Goal: Task Accomplishment & Management: Manage account settings

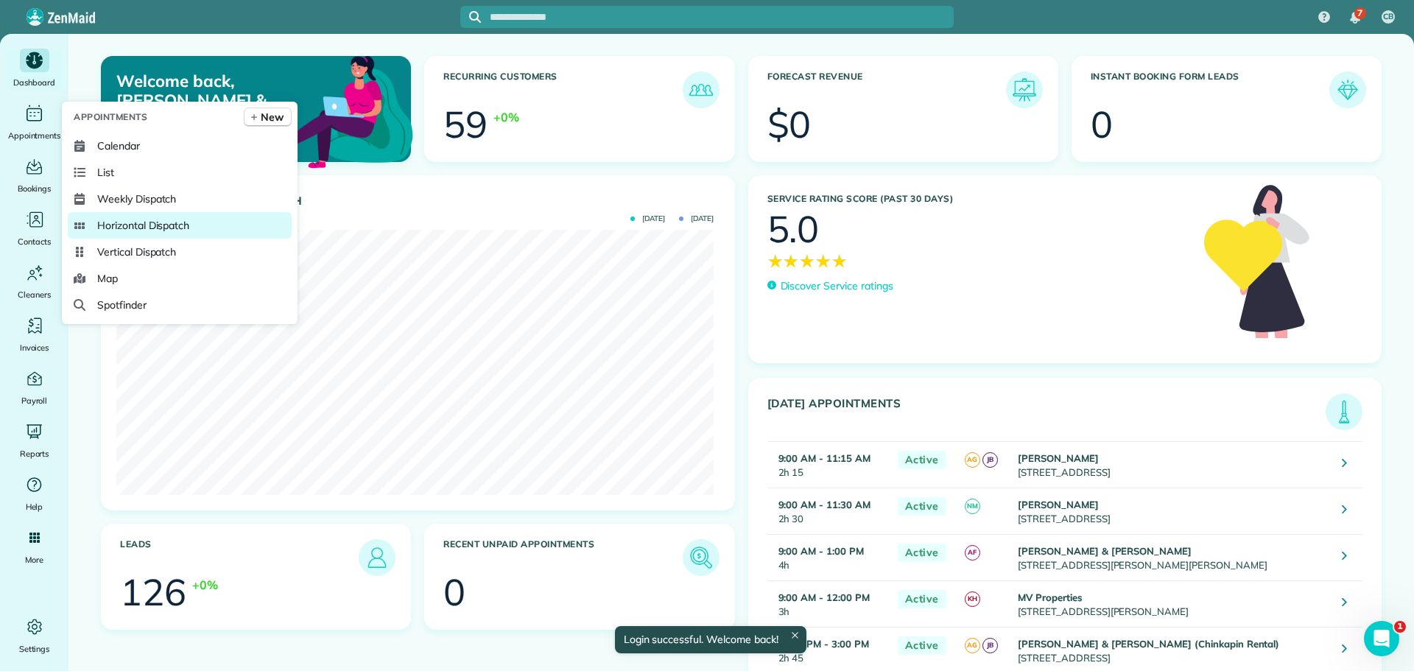
click at [137, 225] on span "Horizontal Dispatch" at bounding box center [143, 225] width 92 height 15
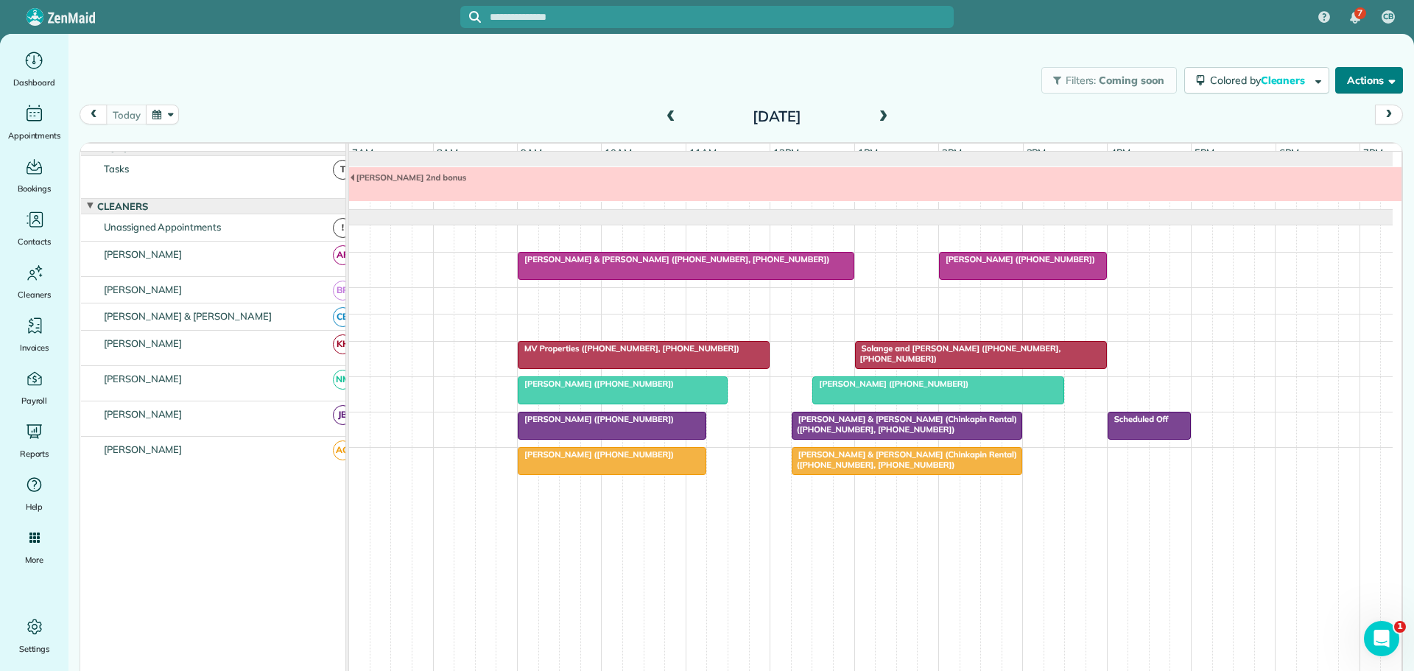
click at [1384, 75] on span "button" at bounding box center [1389, 79] width 11 height 11
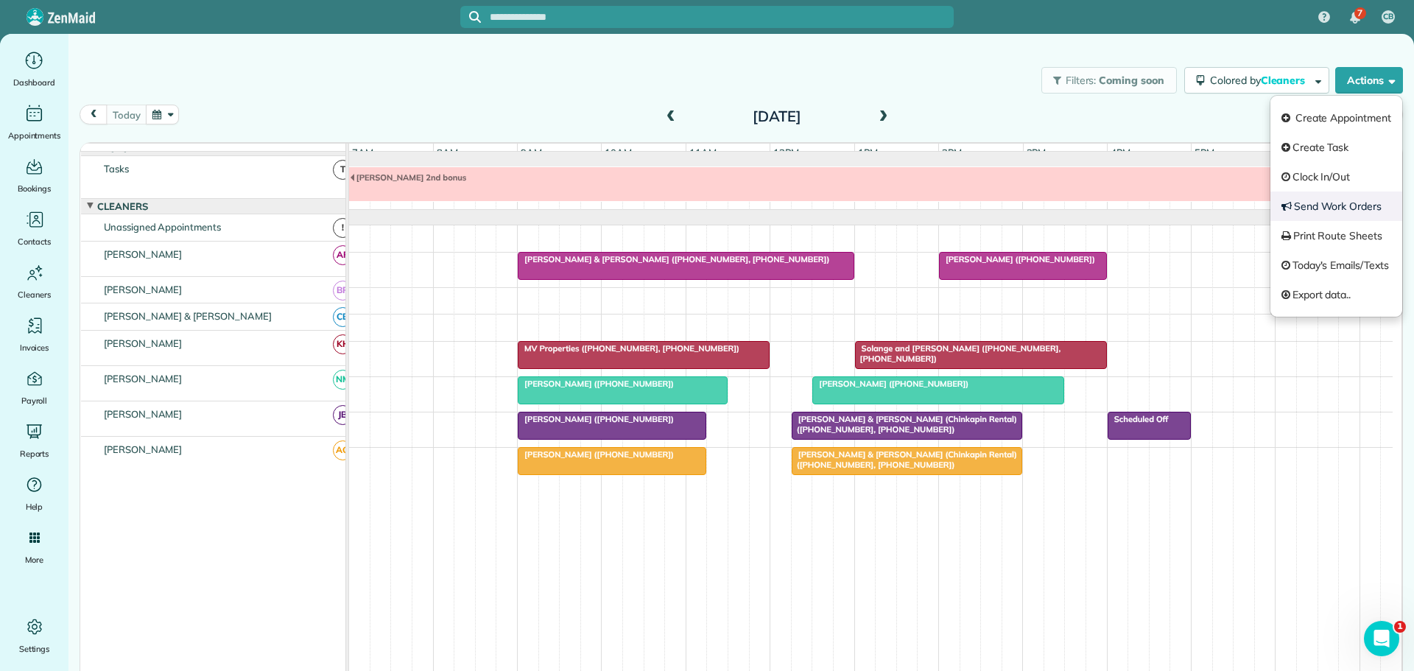
click at [1324, 206] on link "Send Work Orders" at bounding box center [1336, 205] width 132 height 29
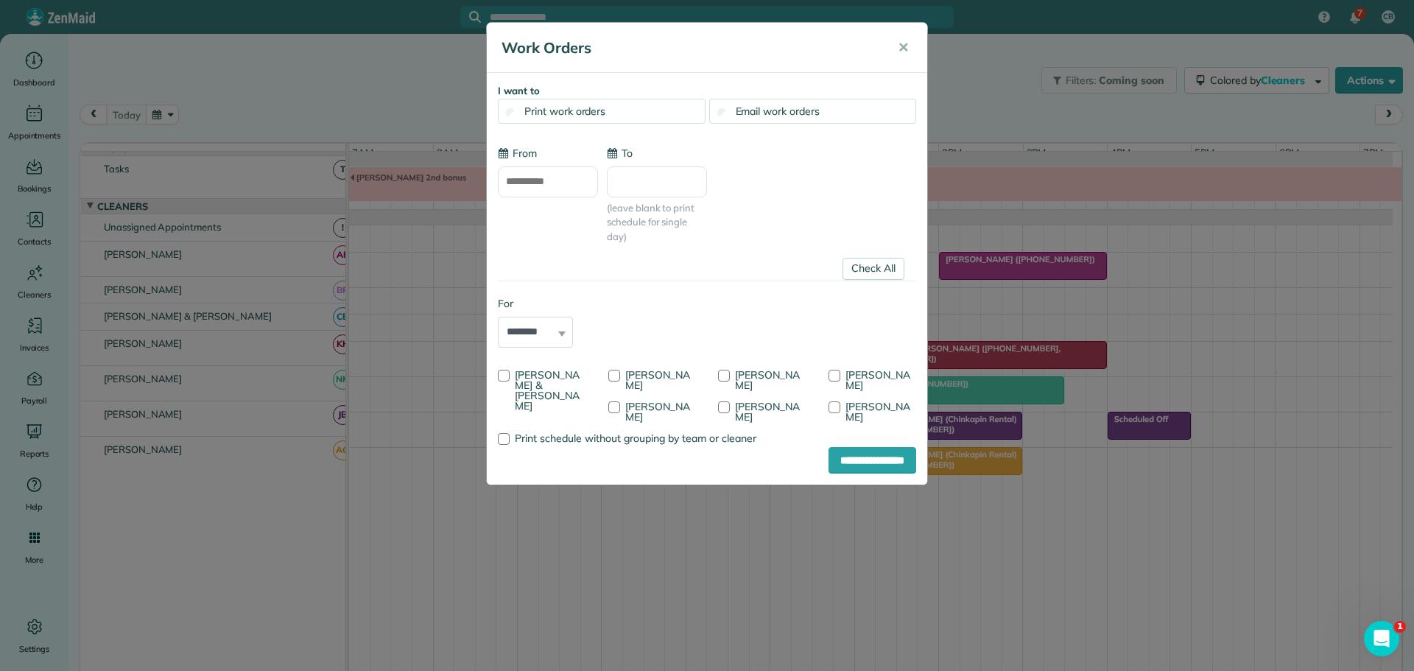
type input "**********"
click at [503, 373] on div at bounding box center [504, 376] width 12 height 12
click at [620, 401] on div at bounding box center [614, 407] width 12 height 12
click at [840, 373] on div at bounding box center [834, 376] width 12 height 12
click at [864, 459] on input "**********" at bounding box center [872, 460] width 88 height 27
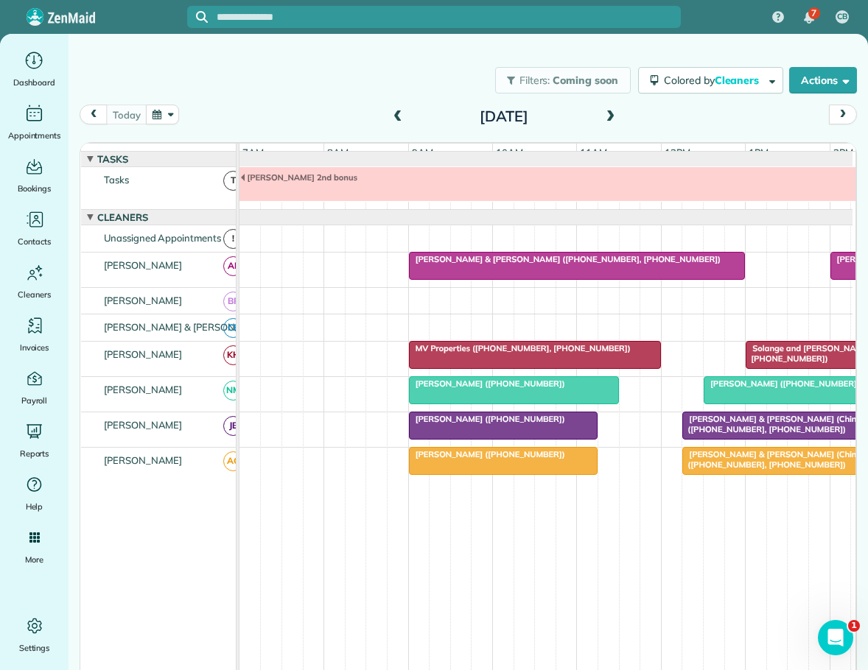
click at [397, 116] on span at bounding box center [398, 116] width 16 height 13
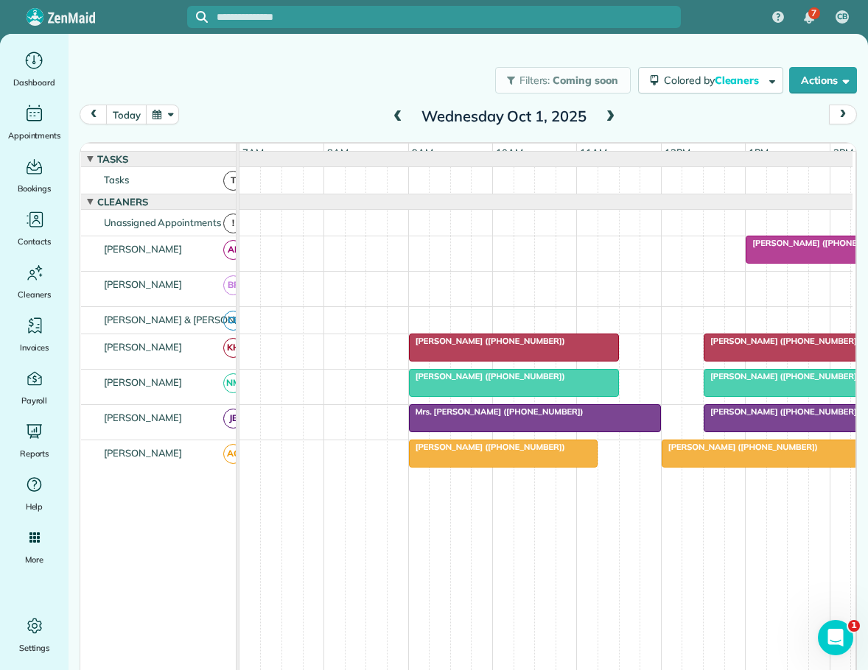
click at [803, 417] on span "[PERSON_NAME] ([PHONE_NUMBER])" at bounding box center [782, 412] width 158 height 10
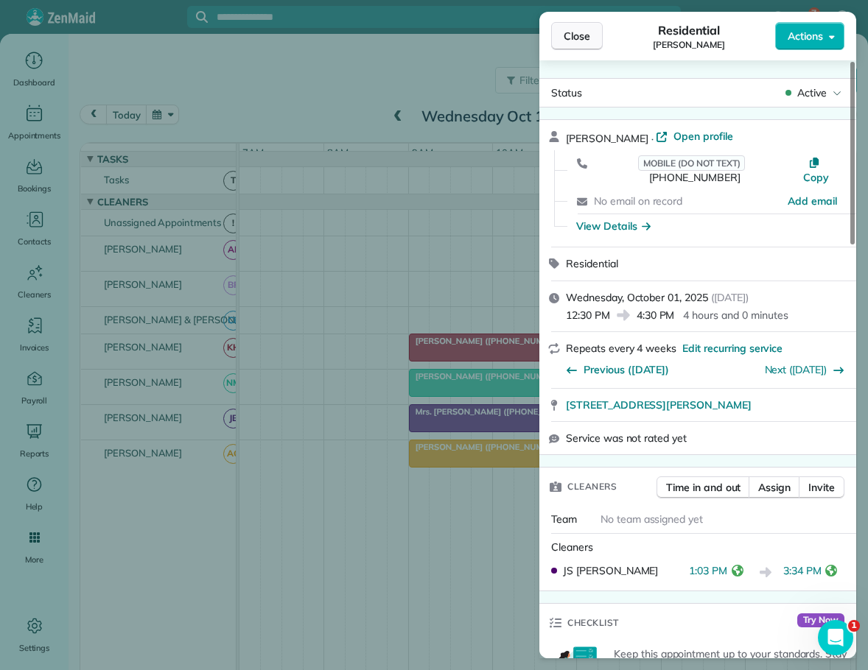
click at [580, 35] on span "Close" at bounding box center [576, 36] width 27 height 15
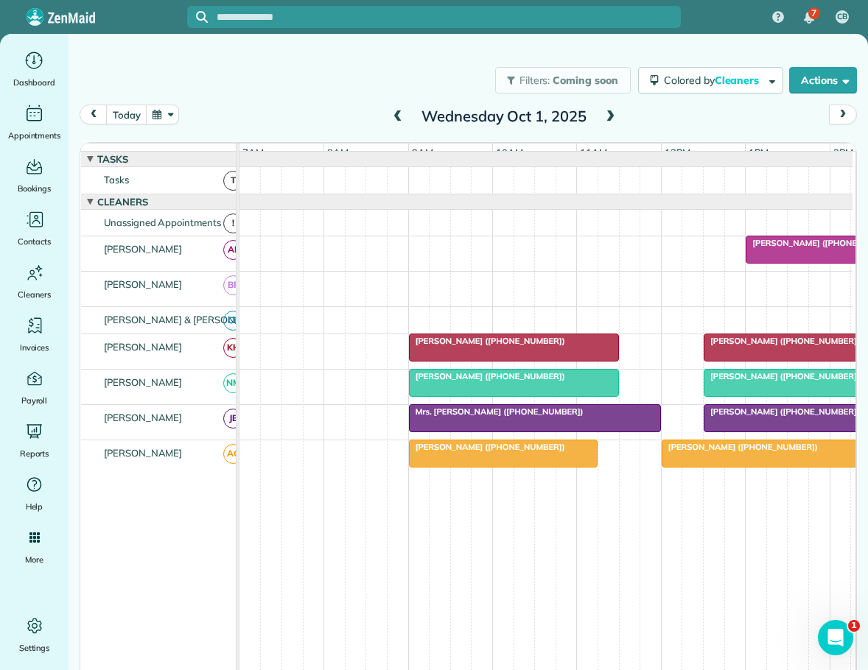
click at [490, 417] on span "Mrs. [PERSON_NAME] ([PHONE_NUMBER])" at bounding box center [496, 412] width 176 height 10
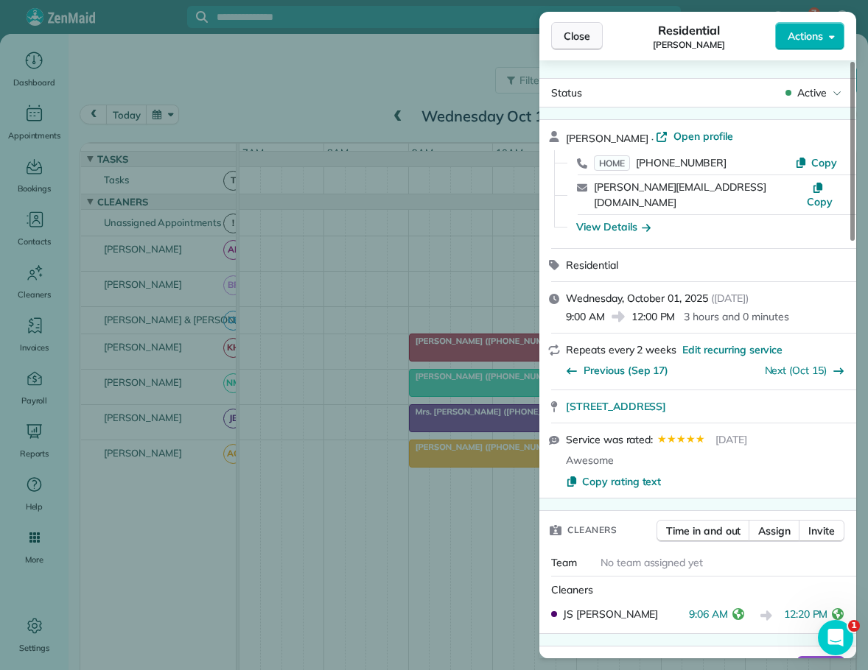
click at [572, 34] on span "Close" at bounding box center [576, 36] width 27 height 15
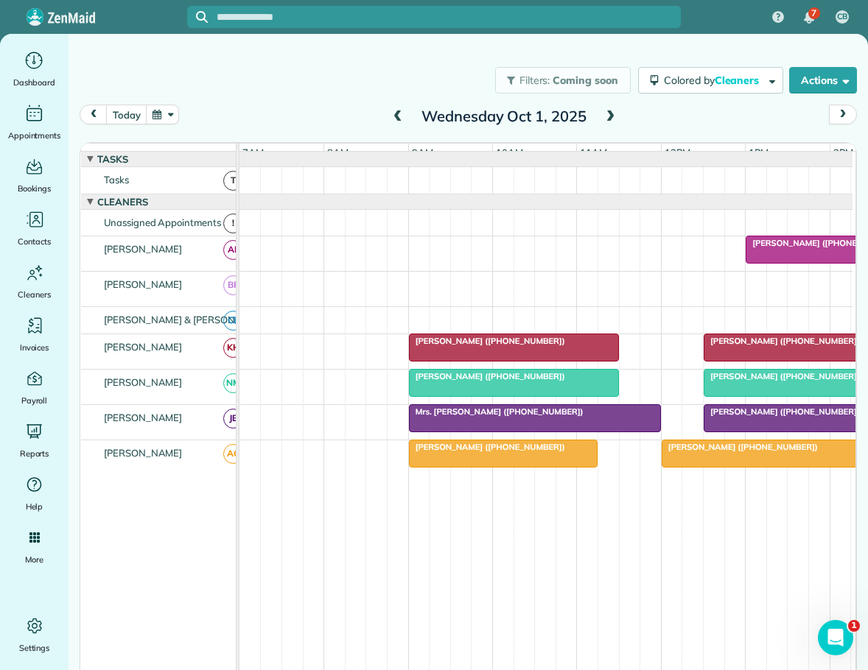
click at [729, 417] on span "[PERSON_NAME] ([PHONE_NUMBER])" at bounding box center [782, 412] width 158 height 10
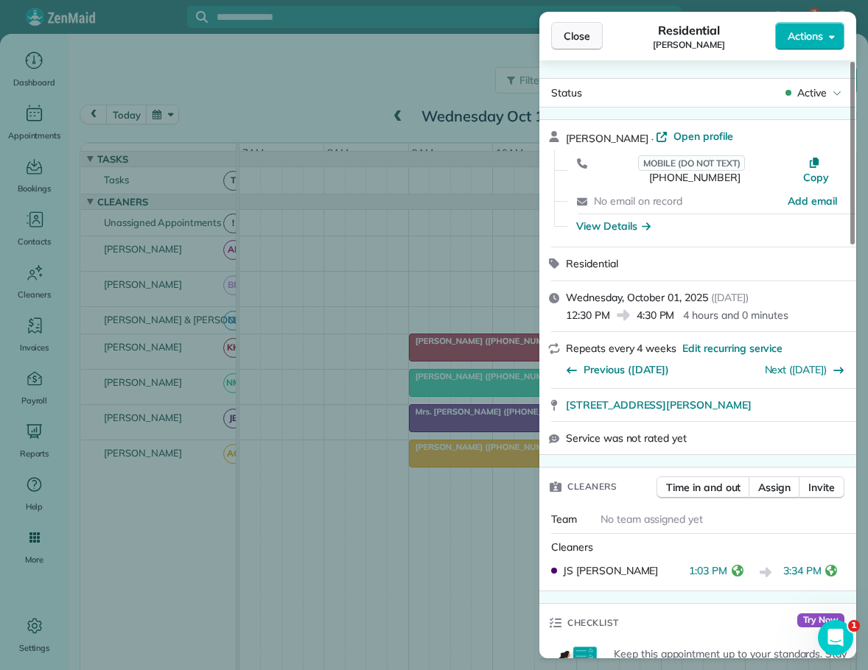
click at [572, 36] on span "Close" at bounding box center [576, 36] width 27 height 15
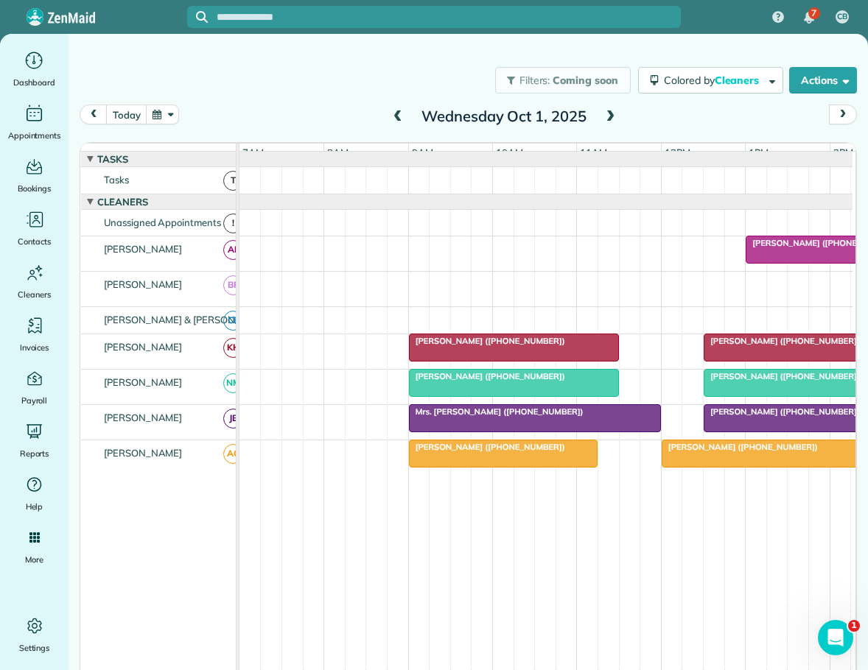
click at [739, 452] on span "[PERSON_NAME] ([PHONE_NUMBER])" at bounding box center [740, 447] width 158 height 10
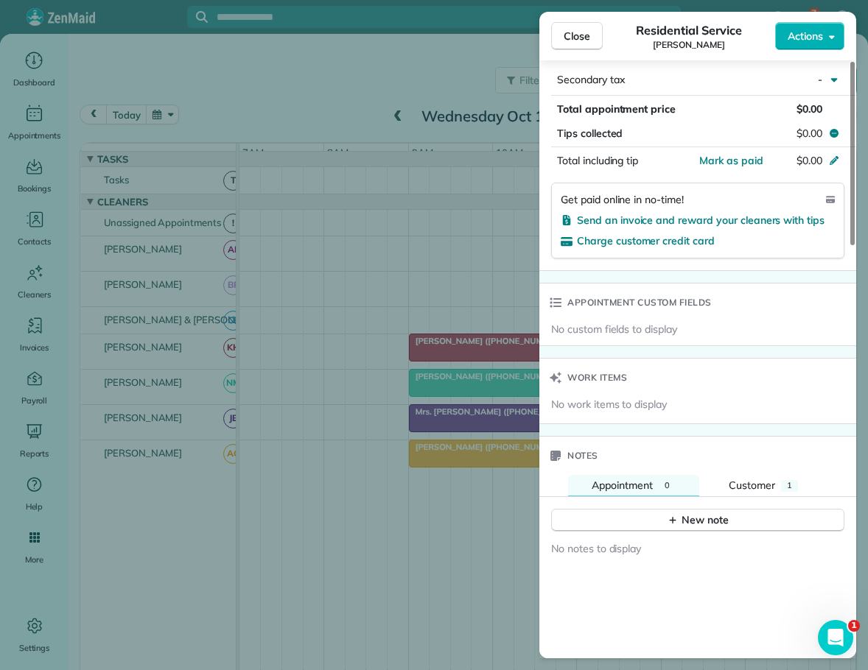
scroll to position [884, 0]
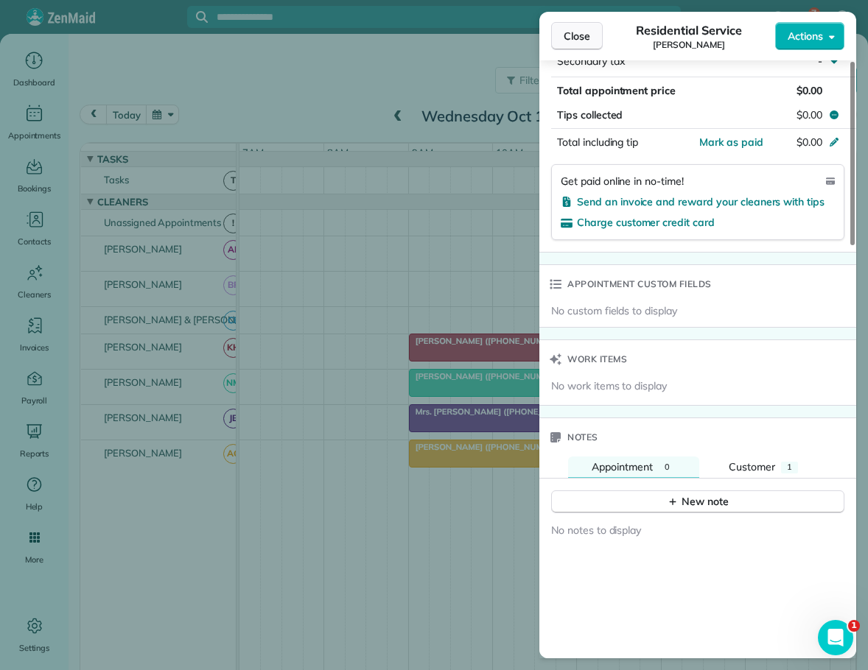
click at [574, 41] on span "Close" at bounding box center [576, 36] width 27 height 15
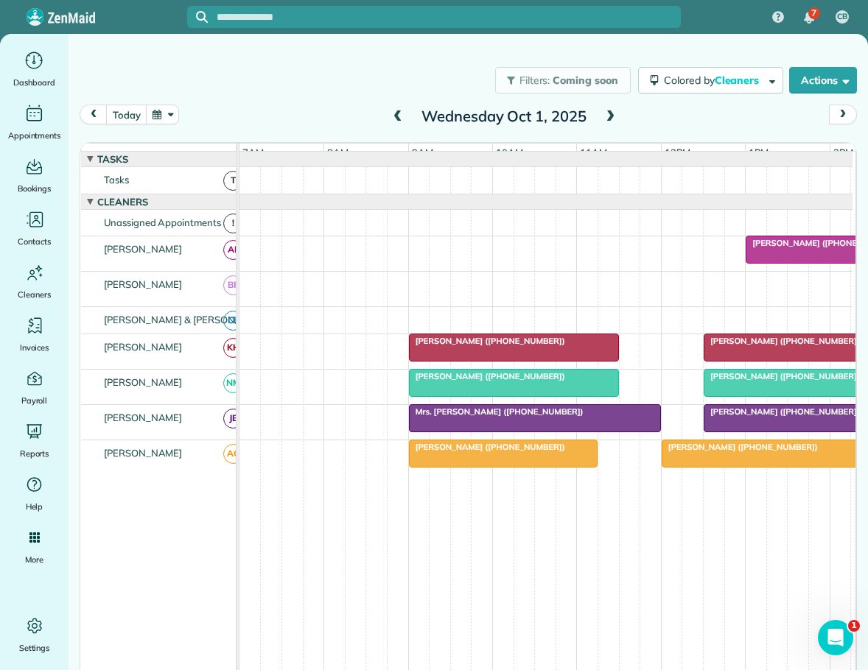
click at [466, 452] on span "[PERSON_NAME] ([PHONE_NUMBER])" at bounding box center [487, 447] width 158 height 10
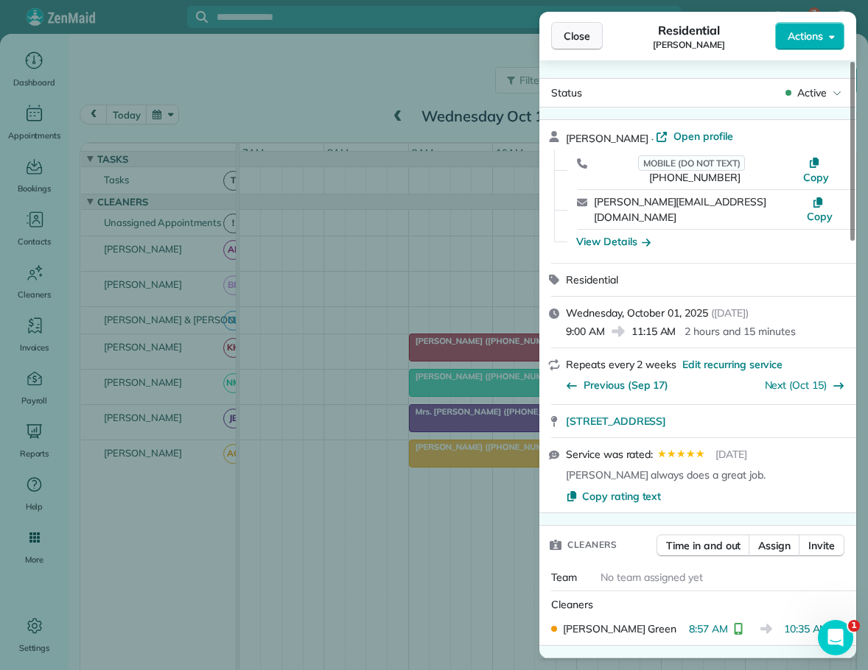
click at [583, 38] on span "Close" at bounding box center [576, 36] width 27 height 15
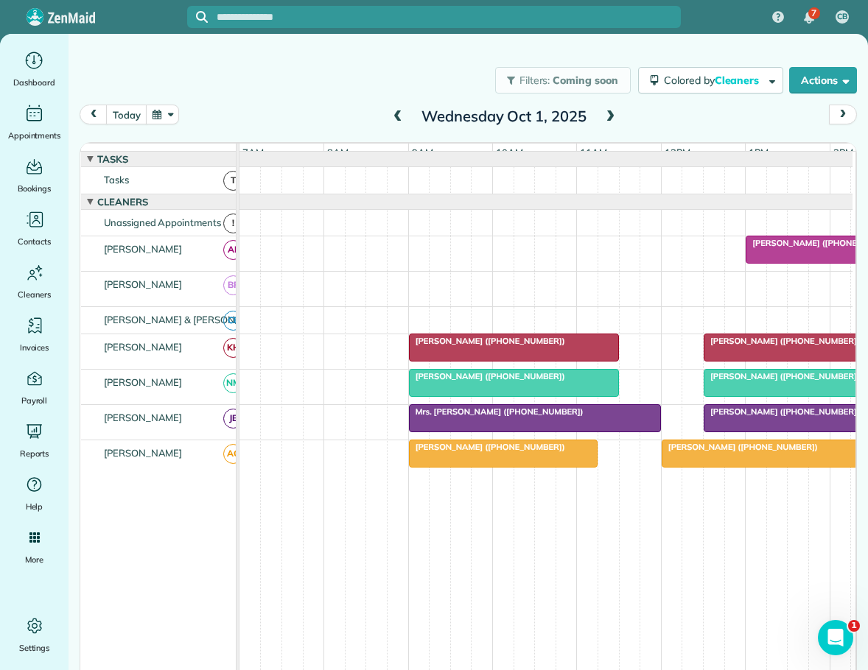
click at [708, 463] on div at bounding box center [787, 453] width 250 height 27
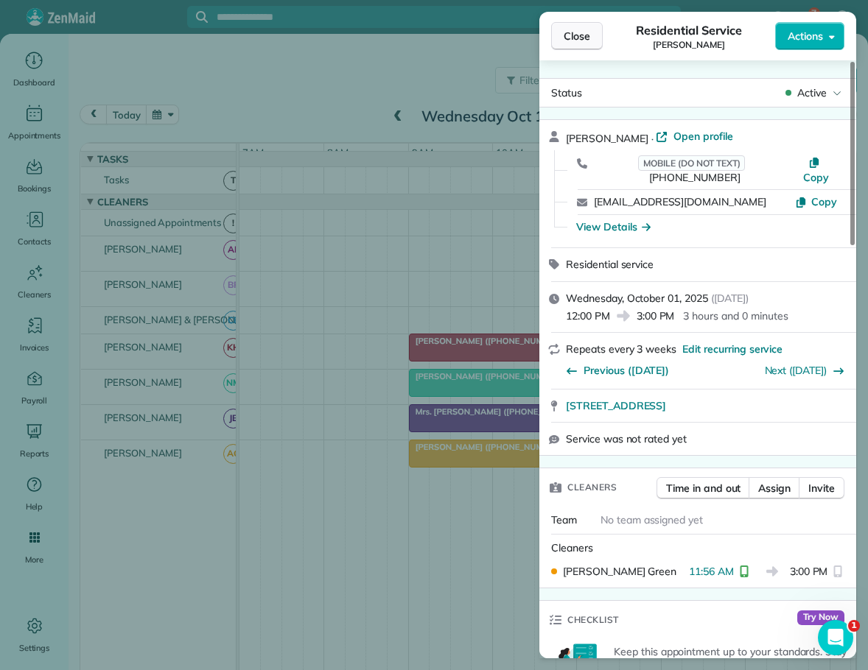
click at [570, 29] on span "Close" at bounding box center [576, 36] width 27 height 15
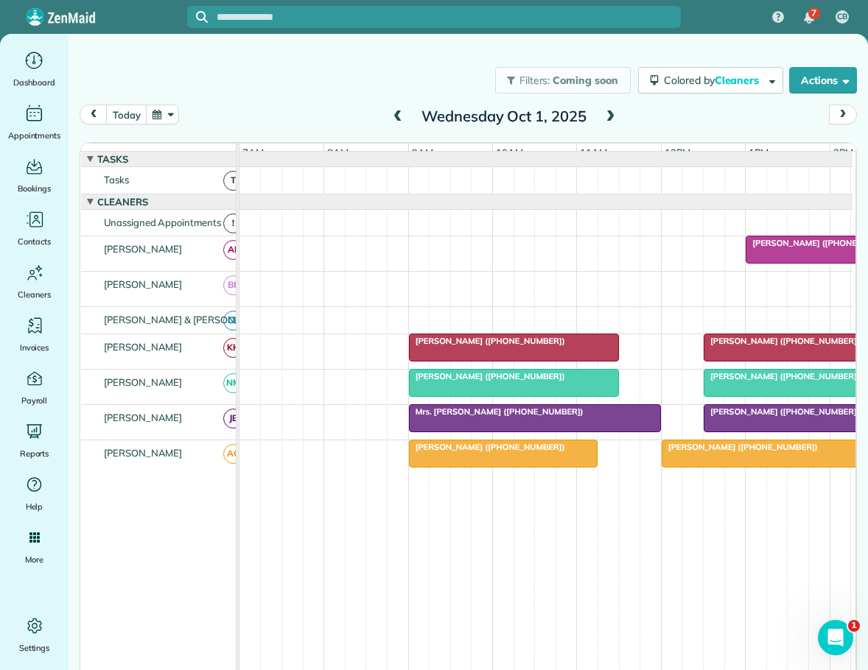
click at [580, 381] on div "[PERSON_NAME] ([PHONE_NUMBER])" at bounding box center [513, 376] width 201 height 10
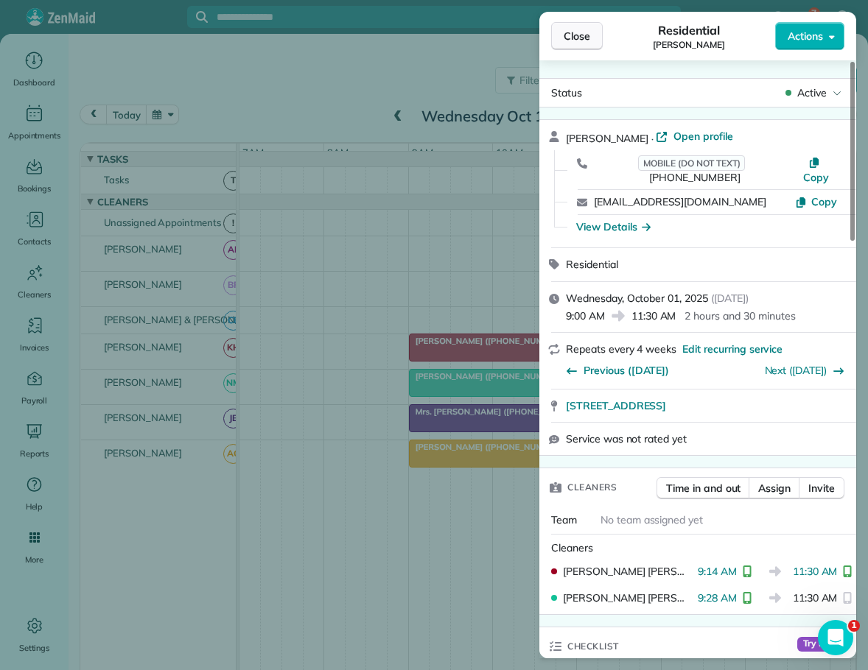
click at [579, 39] on span "Close" at bounding box center [576, 36] width 27 height 15
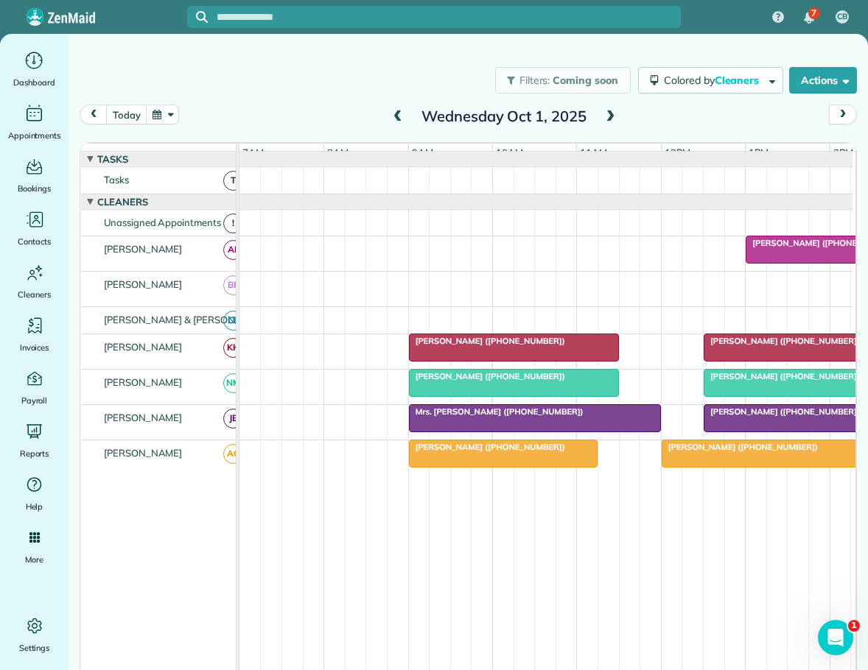
click at [758, 381] on span "[PERSON_NAME] ([PHONE_NUMBER])" at bounding box center [782, 376] width 158 height 10
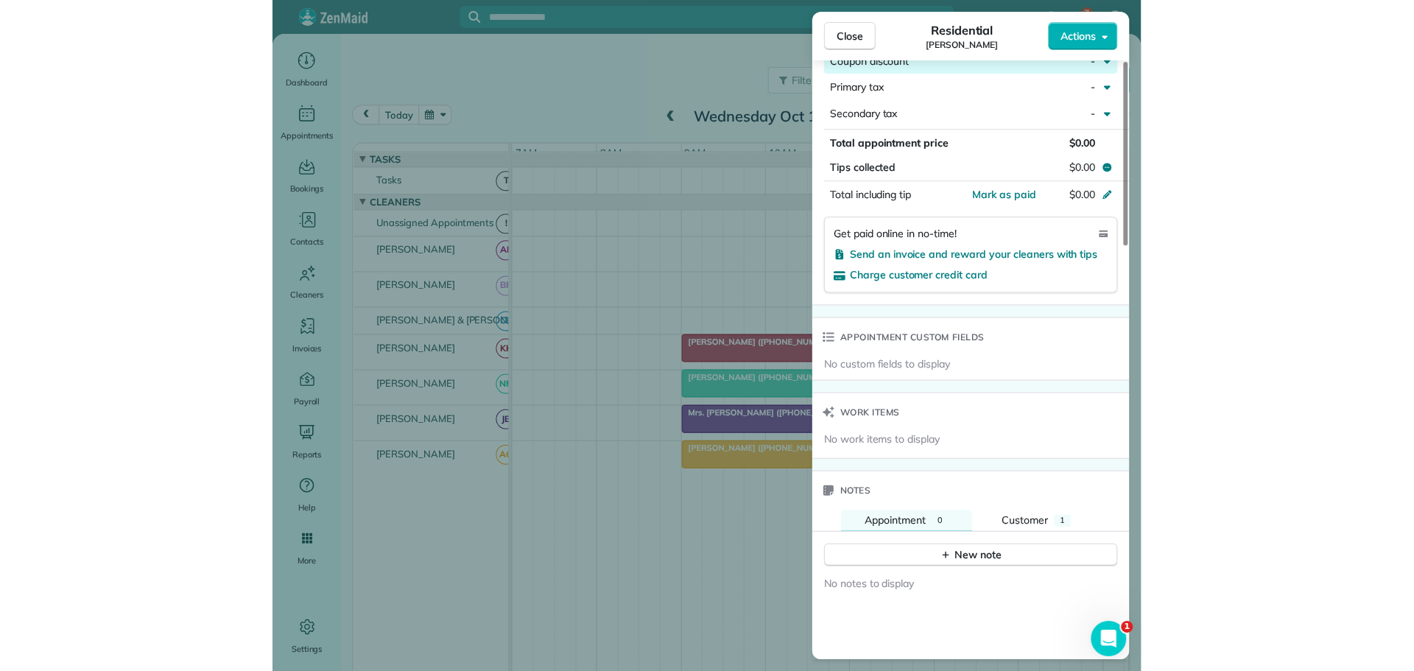
scroll to position [807, 0]
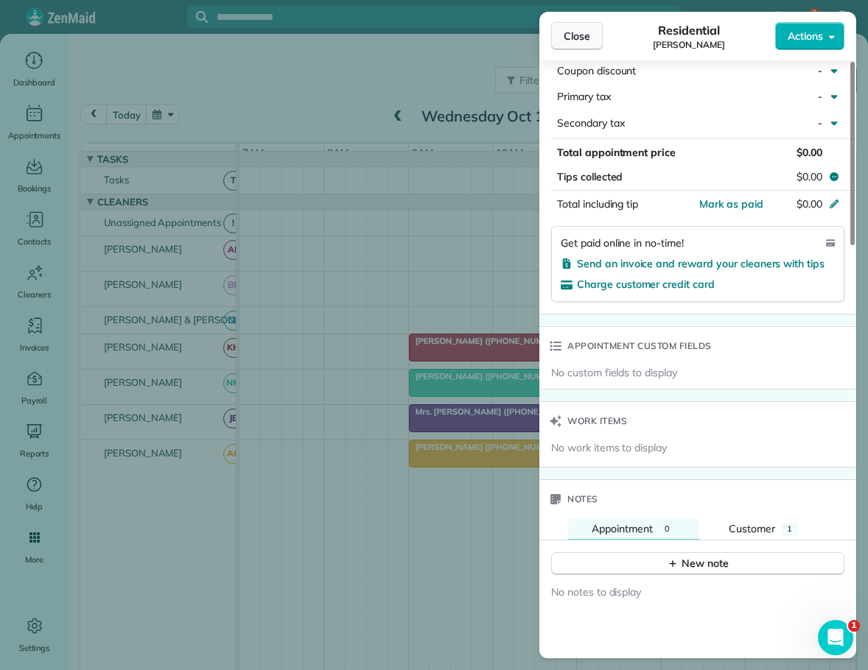
click at [578, 38] on span "Close" at bounding box center [576, 36] width 27 height 15
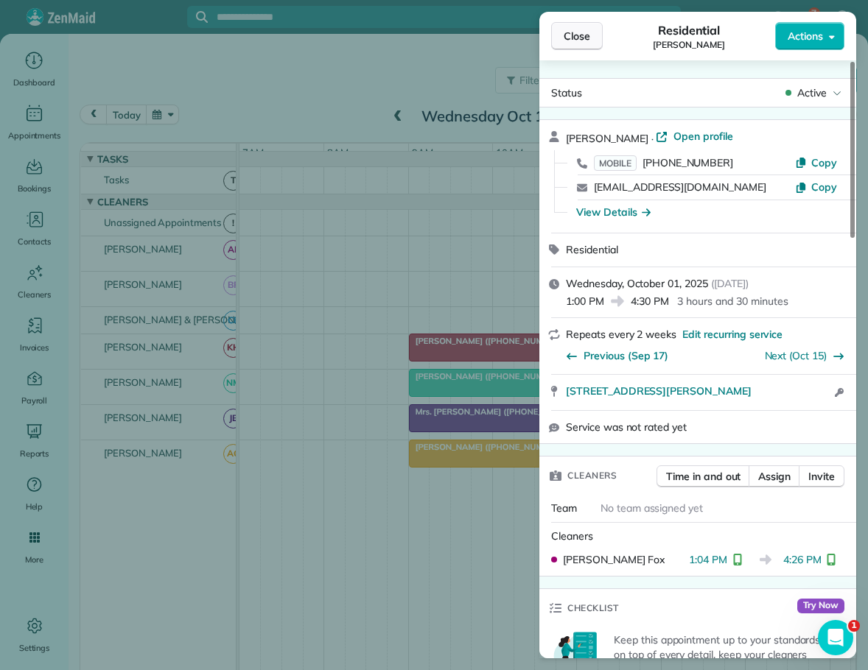
click at [583, 33] on span "Close" at bounding box center [576, 36] width 27 height 15
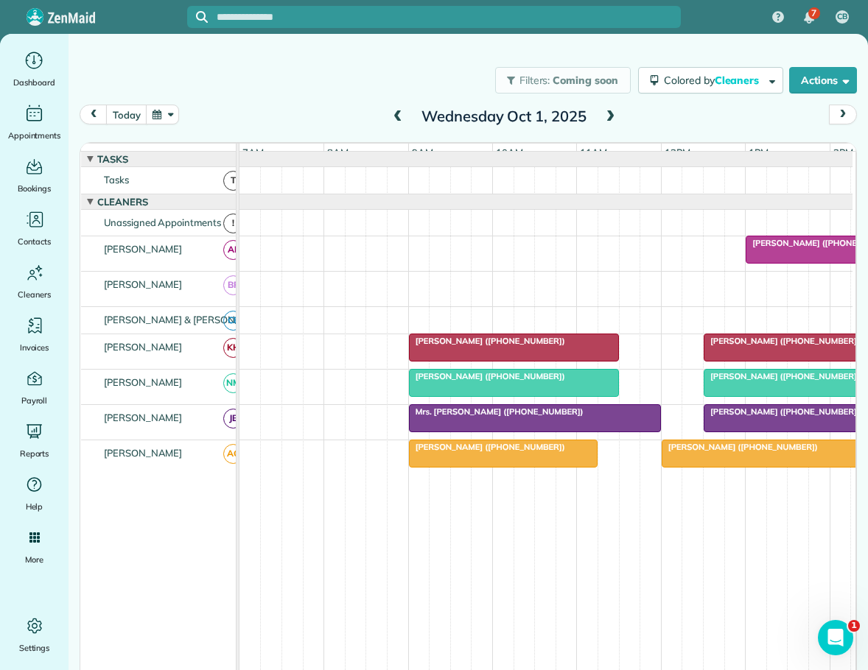
click at [529, 346] on span "[PERSON_NAME] ([PHONE_NUMBER])" at bounding box center [487, 341] width 158 height 10
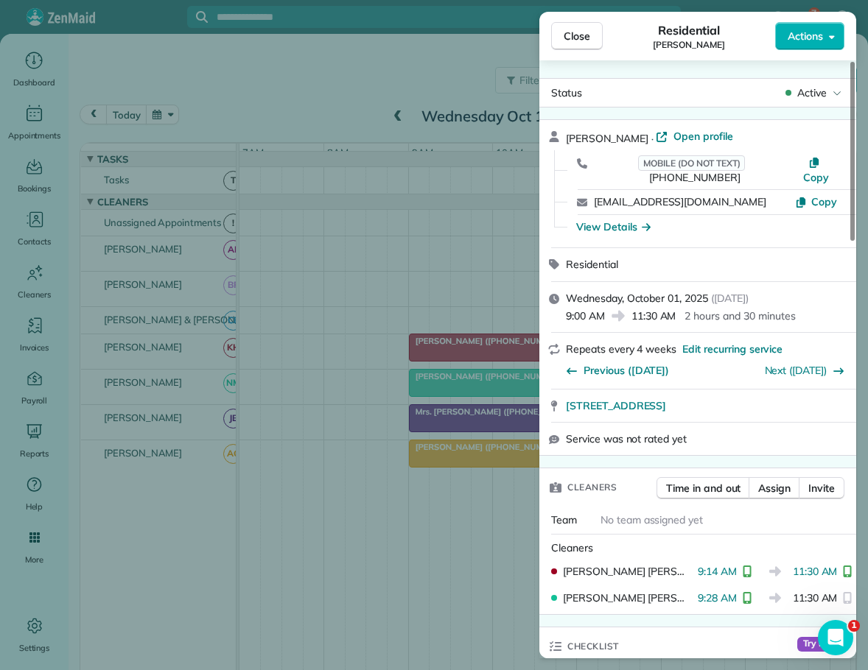
click at [574, 34] on span "Close" at bounding box center [576, 36] width 27 height 15
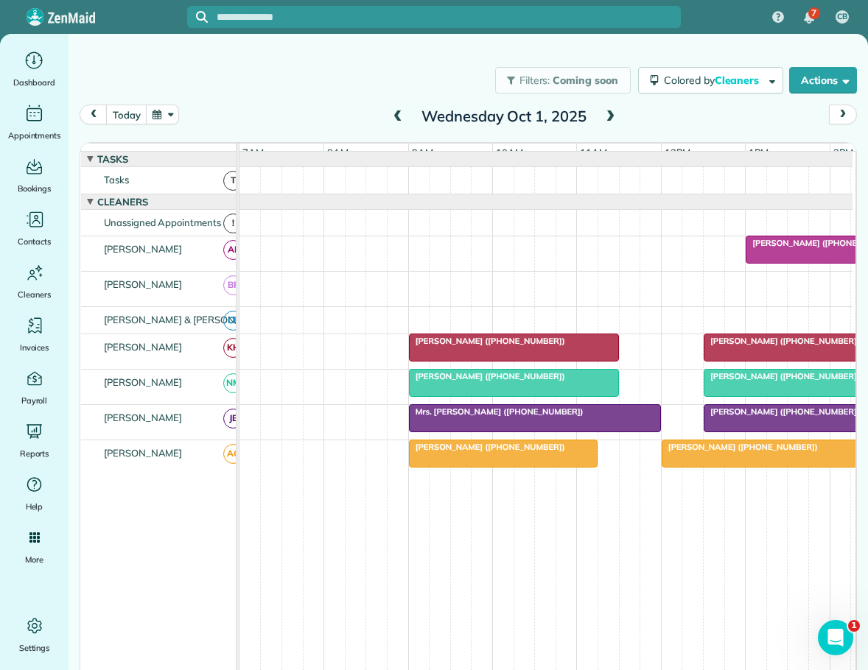
click at [723, 346] on span "[PERSON_NAME] ([PHONE_NUMBER])" at bounding box center [782, 341] width 158 height 10
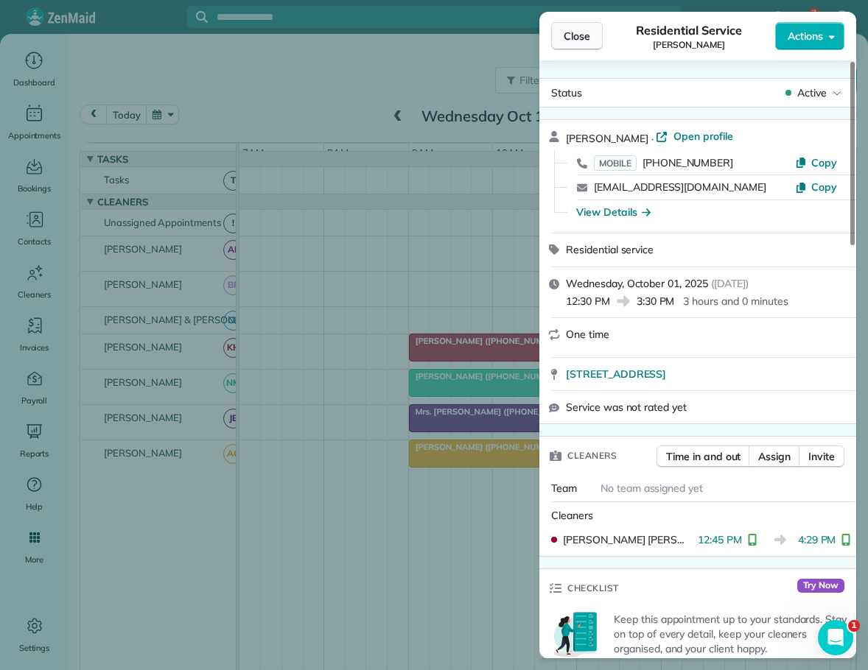
click at [578, 34] on span "Close" at bounding box center [576, 36] width 27 height 15
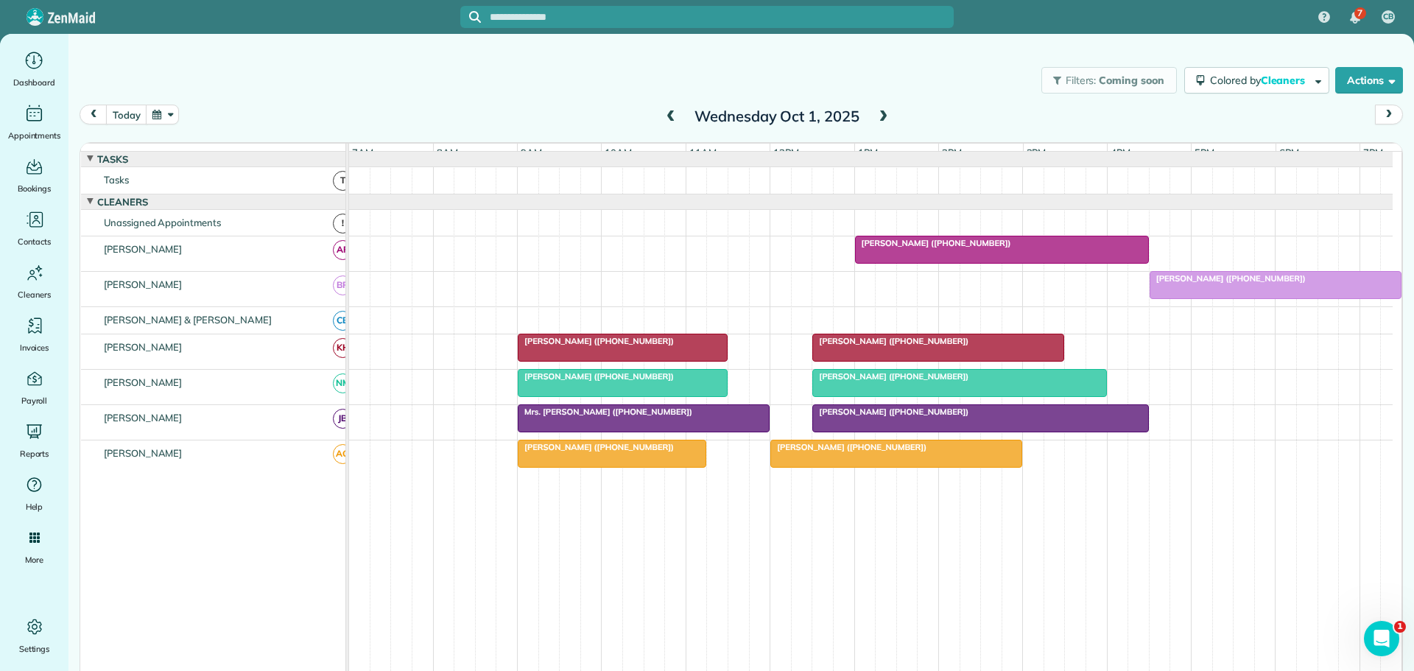
click at [1192, 284] on span "[PERSON_NAME] ([PHONE_NUMBER])" at bounding box center [1228, 278] width 158 height 10
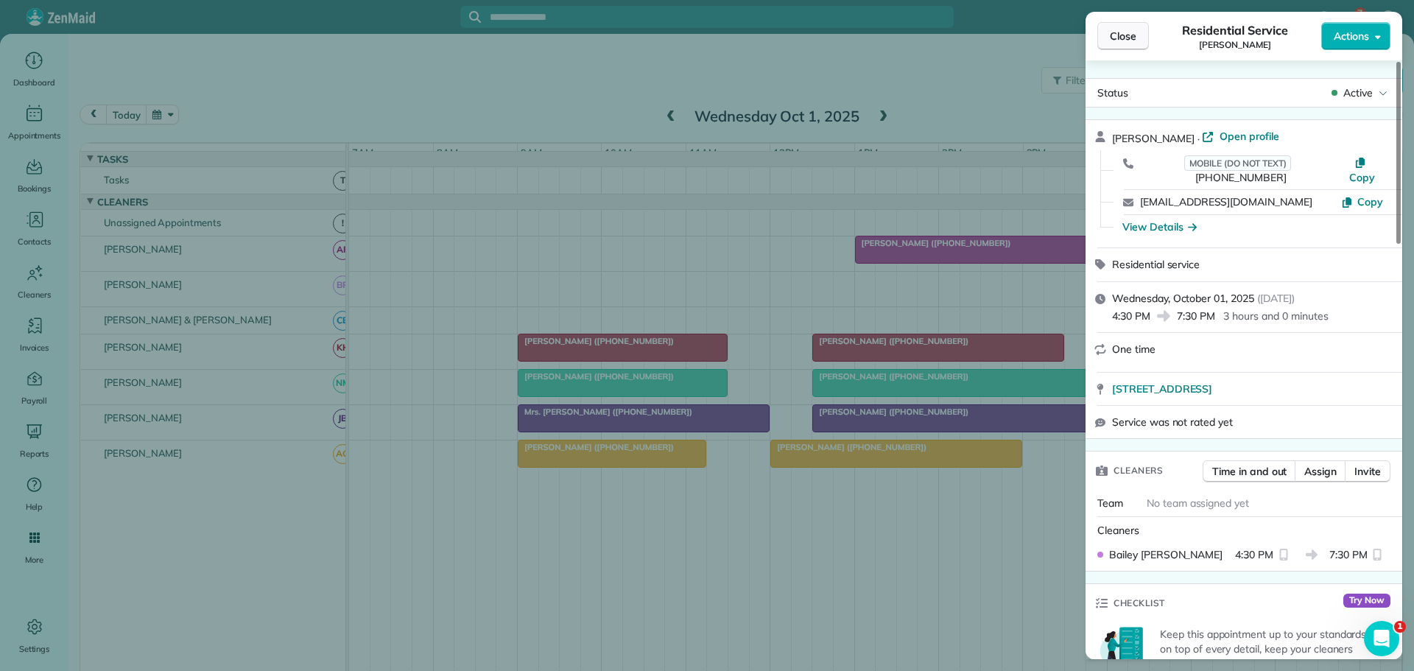
click at [1122, 30] on span "Close" at bounding box center [1123, 36] width 27 height 15
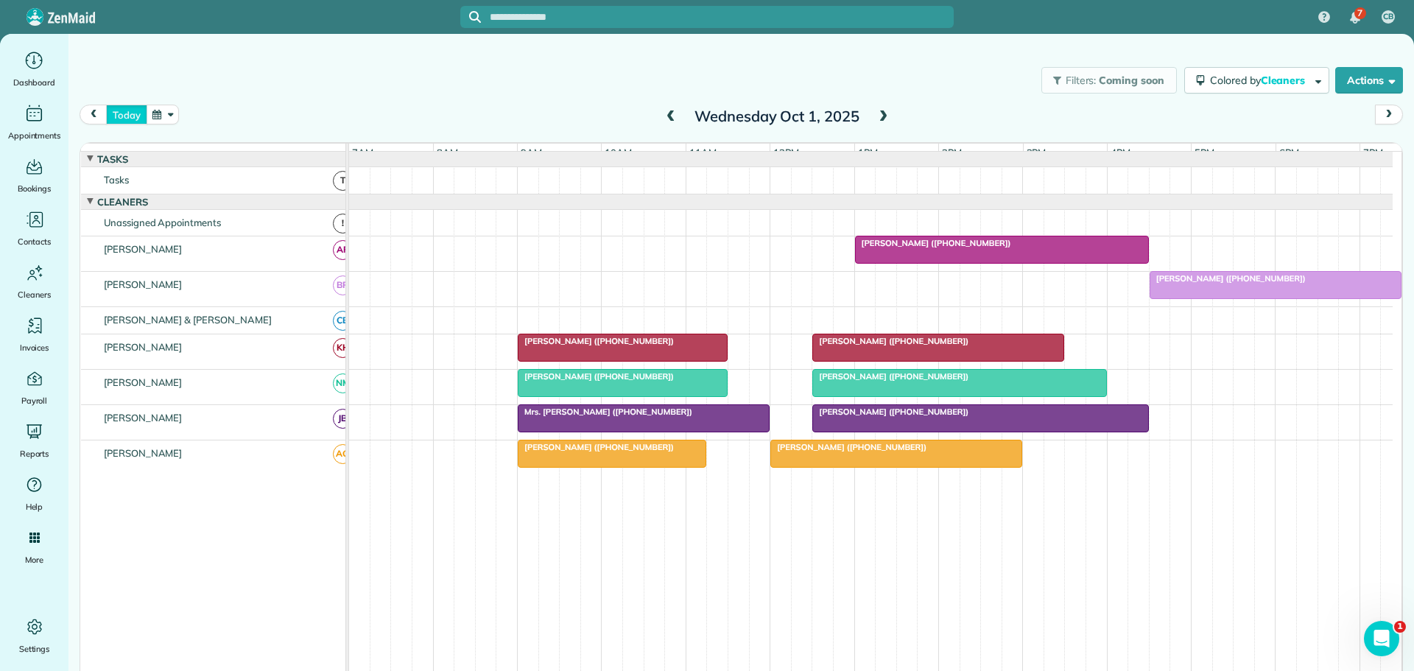
click at [126, 110] on button "today" at bounding box center [126, 115] width 41 height 20
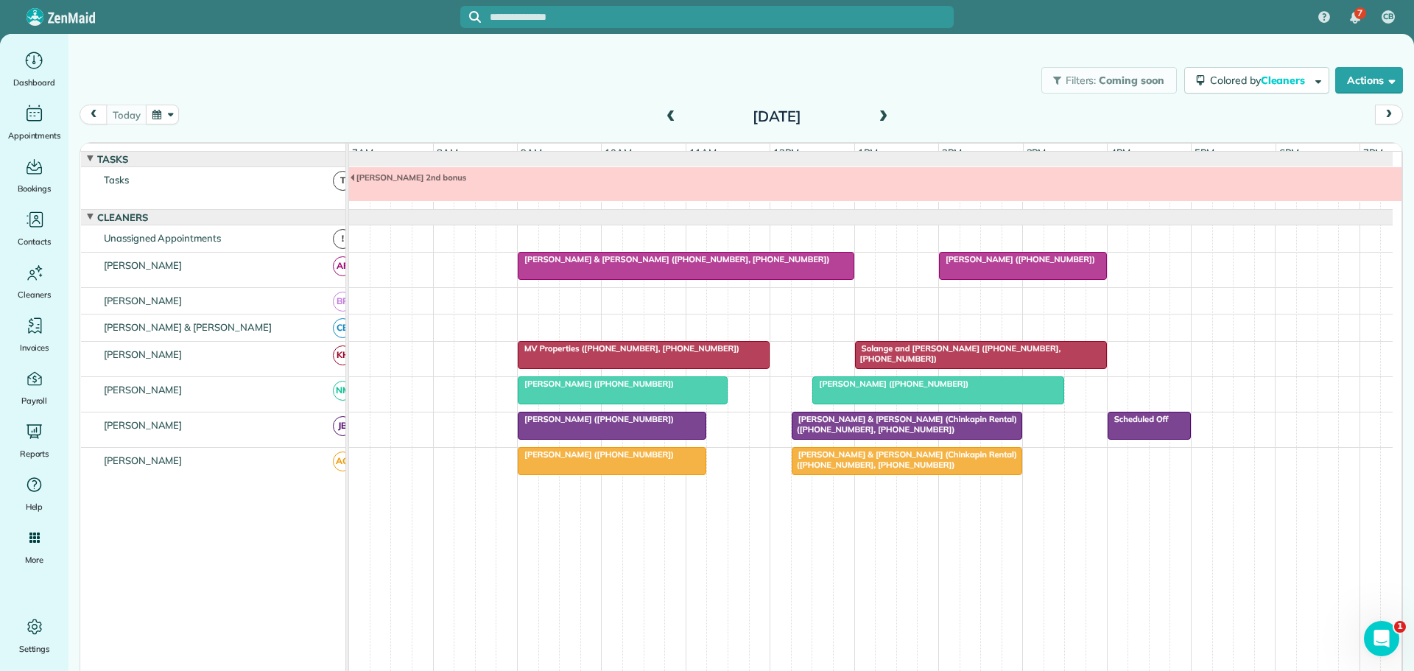
scroll to position [11, 0]
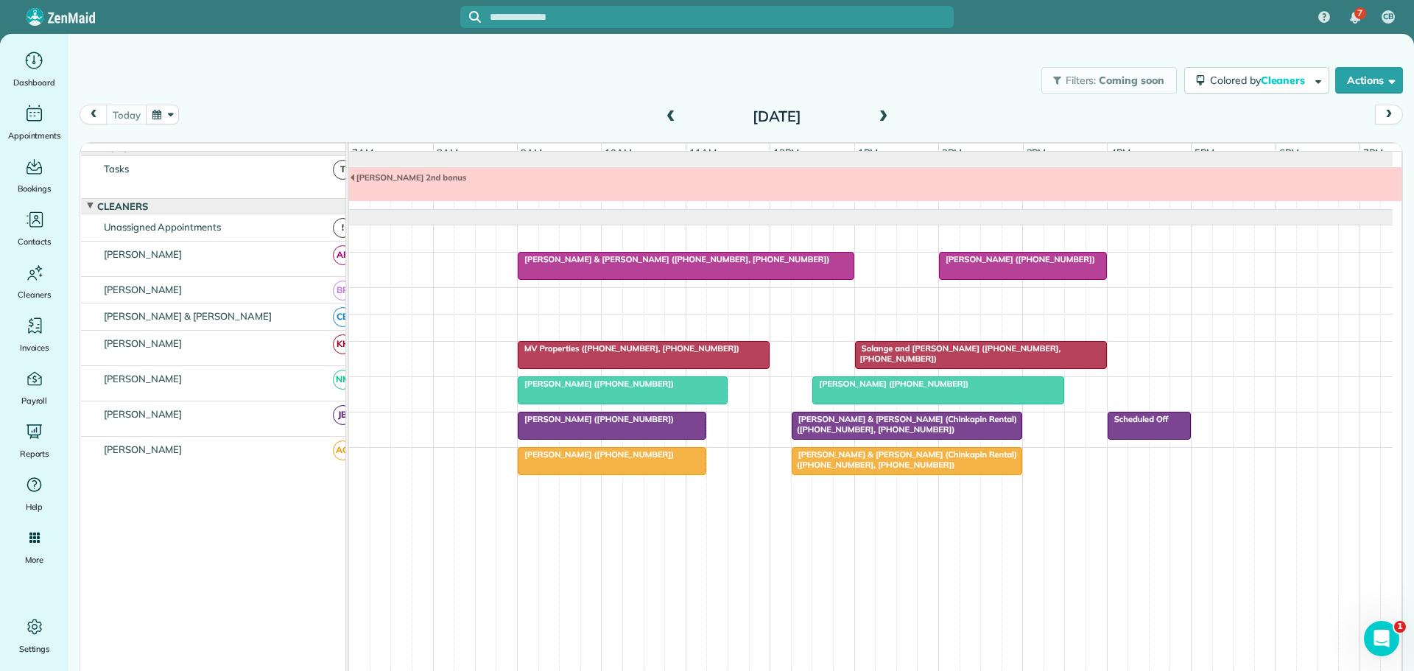
click at [457, 87] on div "Filters: Coming soon Colored by Cleaners Color by Cleaner Color by Team Color b…" at bounding box center [740, 80] width 1345 height 49
click at [175, 115] on button "button" at bounding box center [163, 115] width 34 height 20
click at [192, 118] on link "Prev" at bounding box center [198, 123] width 41 height 37
click at [220, 259] on link "29" at bounding box center [223, 261] width 24 height 24
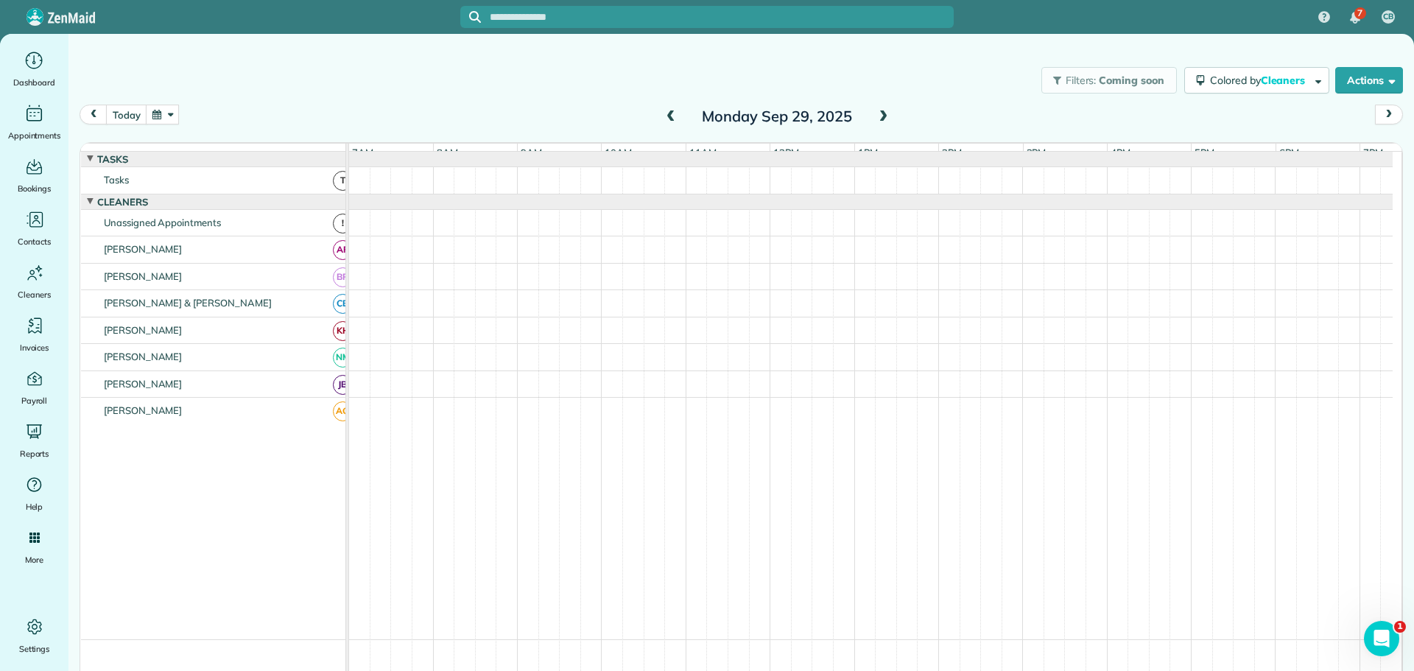
scroll to position [15, 0]
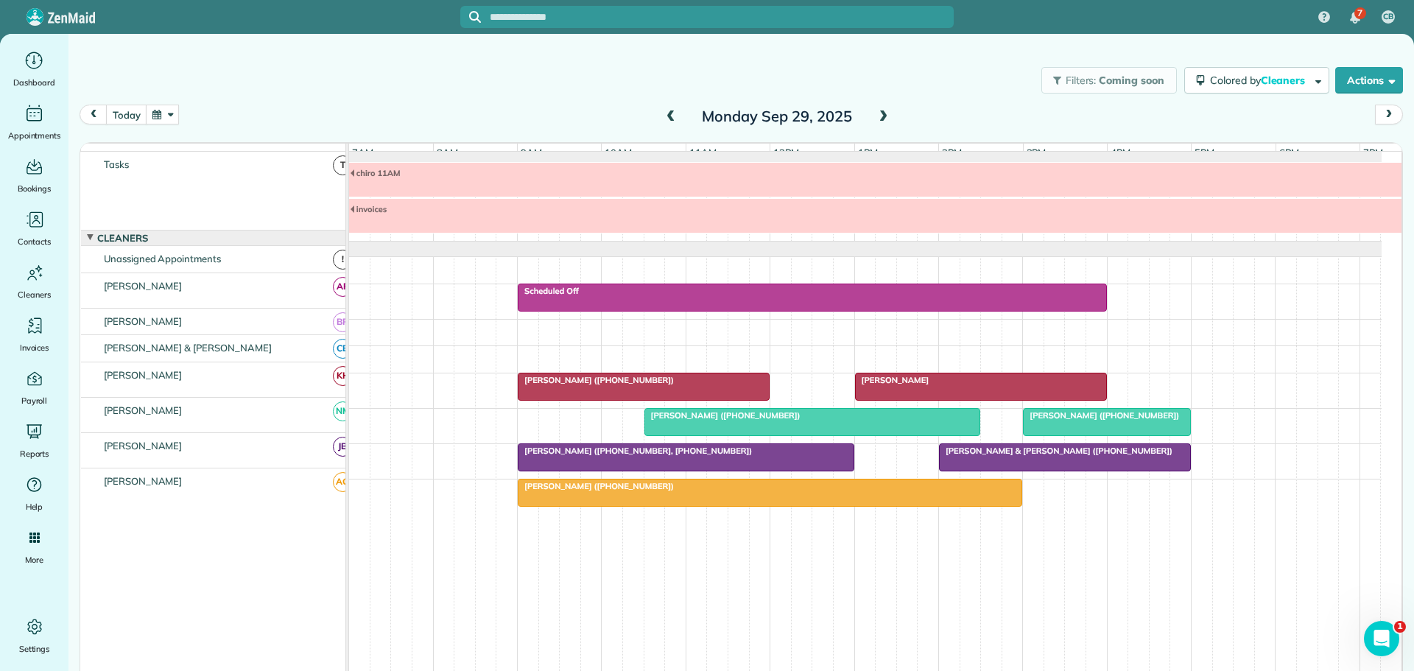
click at [962, 455] on span "[PERSON_NAME] & [PERSON_NAME] ([PHONE_NUMBER])" at bounding box center [1055, 451] width 235 height 10
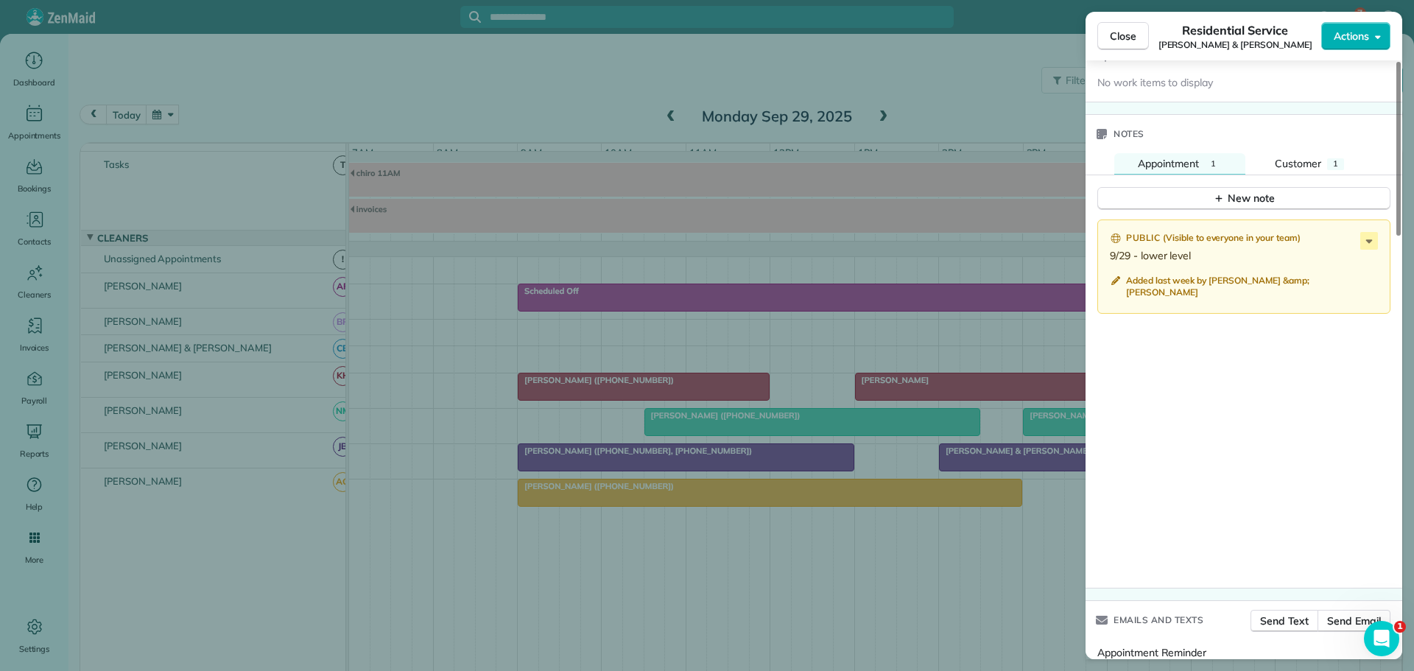
scroll to position [1252, 0]
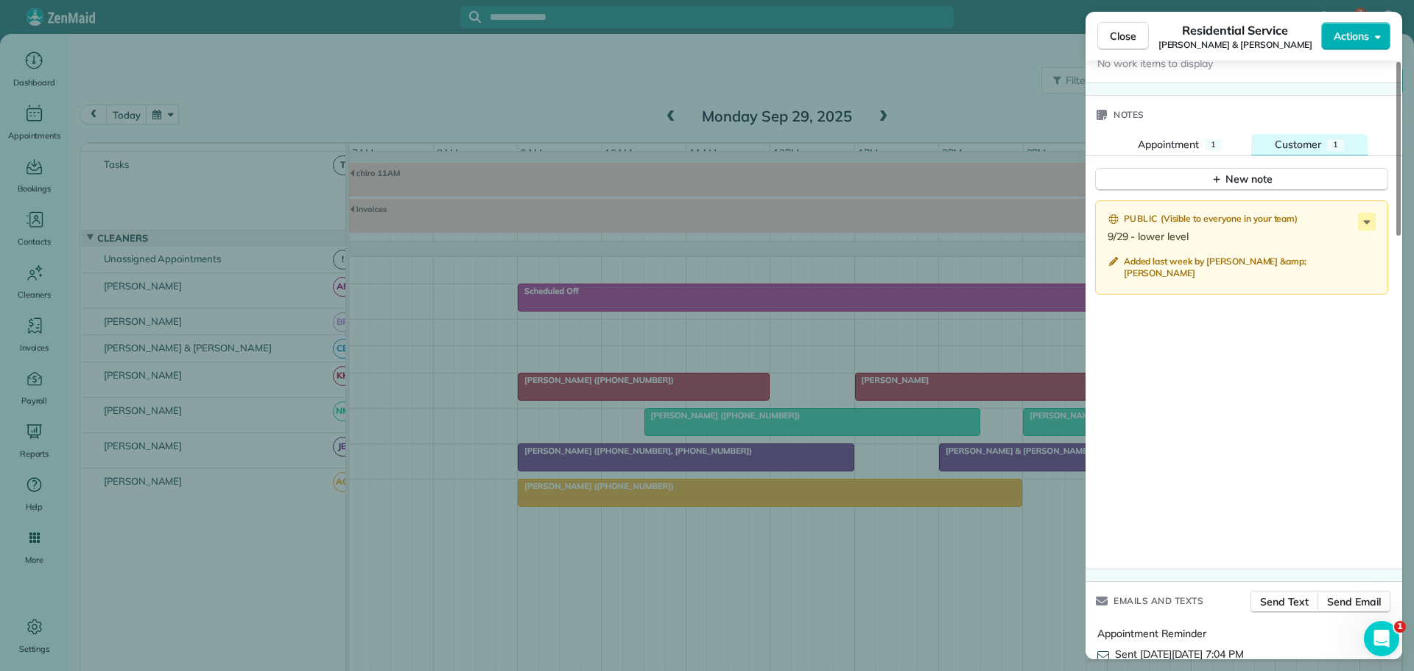
click at [1319, 138] on span "Customer" at bounding box center [1298, 144] width 46 height 13
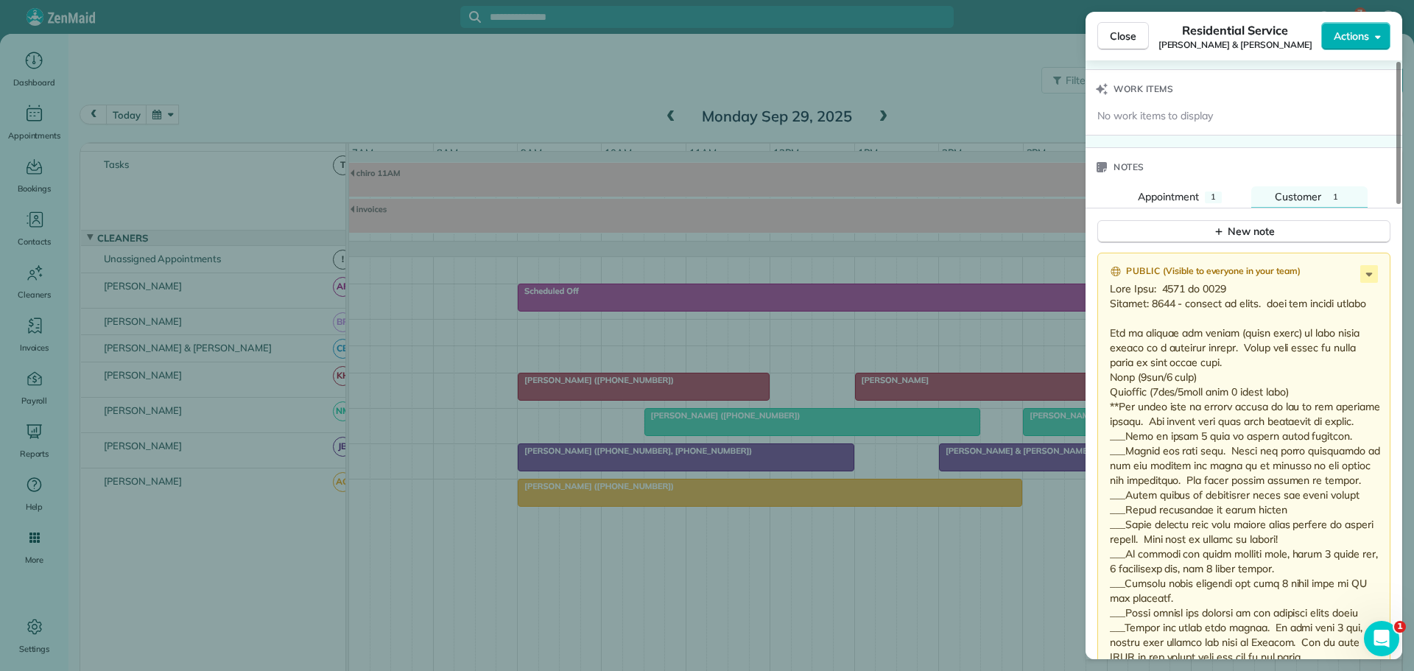
scroll to position [1178, 0]
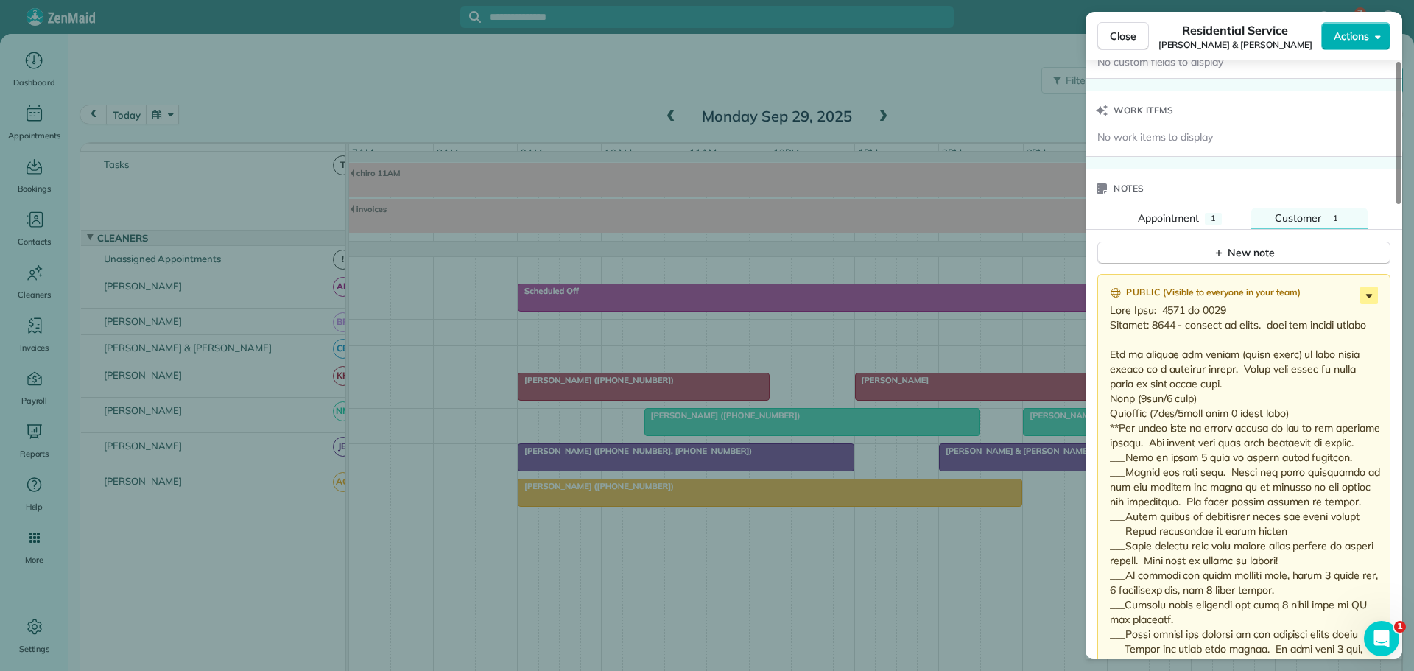
click at [1365, 286] on icon at bounding box center [1369, 295] width 18 height 18
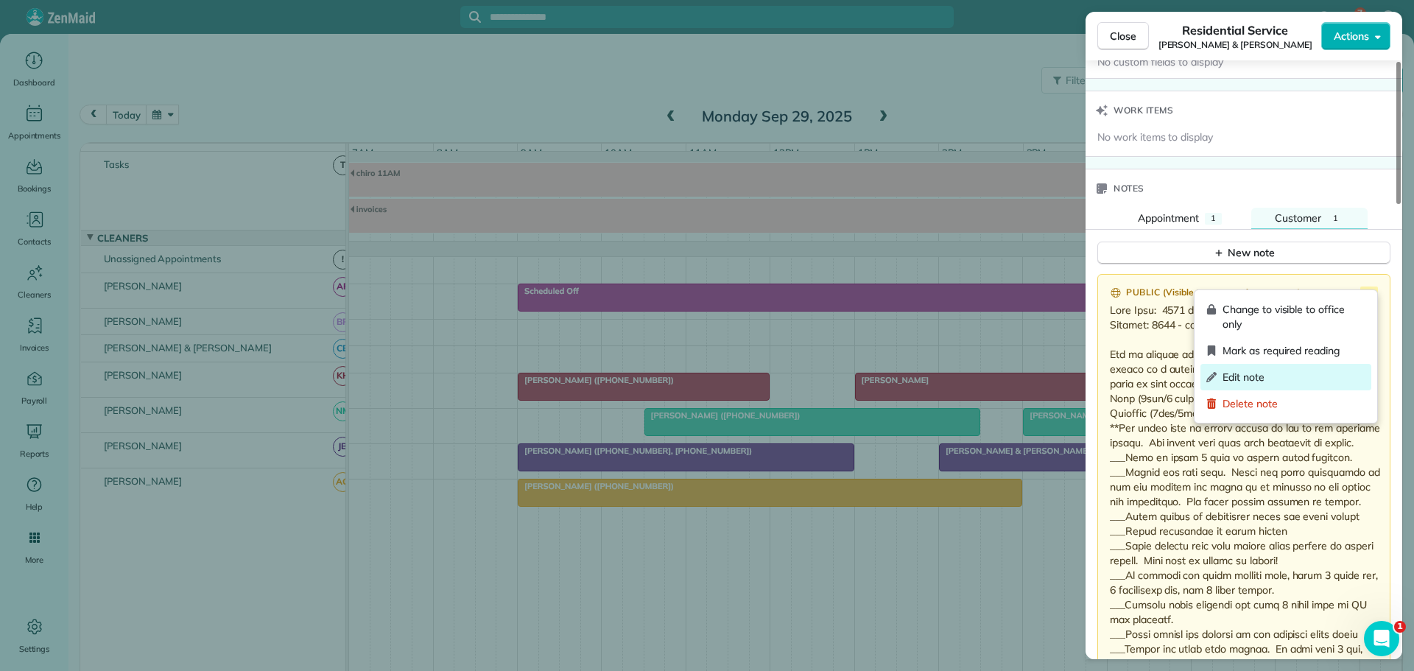
click at [1242, 377] on span "Edit note" at bounding box center [1293, 377] width 143 height 15
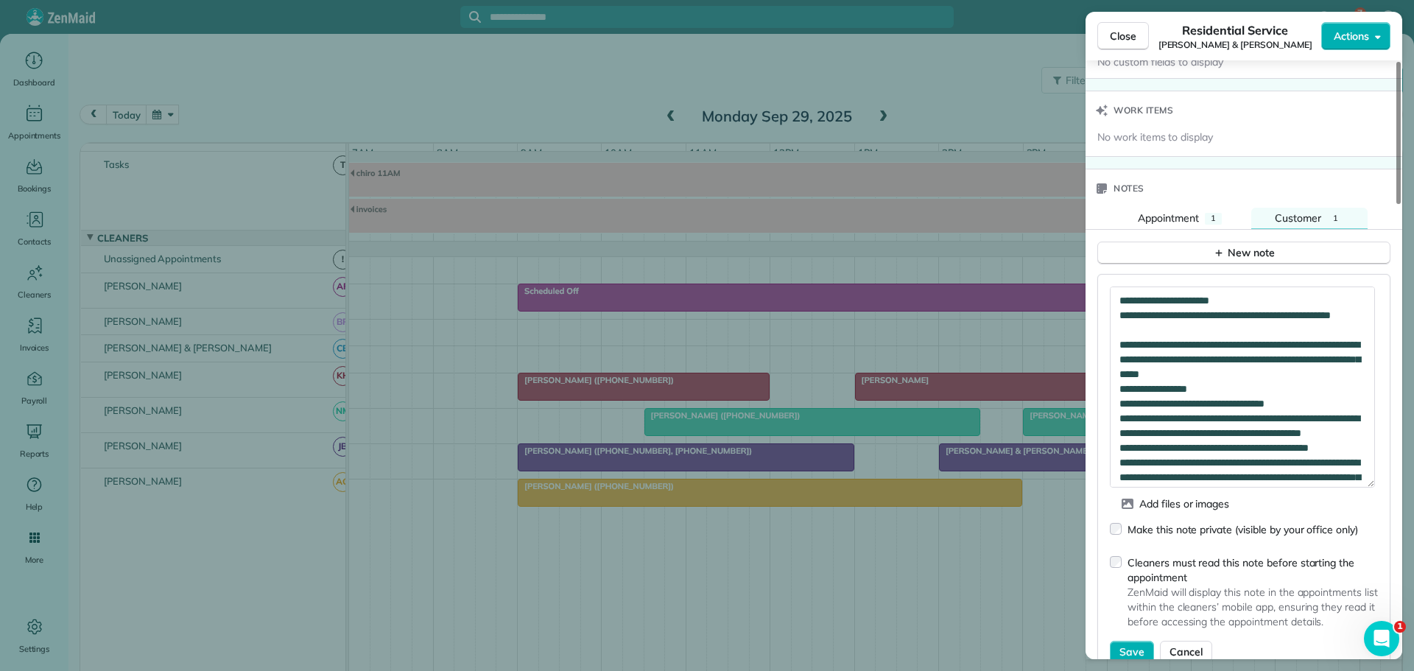
drag, startPoint x: 1370, startPoint y: 312, endPoint x: 1365, endPoint y: 471, distance: 158.4
click at [1365, 471] on textarea at bounding box center [1242, 386] width 265 height 201
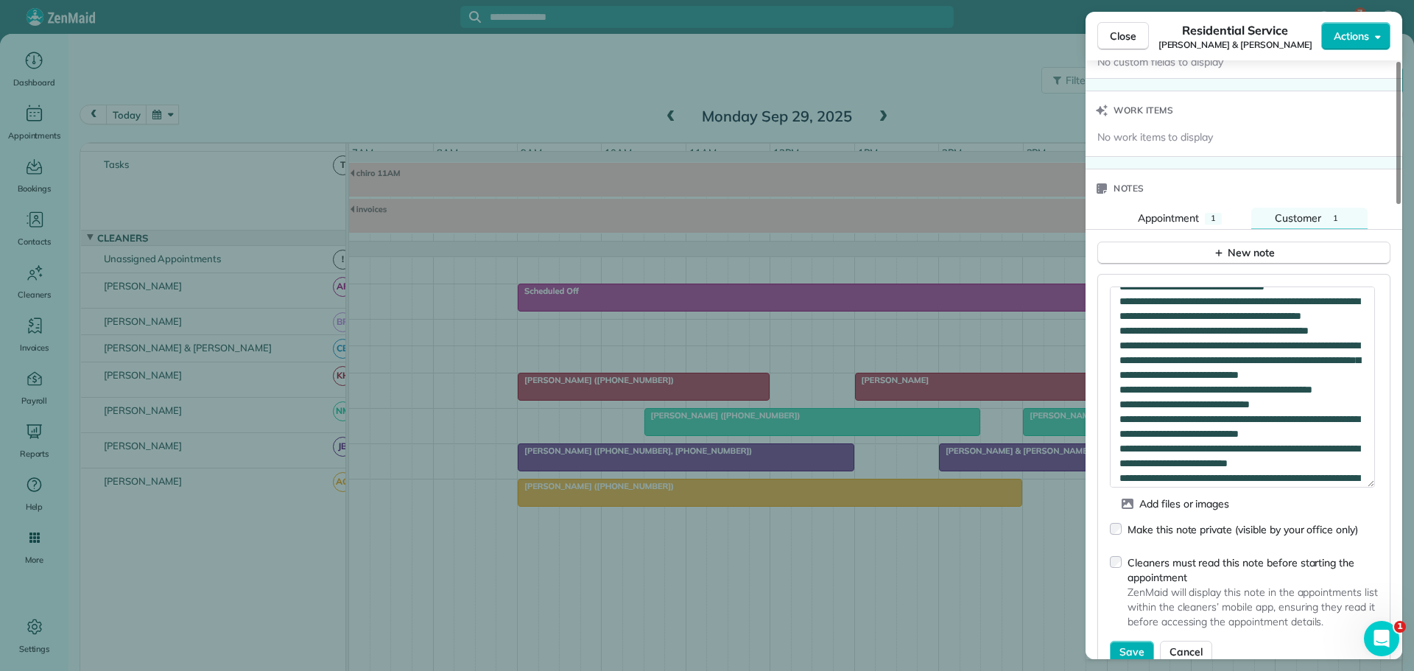
scroll to position [147, 0]
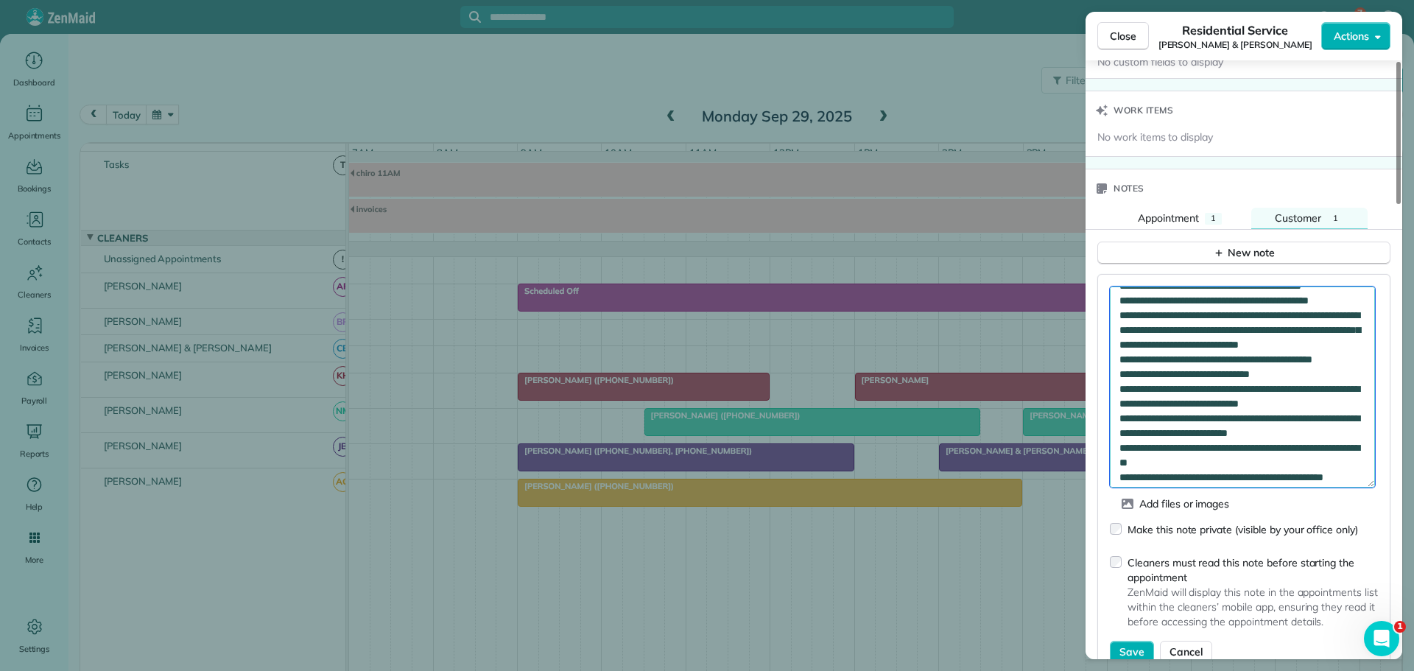
click at [1220, 298] on textarea at bounding box center [1242, 386] width 265 height 201
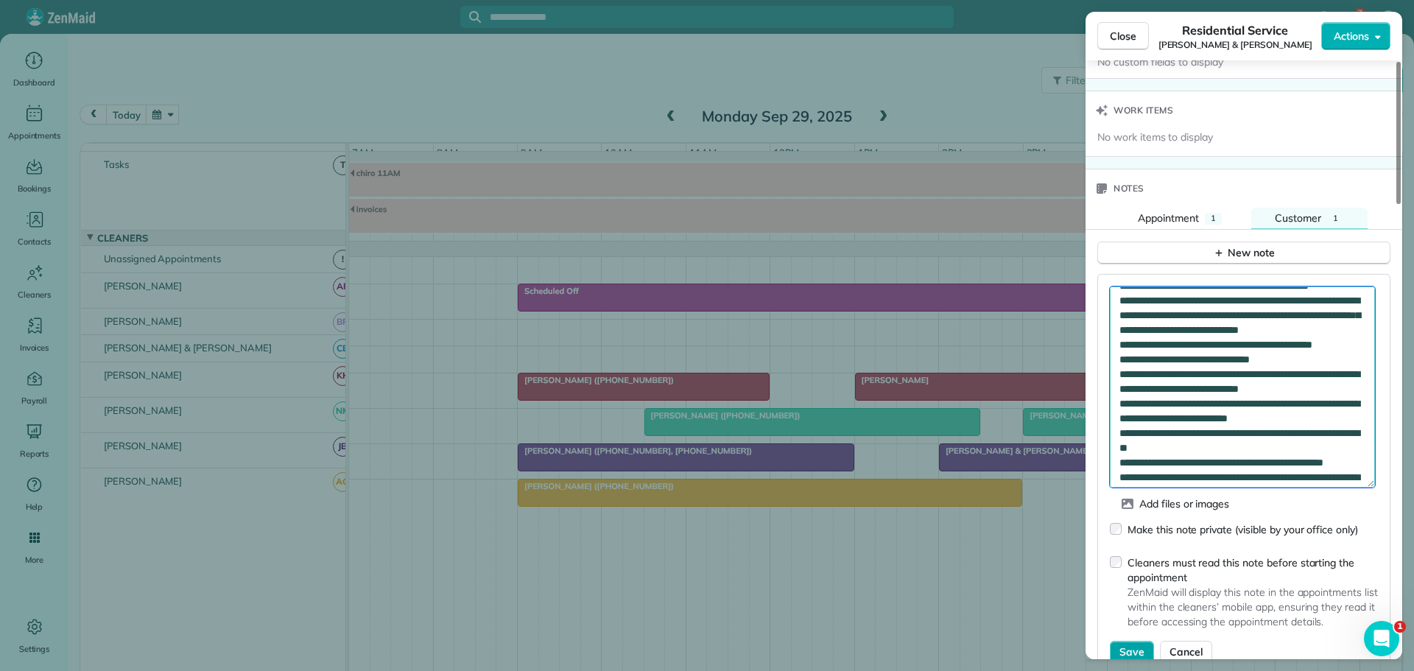
type textarea "**********"
click at [1133, 644] on span "Save" at bounding box center [1131, 651] width 25 height 15
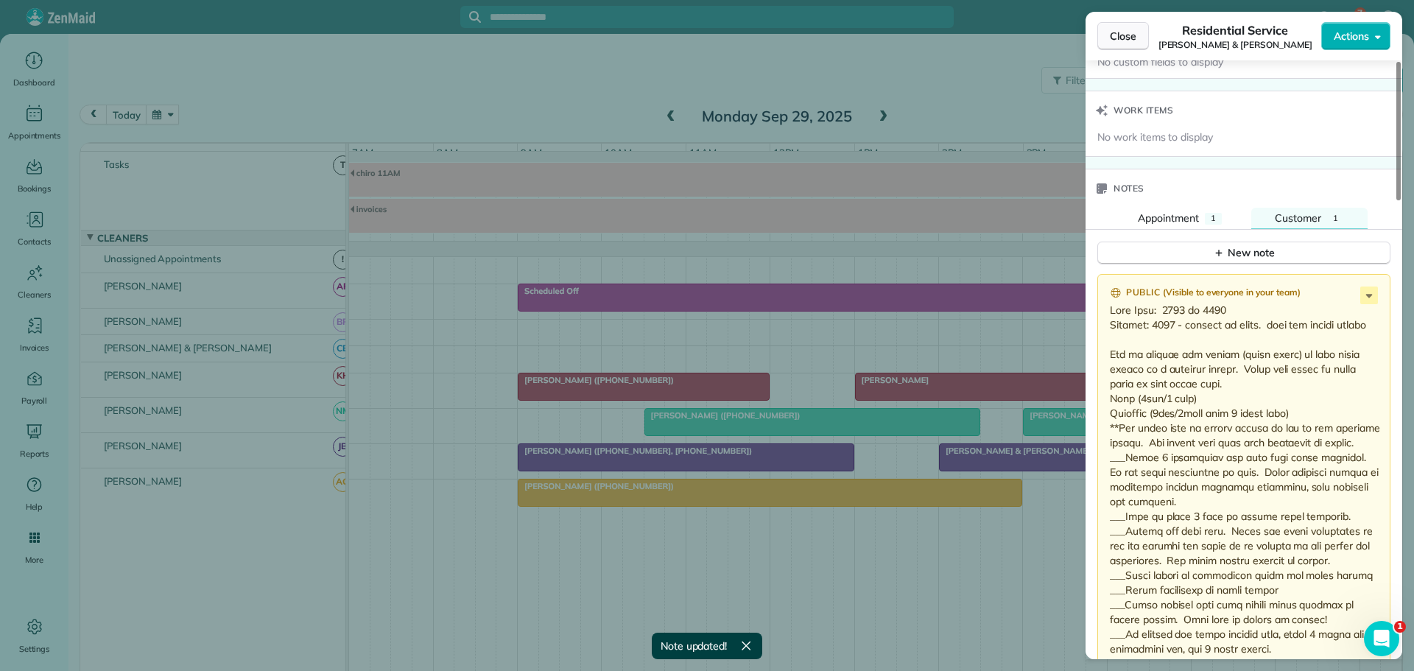
click at [1121, 37] on span "Close" at bounding box center [1123, 36] width 27 height 15
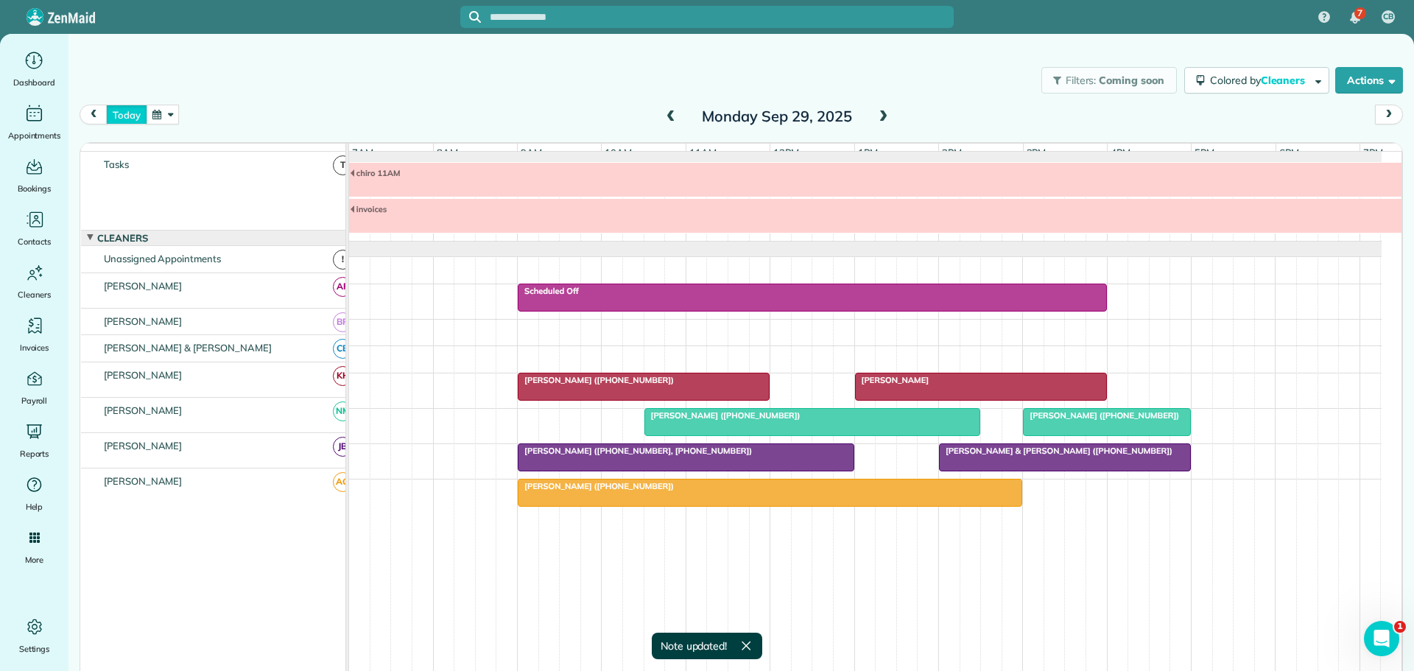
click at [124, 110] on button "today" at bounding box center [126, 115] width 41 height 20
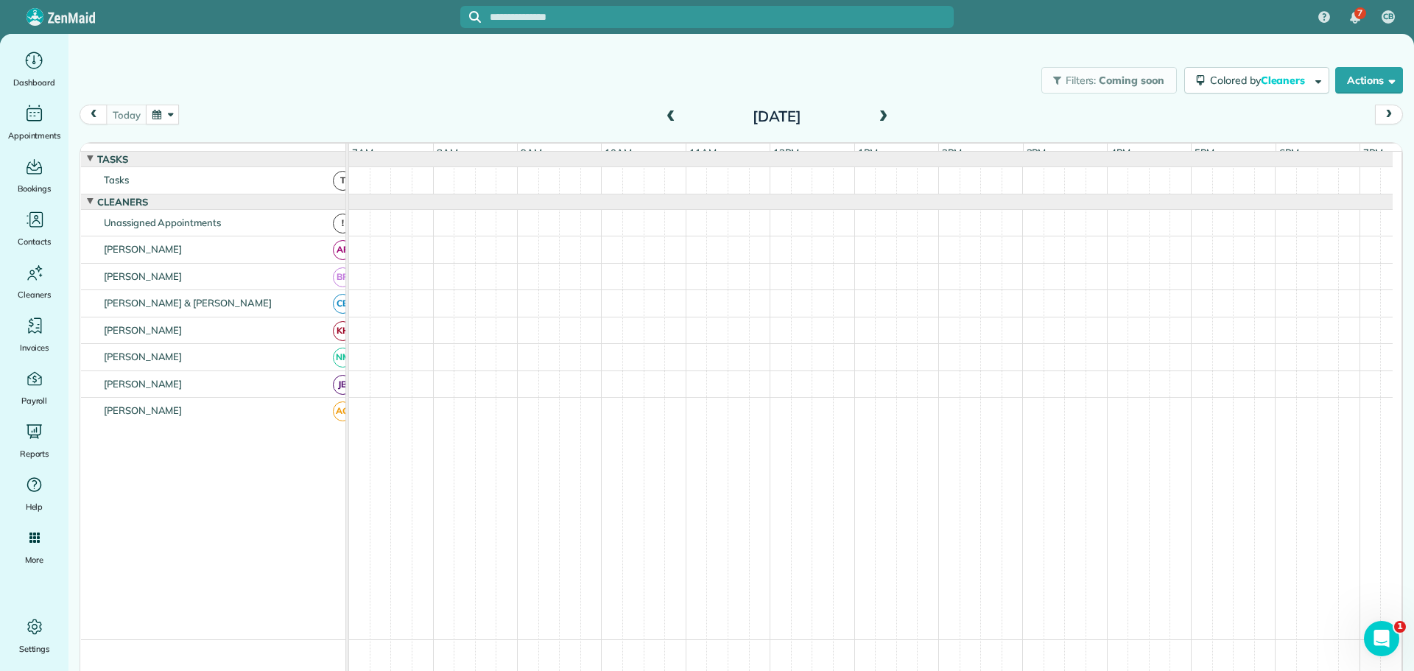
scroll to position [11, 0]
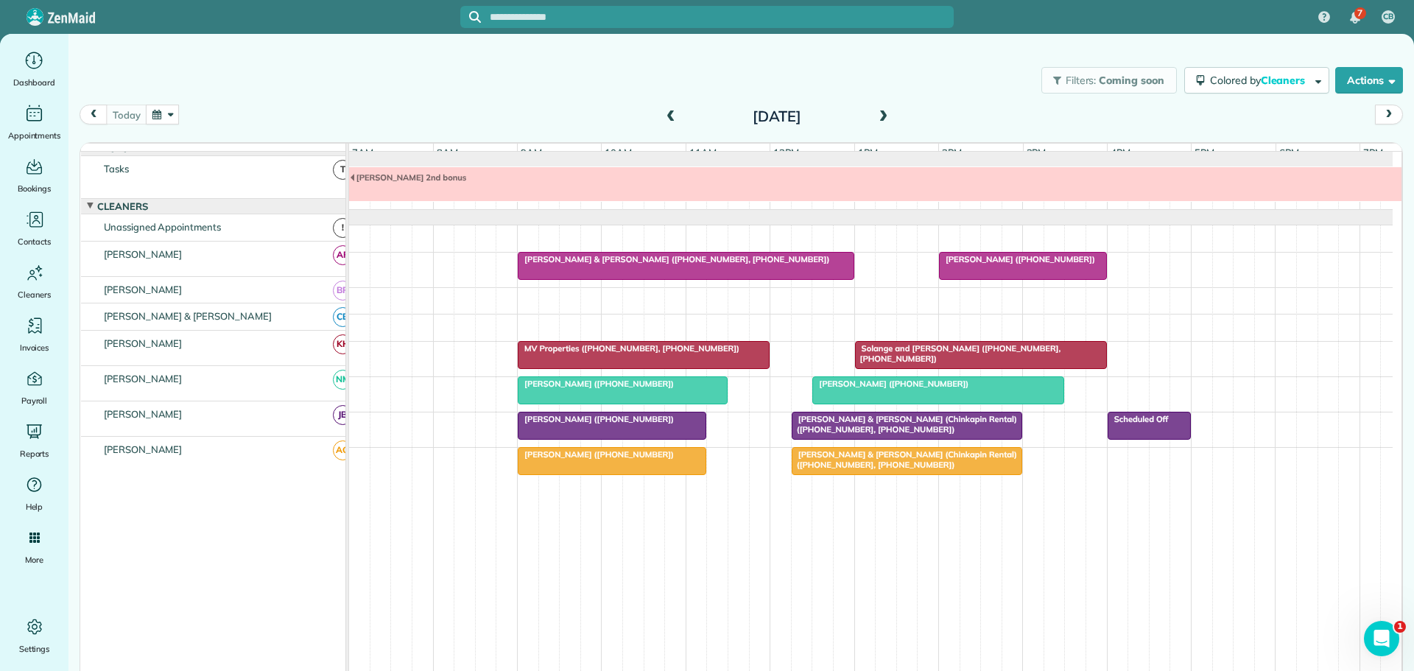
click at [878, 119] on span at bounding box center [883, 116] width 16 height 13
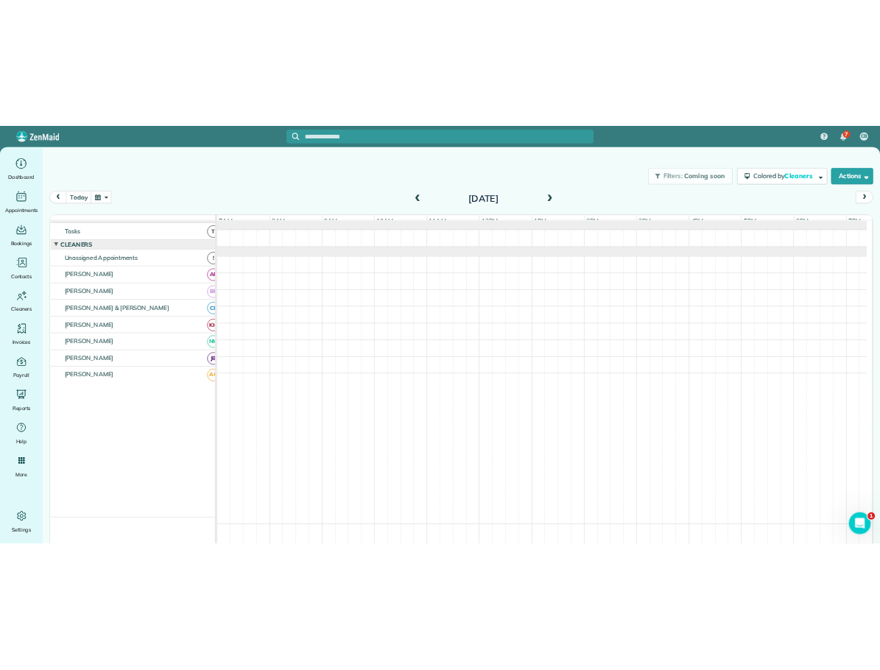
scroll to position [0, 0]
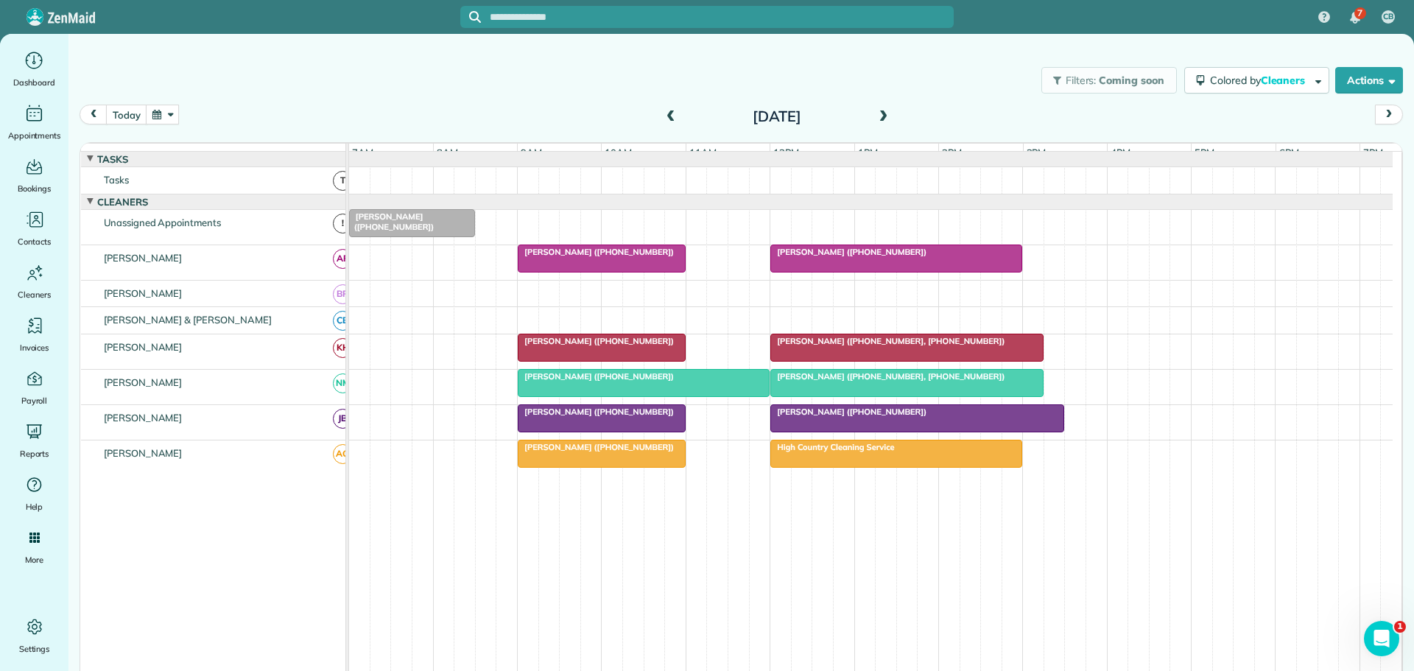
click at [877, 115] on span at bounding box center [883, 116] width 16 height 13
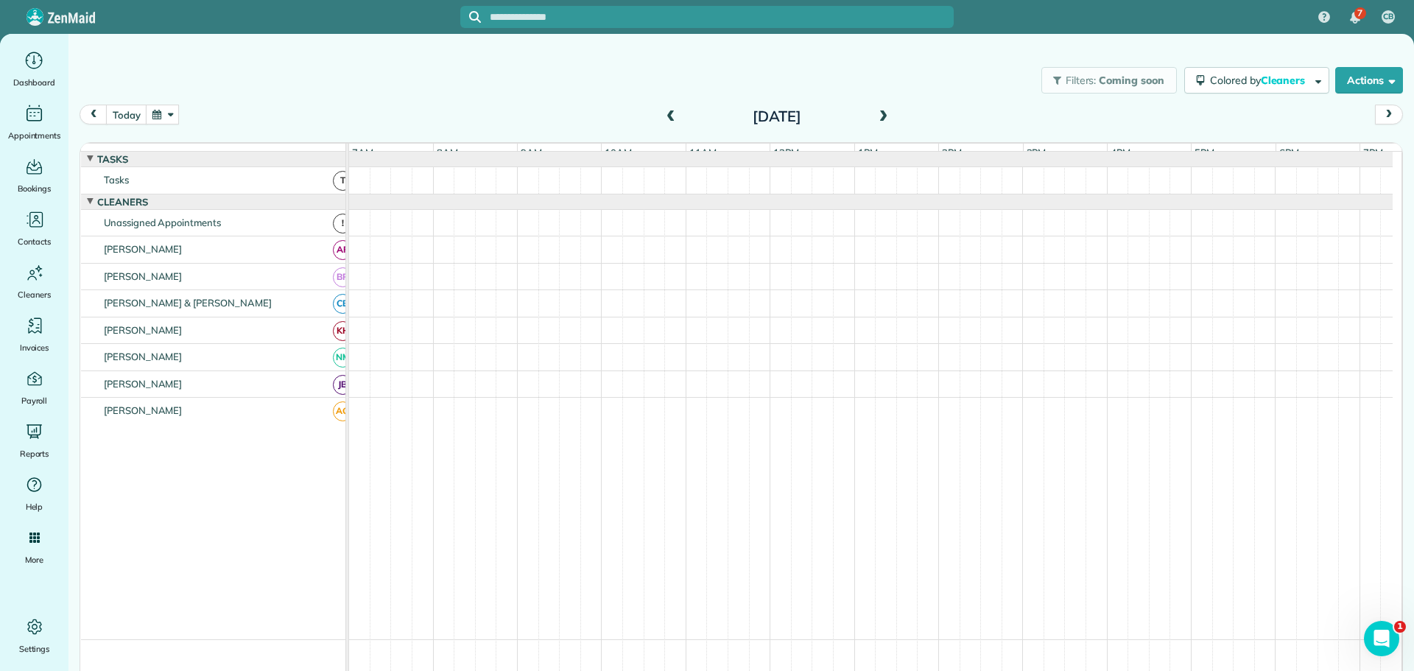
click at [877, 115] on span at bounding box center [883, 116] width 16 height 13
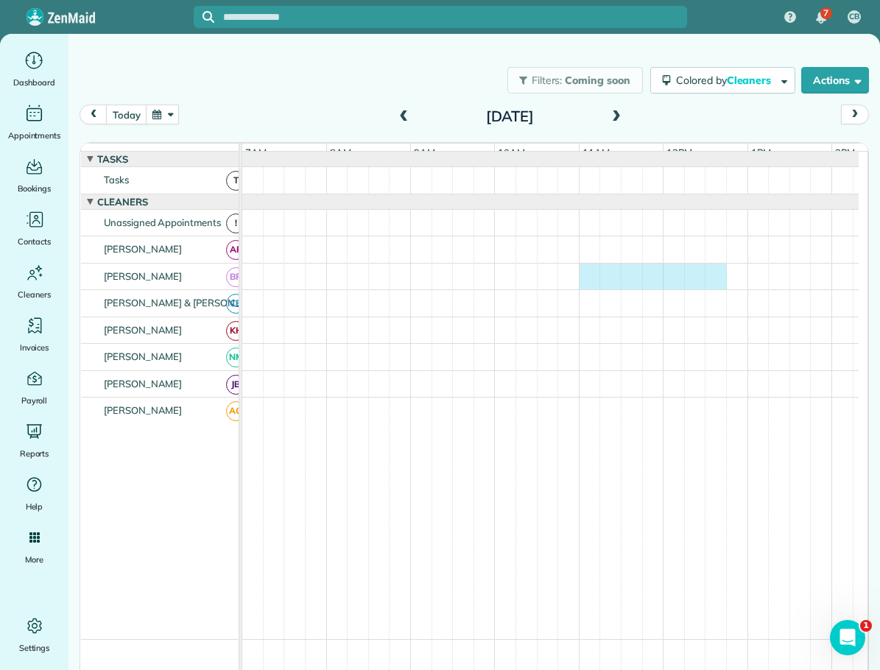
drag, startPoint x: 584, startPoint y: 281, endPoint x: 703, endPoint y: 286, distance: 119.4
click at [708, 286] on div at bounding box center [550, 277] width 616 height 27
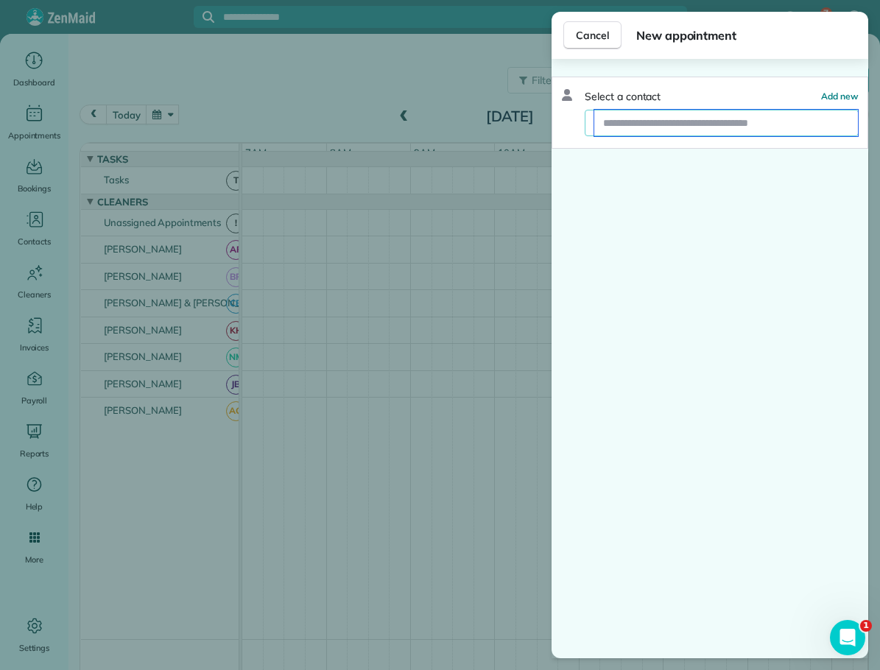
click at [683, 127] on input "text" at bounding box center [726, 123] width 264 height 27
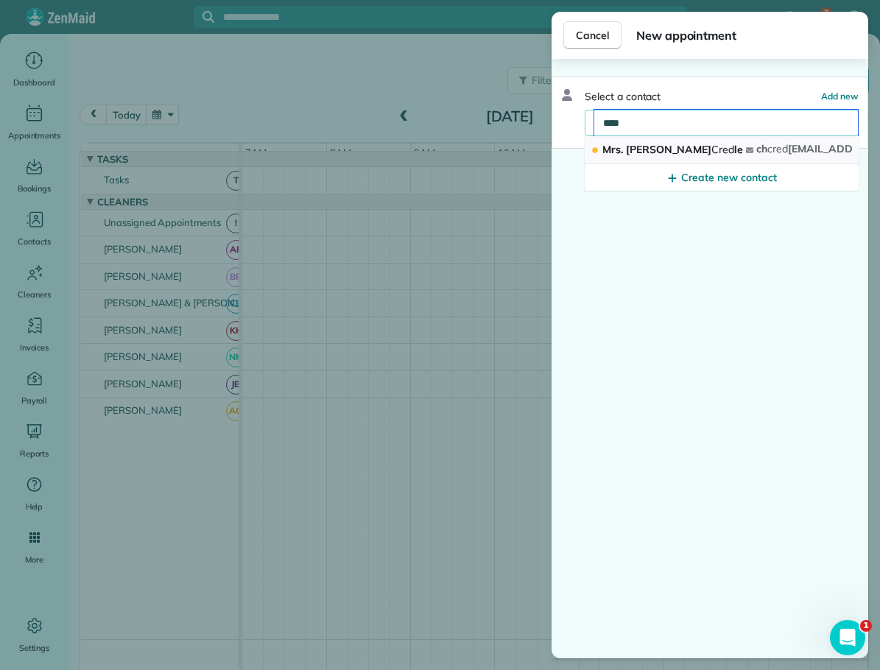
type input "****"
click at [711, 148] on span "Cred" at bounding box center [722, 149] width 23 height 13
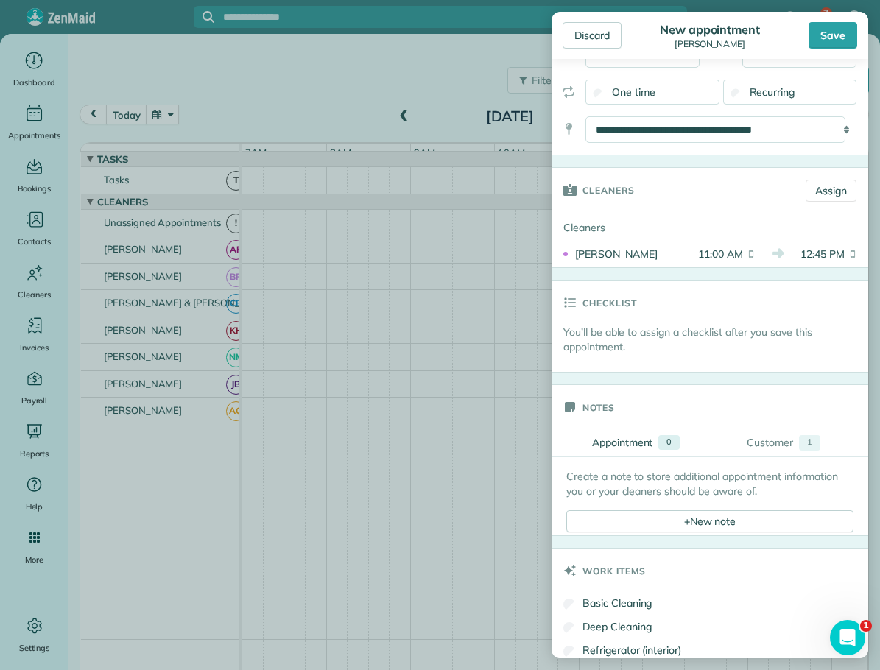
scroll to position [221, 0]
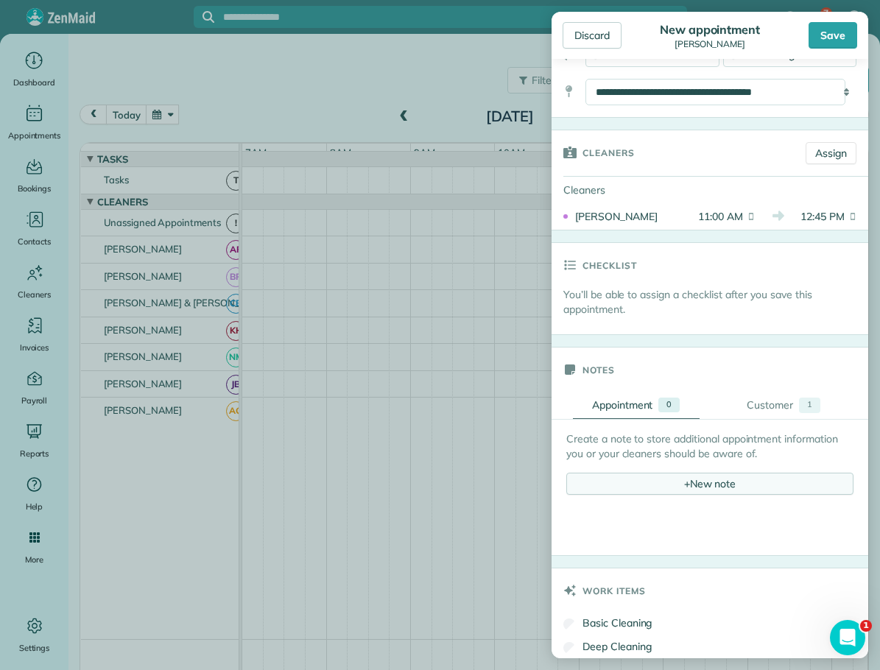
click at [733, 481] on div "+ New note" at bounding box center [709, 484] width 287 height 22
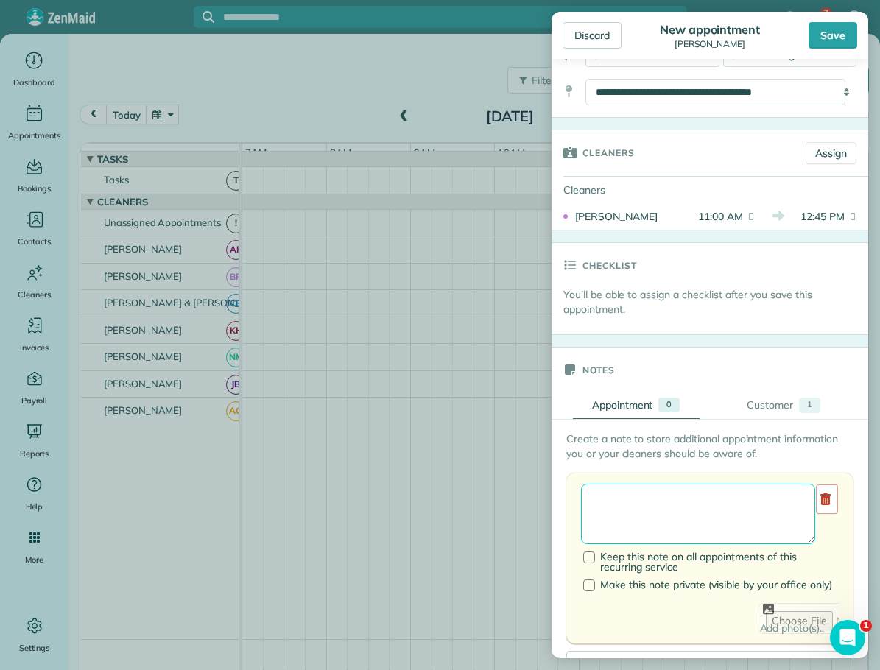
click at [638, 496] on textarea at bounding box center [698, 514] width 234 height 60
type textarea "**********"
click at [833, 38] on div "Save" at bounding box center [833, 35] width 49 height 27
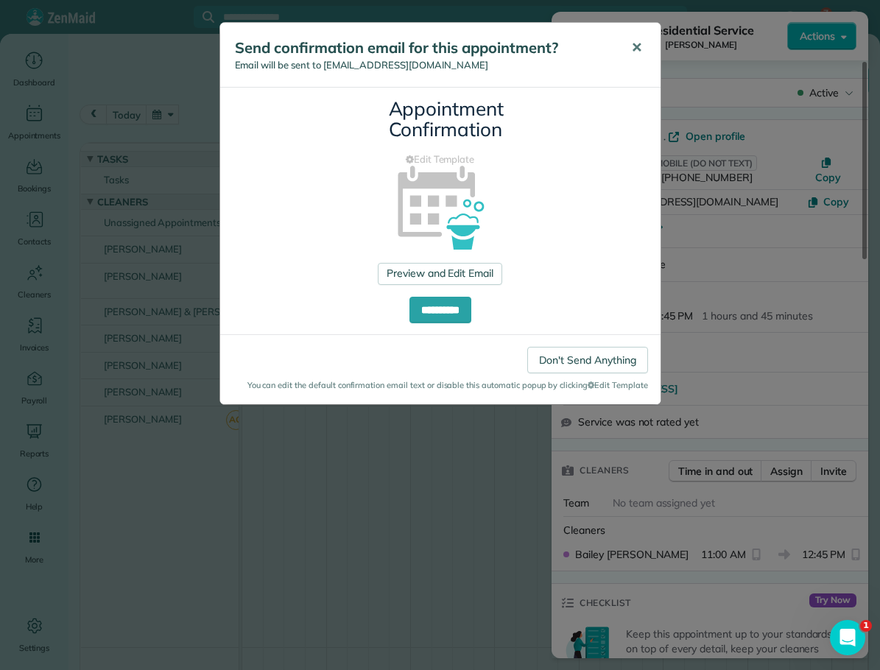
click at [637, 46] on span "✕" at bounding box center [636, 47] width 11 height 17
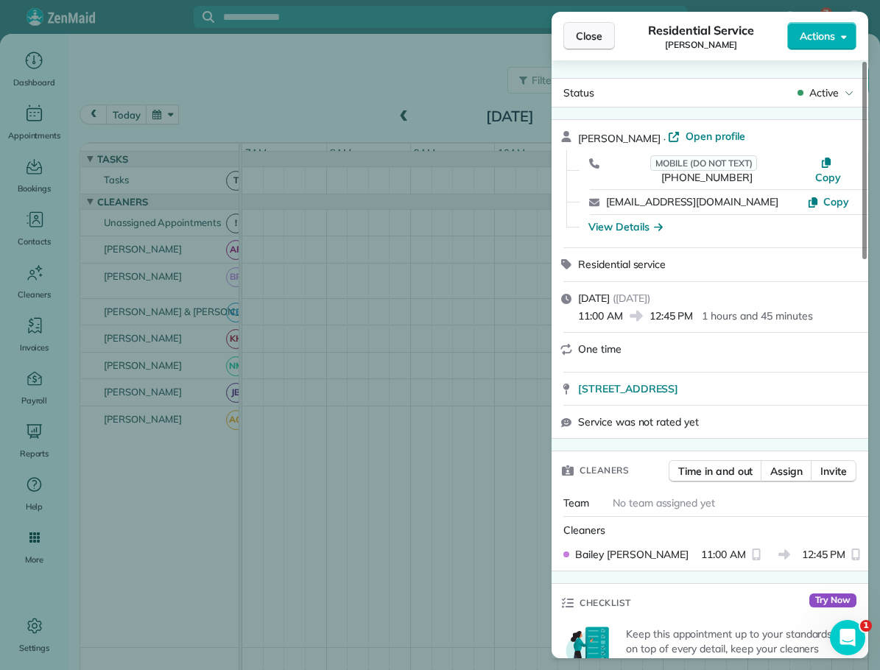
click at [592, 38] on span "Close" at bounding box center [589, 36] width 27 height 15
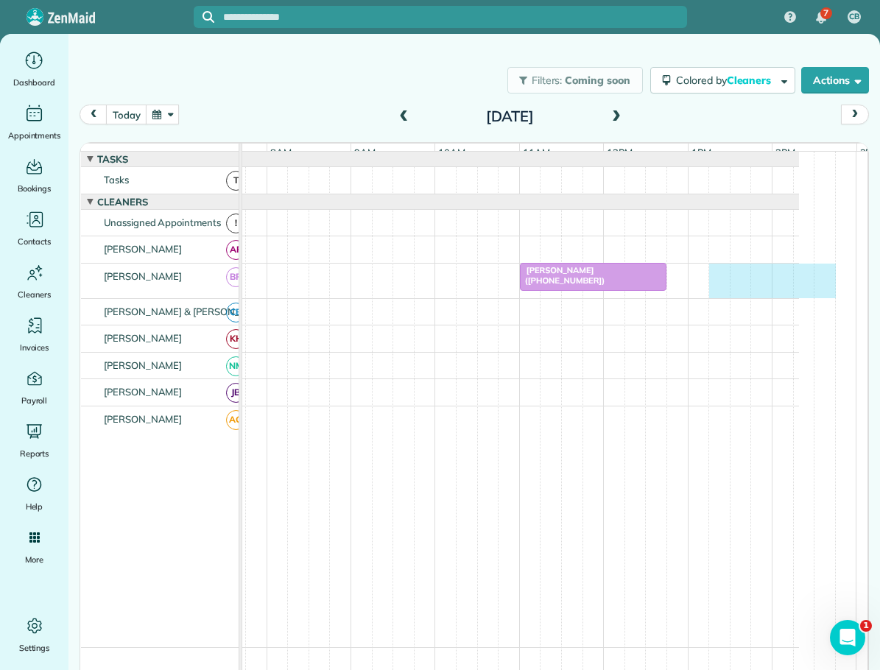
drag, startPoint x: 770, startPoint y: 281, endPoint x: 831, endPoint y: 286, distance: 60.7
click at [799, 288] on div "[PERSON_NAME] ([PHONE_NUMBER])" at bounding box center [491, 281] width 616 height 35
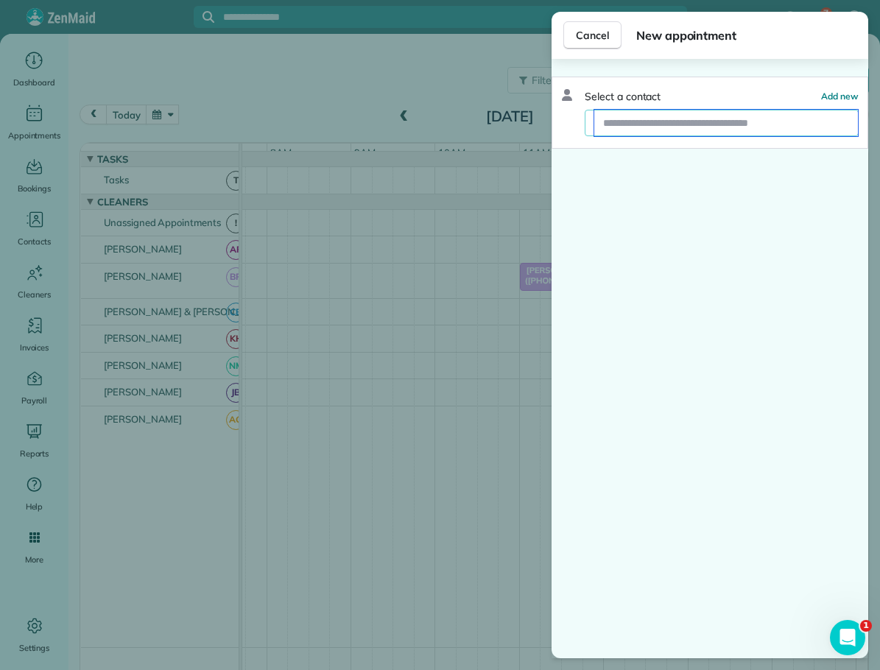
click at [660, 127] on input "text" at bounding box center [726, 123] width 264 height 27
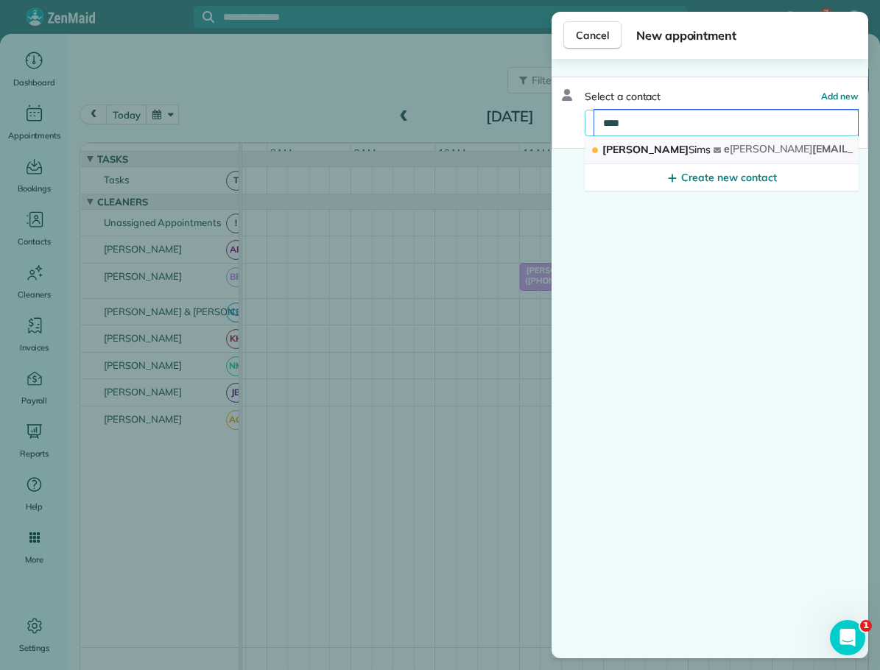
type input "****"
click at [689, 152] on span "Sims" at bounding box center [700, 149] width 23 height 13
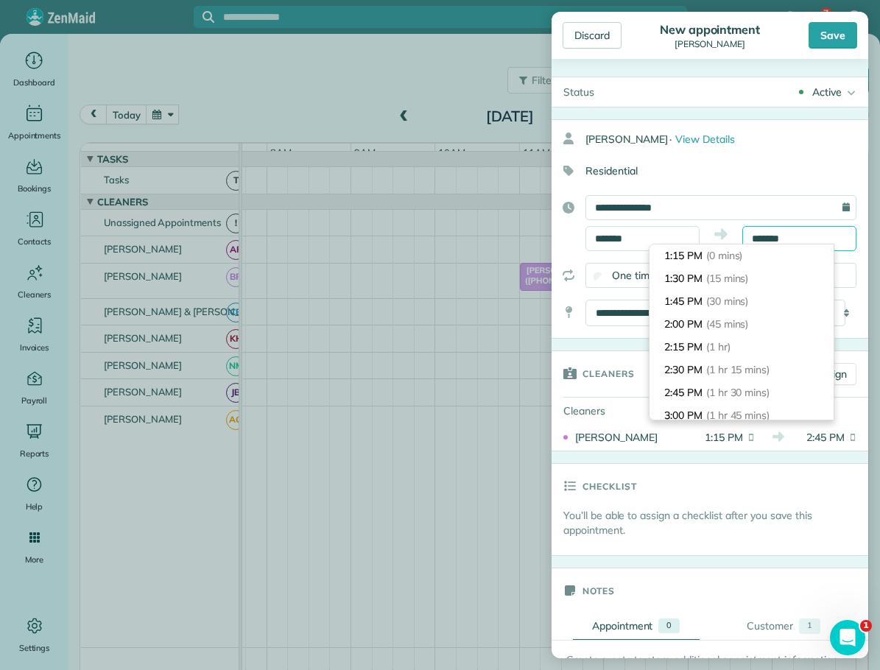
click at [768, 240] on input "*******" at bounding box center [799, 238] width 114 height 25
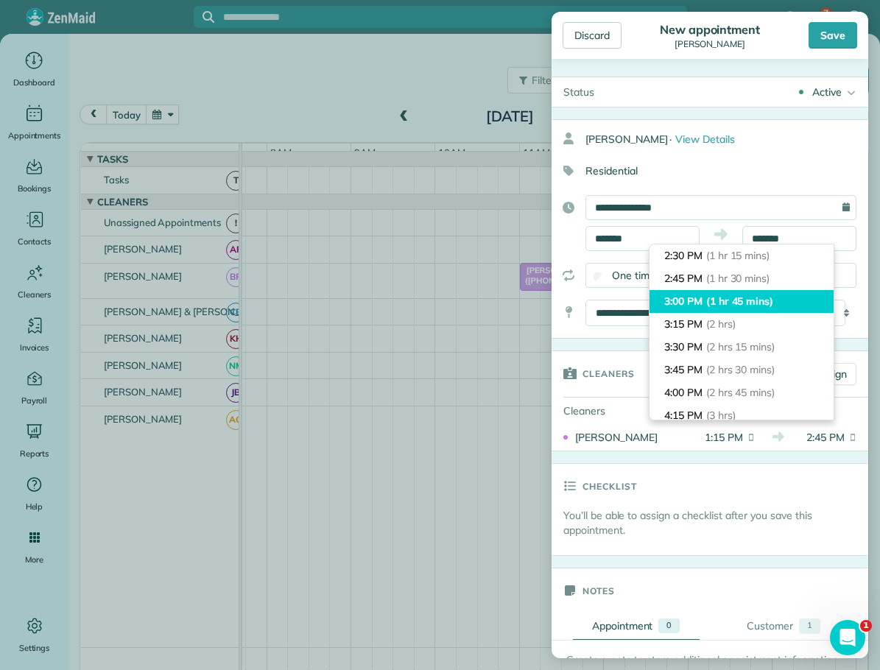
type input "*******"
click at [745, 295] on span "(1 hr 45 mins)" at bounding box center [739, 301] width 67 height 13
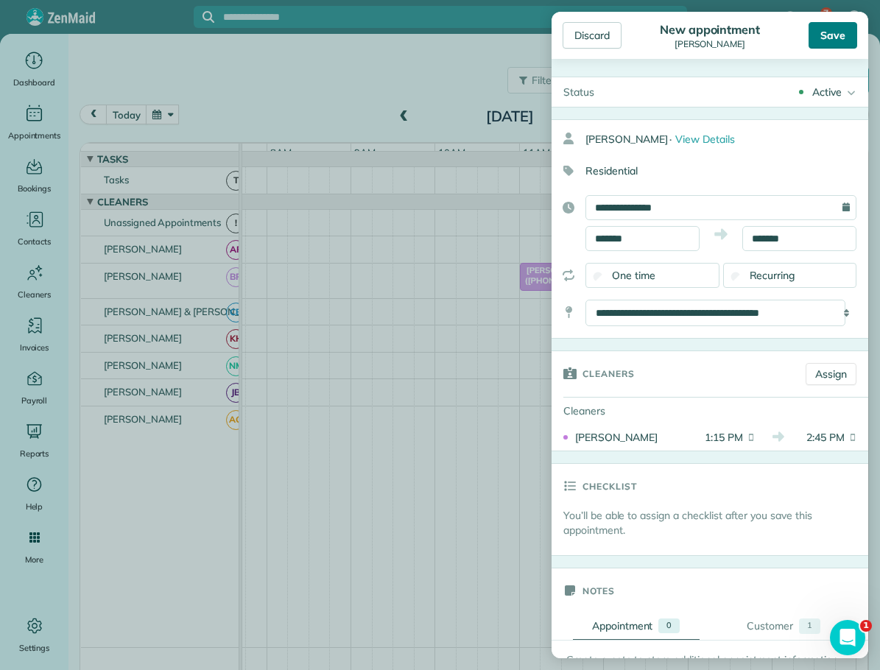
click at [828, 35] on div "Save" at bounding box center [833, 35] width 49 height 27
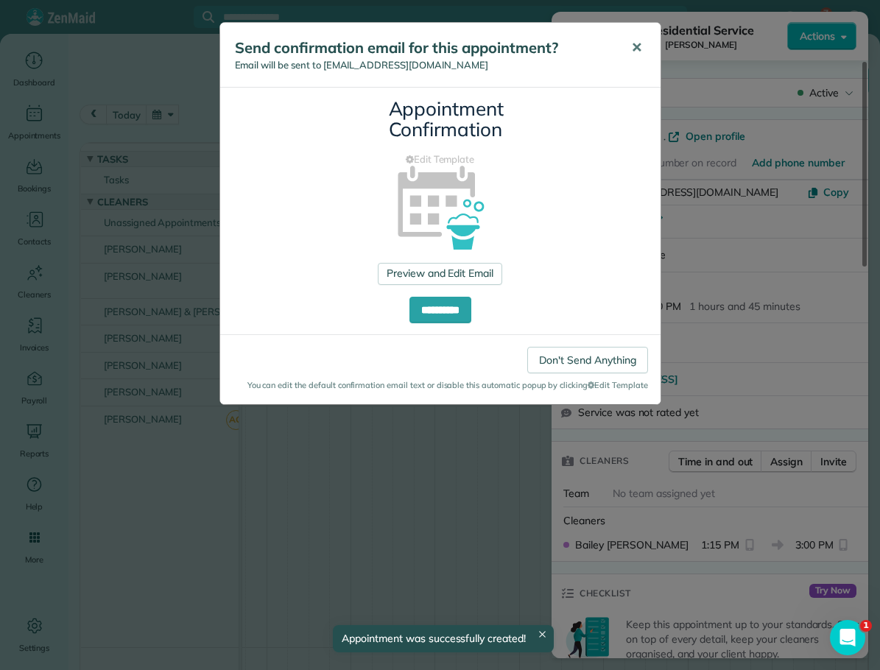
click at [637, 46] on span "✕" at bounding box center [636, 47] width 11 height 17
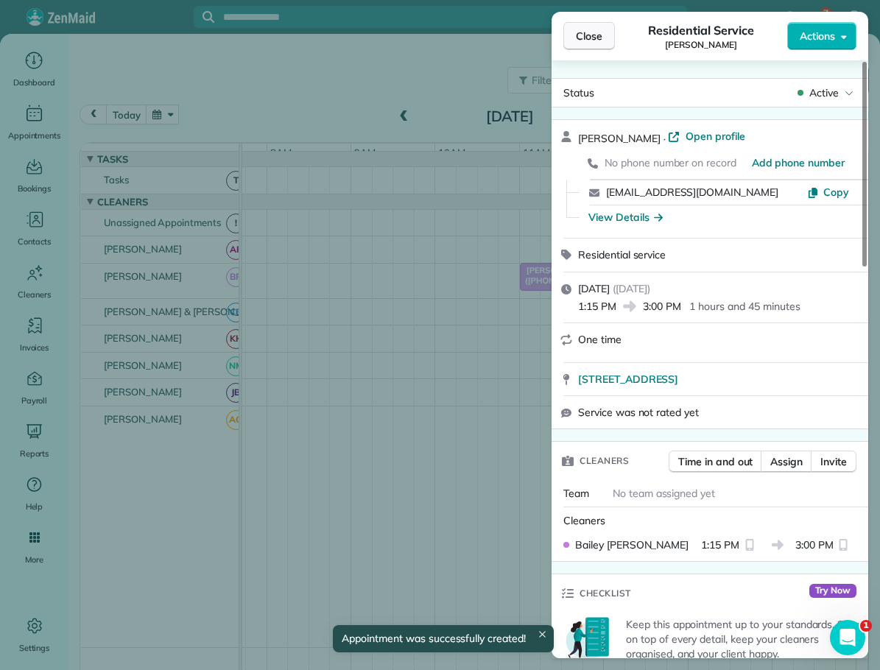
click at [586, 32] on span "Close" at bounding box center [589, 36] width 27 height 15
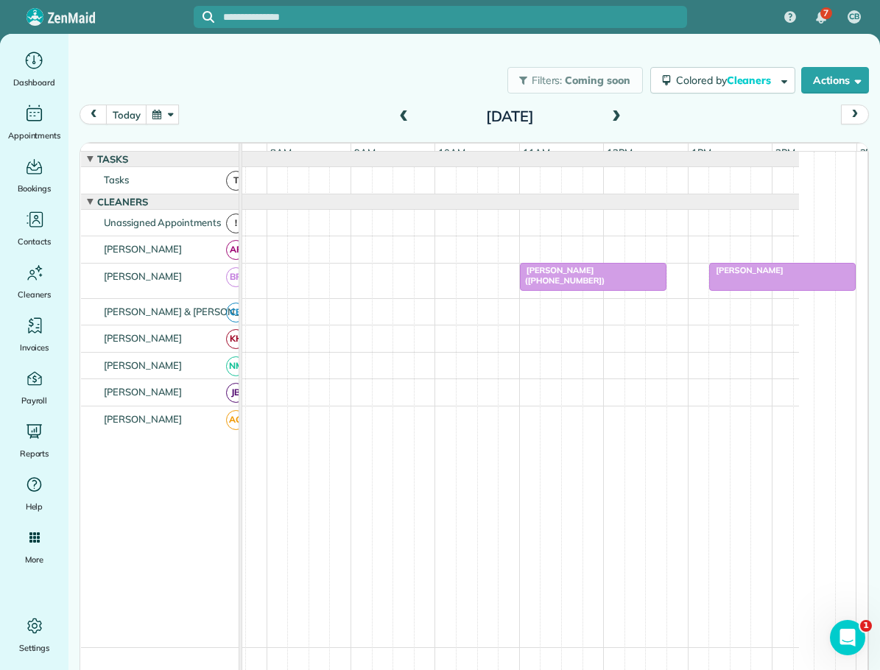
click at [611, 118] on span at bounding box center [616, 116] width 16 height 13
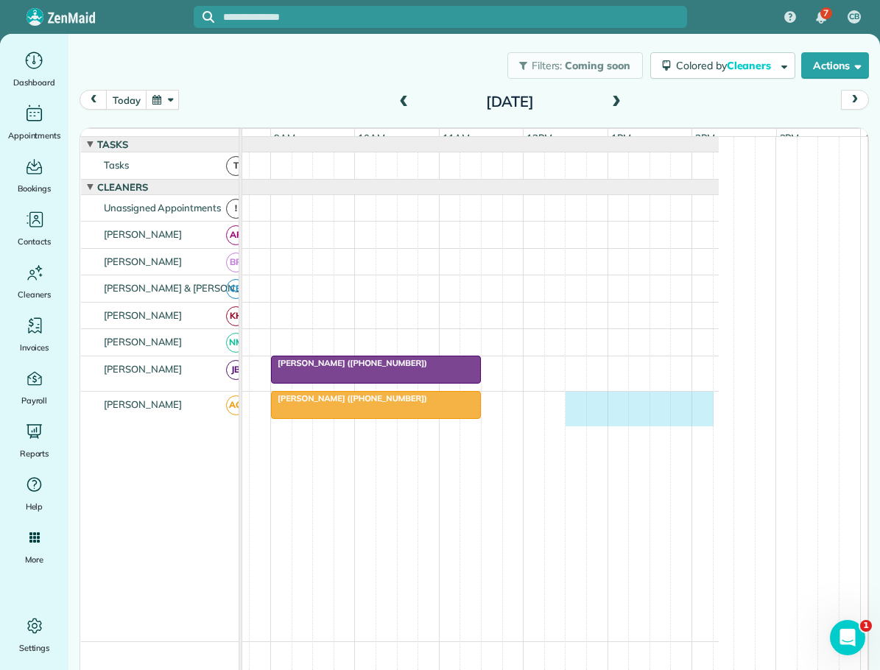
scroll to position [0, 144]
drag, startPoint x: 705, startPoint y: 410, endPoint x: 802, endPoint y: 424, distance: 97.5
click at [714, 424] on div "[PERSON_NAME] ([PHONE_NUMBER])" at bounding box center [406, 409] width 616 height 35
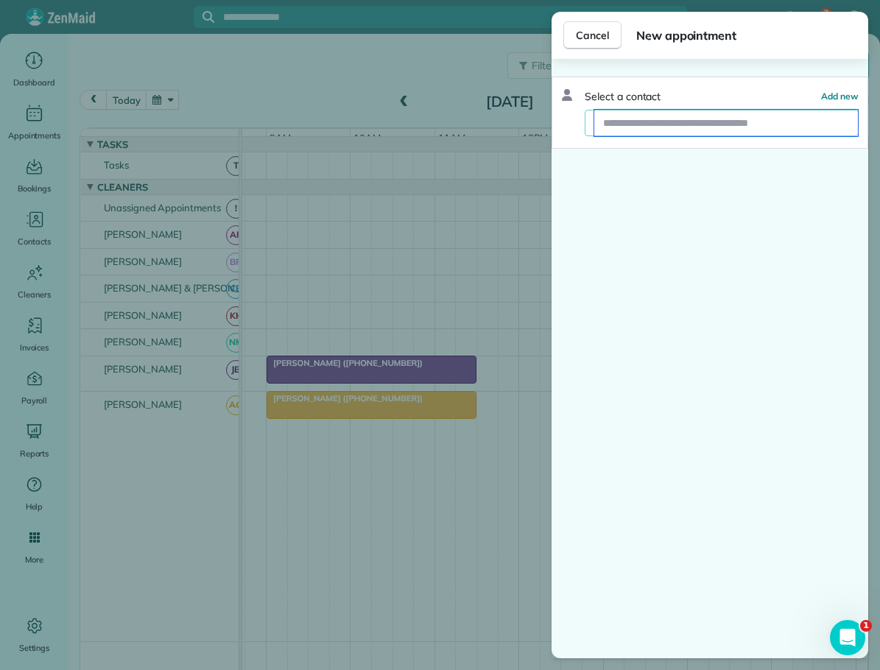
click at [654, 127] on input "text" at bounding box center [726, 123] width 264 height 27
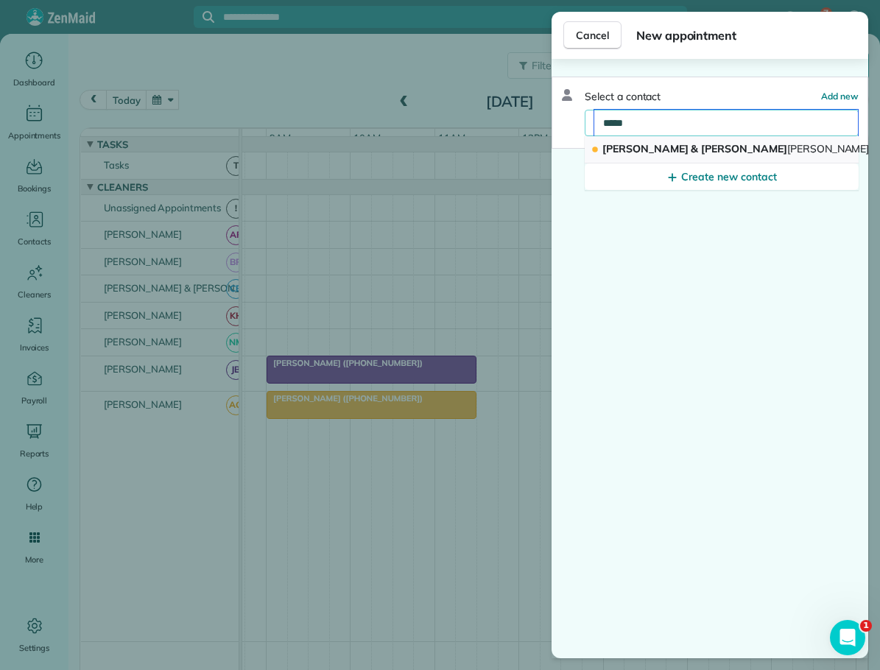
type input "*****"
click at [651, 144] on span "[PERSON_NAME] & [PERSON_NAME] acher" at bounding box center [749, 148] width 295 height 13
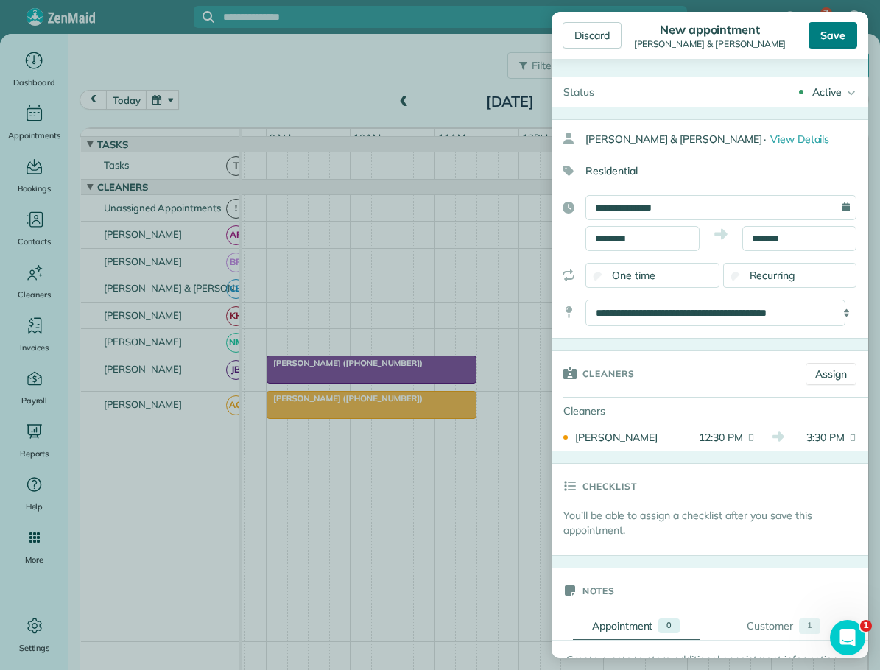
click at [831, 38] on div "Save" at bounding box center [833, 35] width 49 height 27
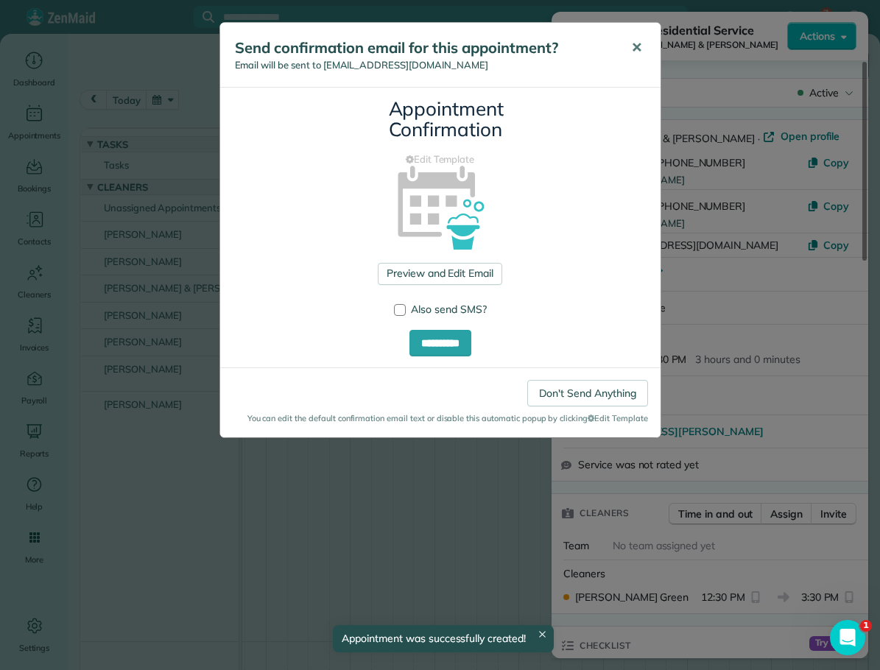
click at [635, 47] on span "✕" at bounding box center [636, 47] width 11 height 17
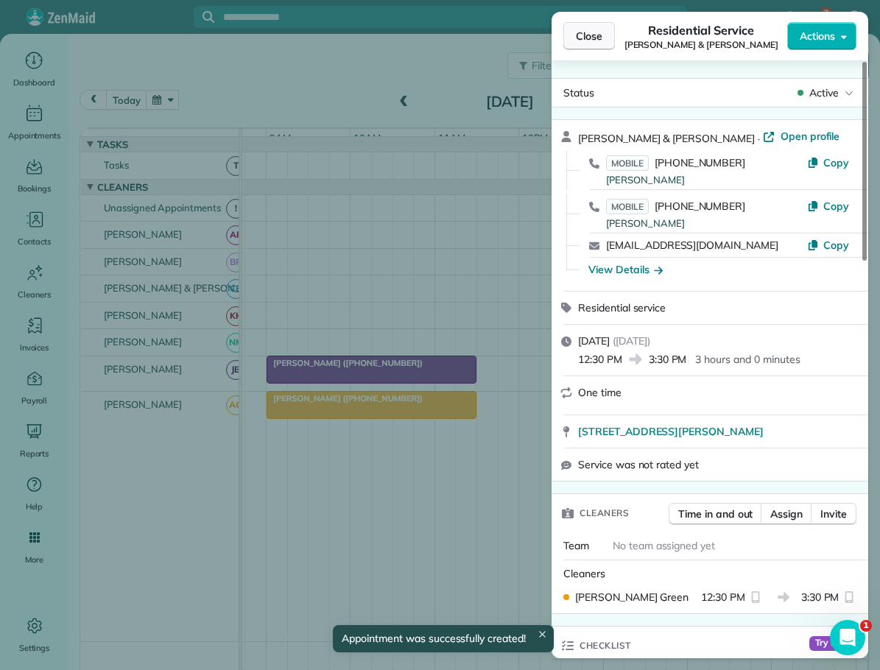
click at [577, 32] on span "Close" at bounding box center [589, 36] width 27 height 15
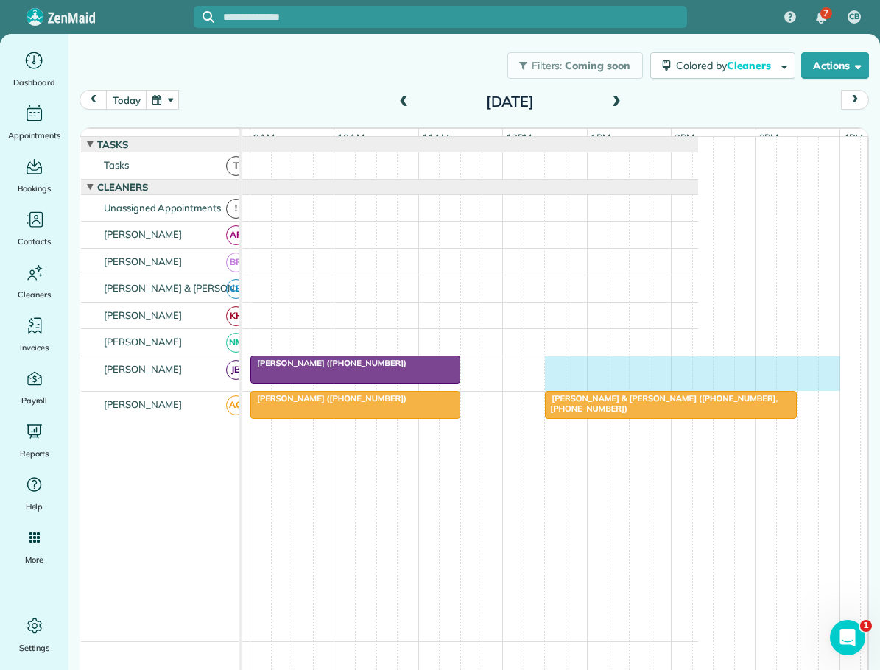
scroll to position [0, 165]
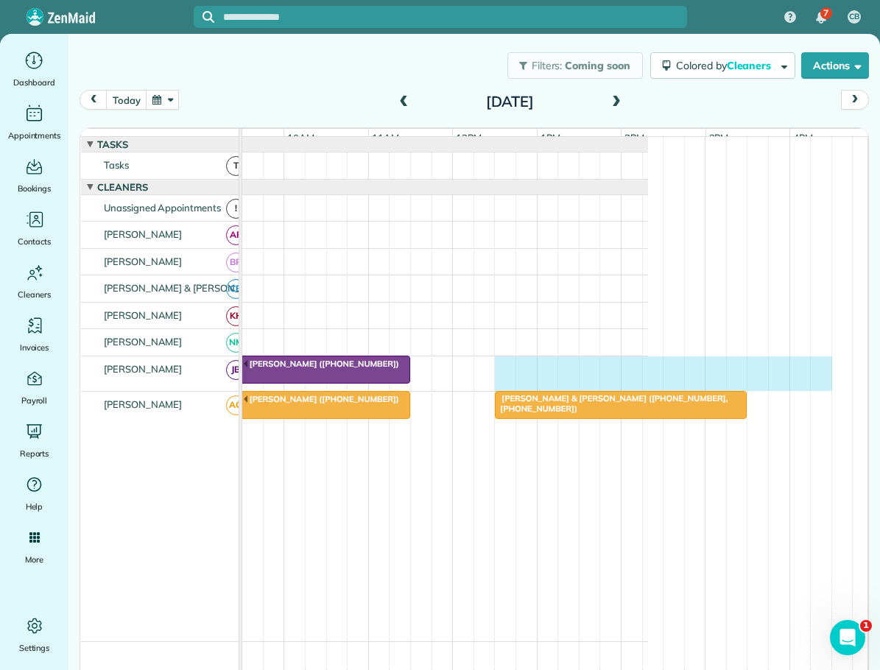
drag, startPoint x: 569, startPoint y: 373, endPoint x: 809, endPoint y: 380, distance: 240.2
click at [648, 380] on div "[PERSON_NAME] ([PHONE_NUMBER])" at bounding box center [340, 373] width 616 height 35
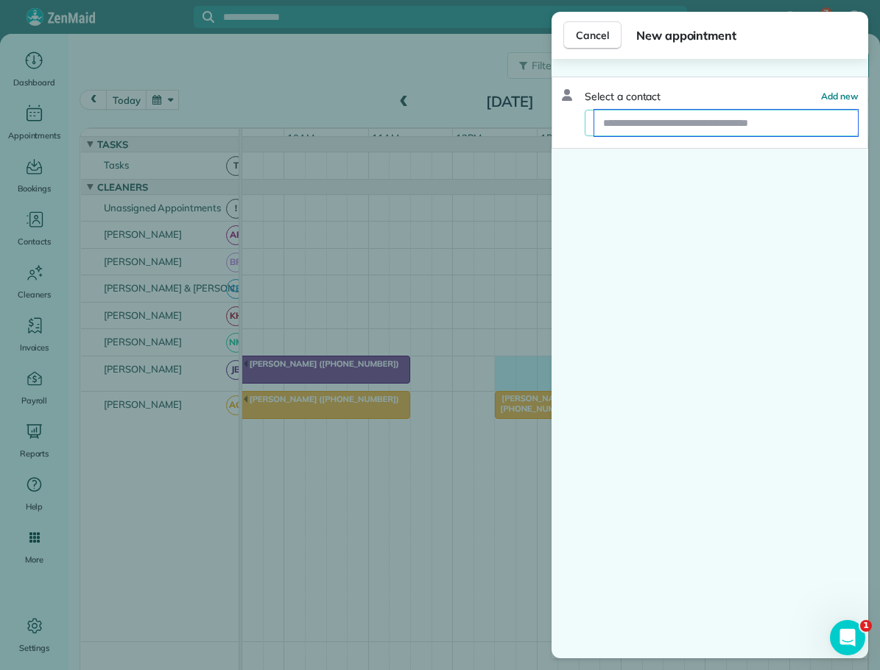
click at [619, 119] on input "text" at bounding box center [726, 123] width 264 height 27
type input "*****"
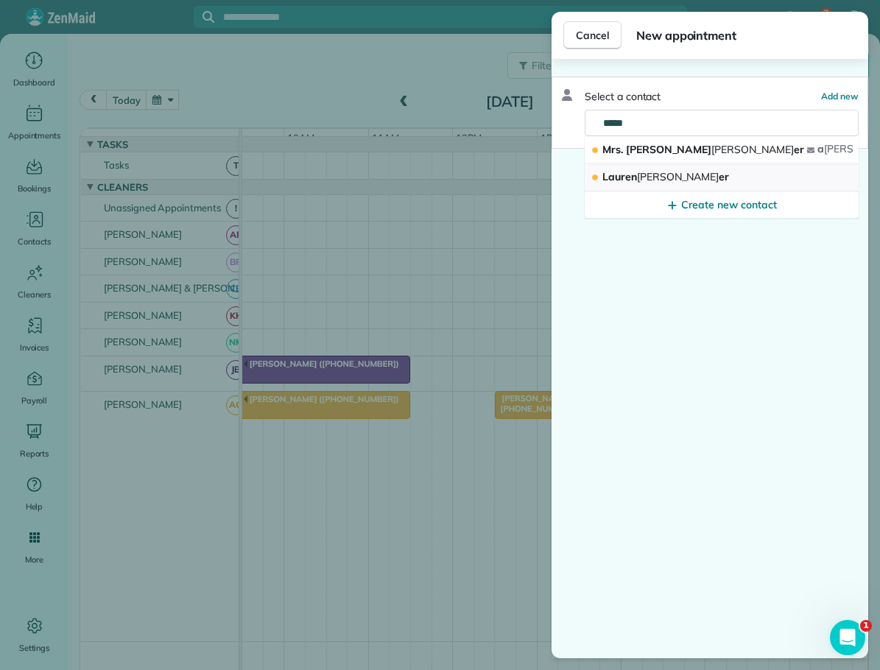
click at [661, 174] on span "[PERSON_NAME]" at bounding box center [678, 176] width 82 height 13
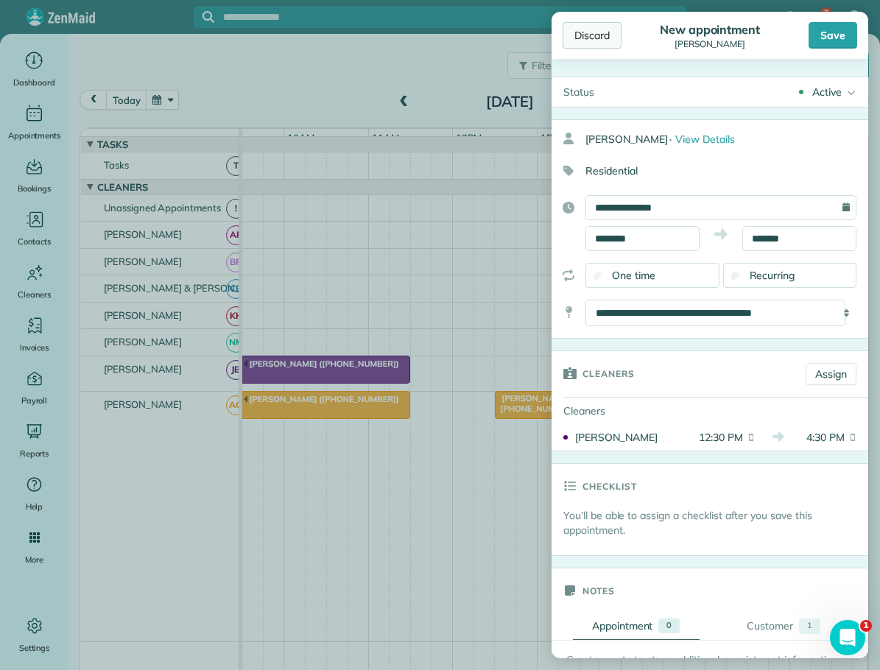
click at [599, 43] on div "Discard" at bounding box center [592, 35] width 59 height 27
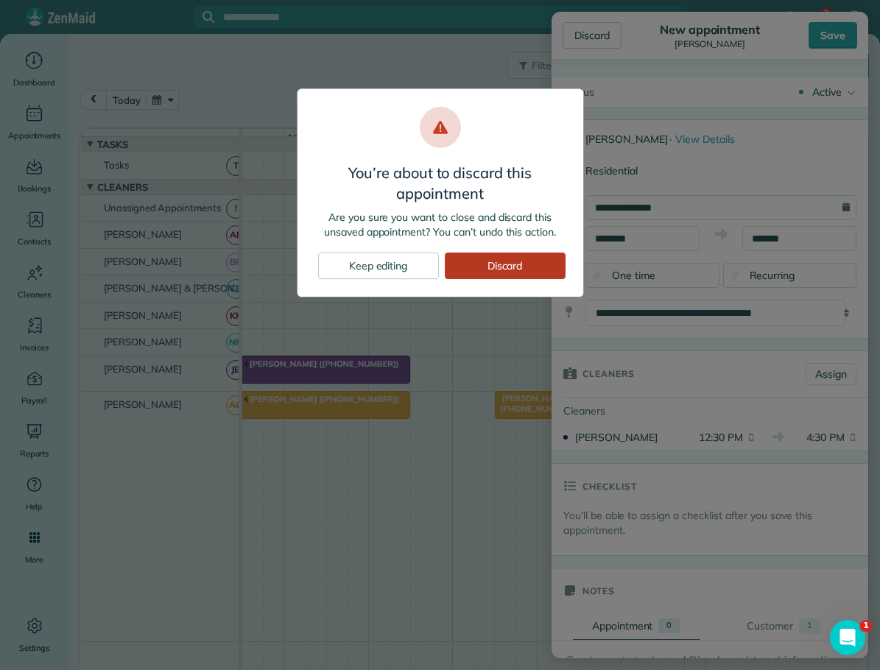
click at [517, 264] on div "Discard" at bounding box center [505, 266] width 121 height 27
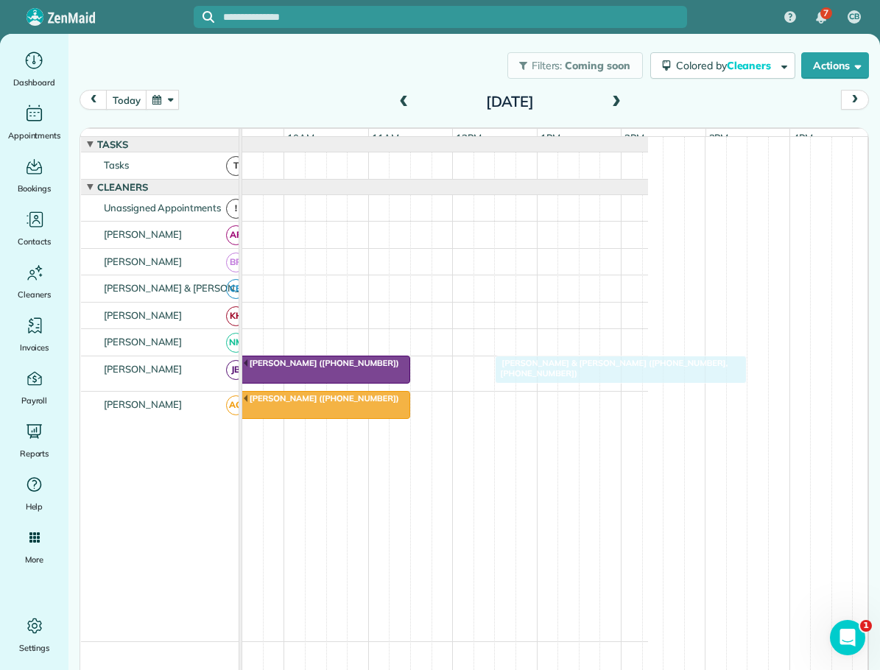
drag, startPoint x: 537, startPoint y: 418, endPoint x: 536, endPoint y: 385, distance: 33.1
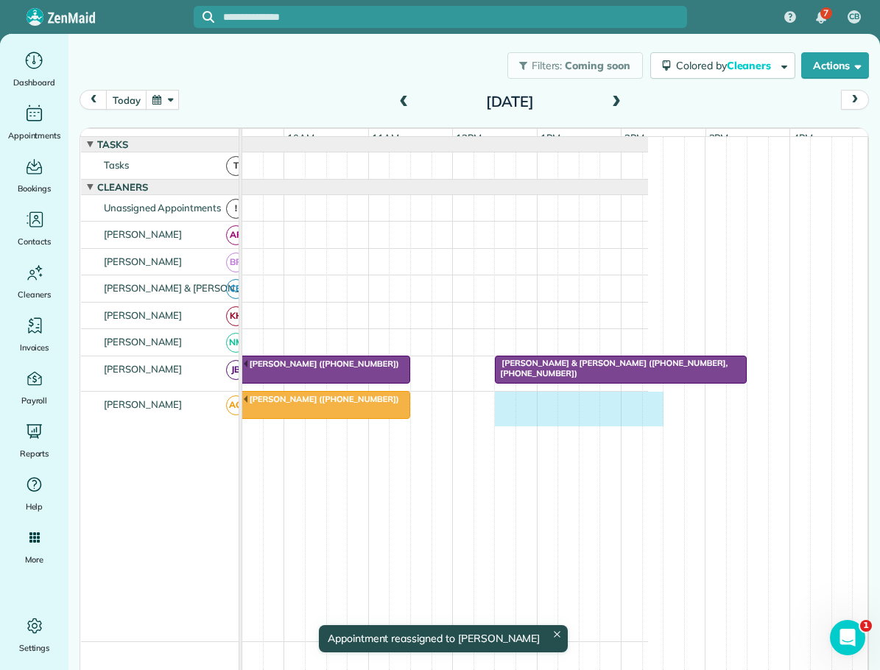
drag, startPoint x: 500, startPoint y: 410, endPoint x: 651, endPoint y: 420, distance: 151.3
click at [648, 420] on div "[PERSON_NAME] ([PHONE_NUMBER])" at bounding box center [340, 409] width 616 height 35
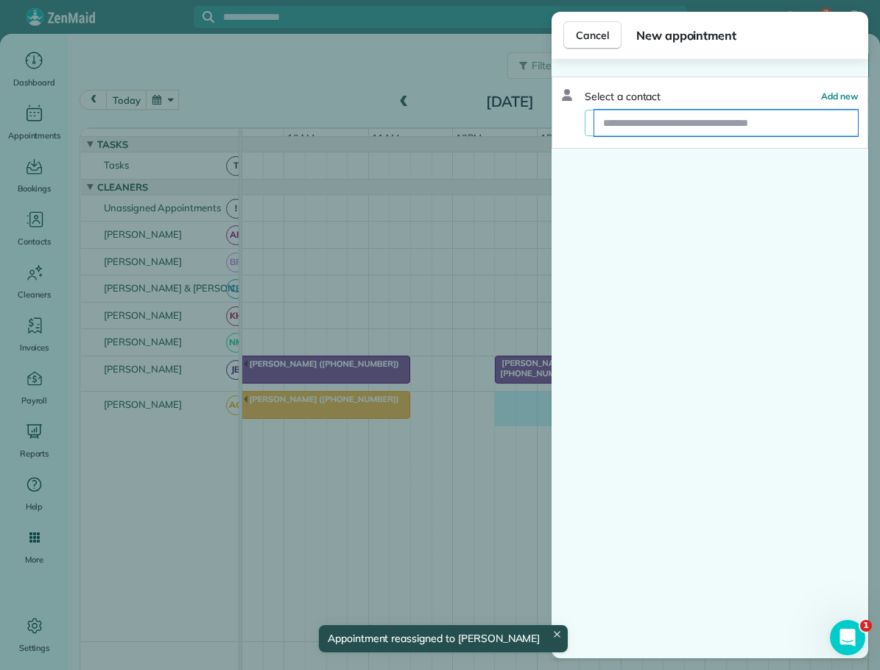
click at [636, 122] on input "text" at bounding box center [726, 123] width 264 height 27
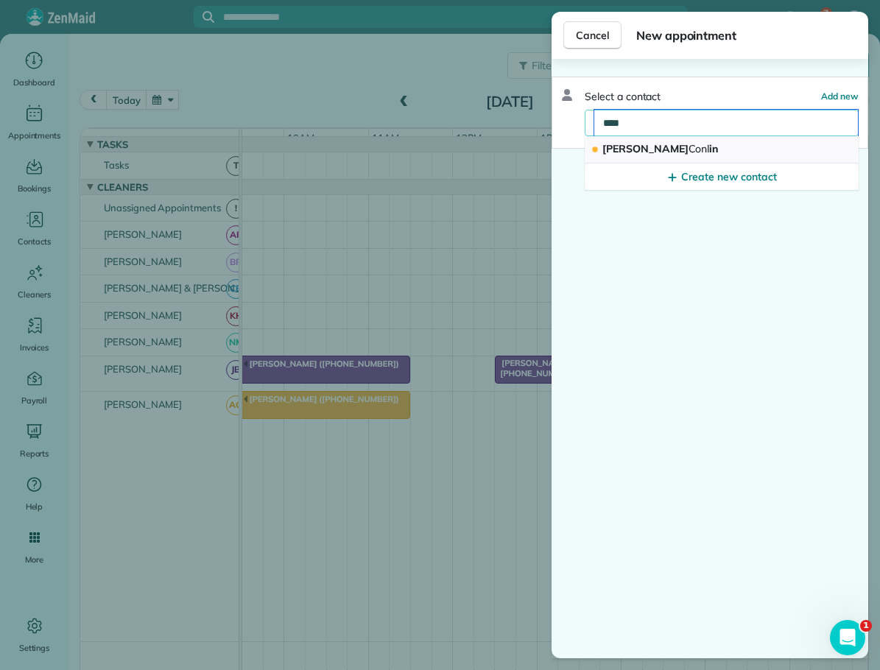
type input "****"
click at [634, 149] on span "[PERSON_NAME] in" at bounding box center [660, 148] width 116 height 13
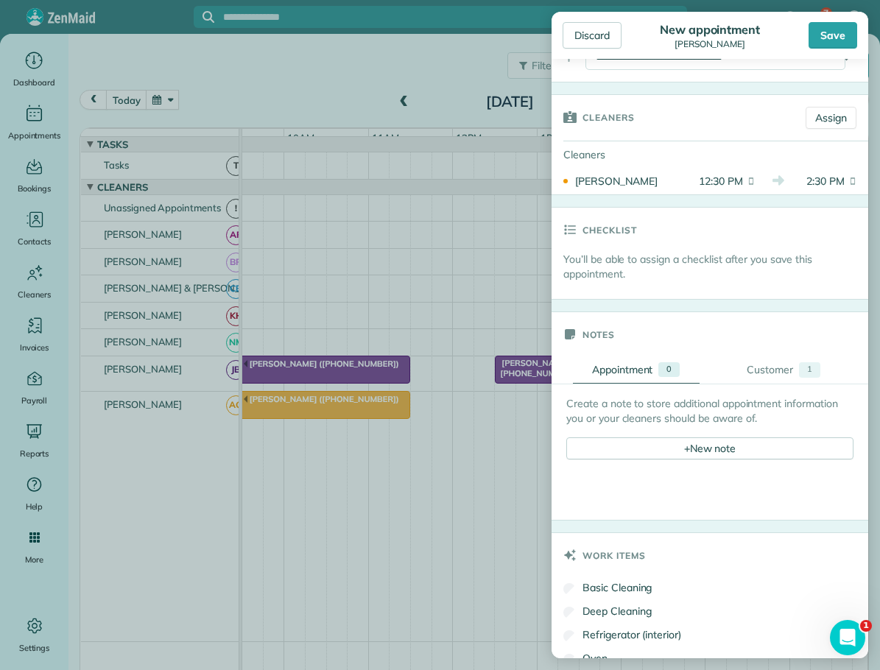
scroll to position [295, 0]
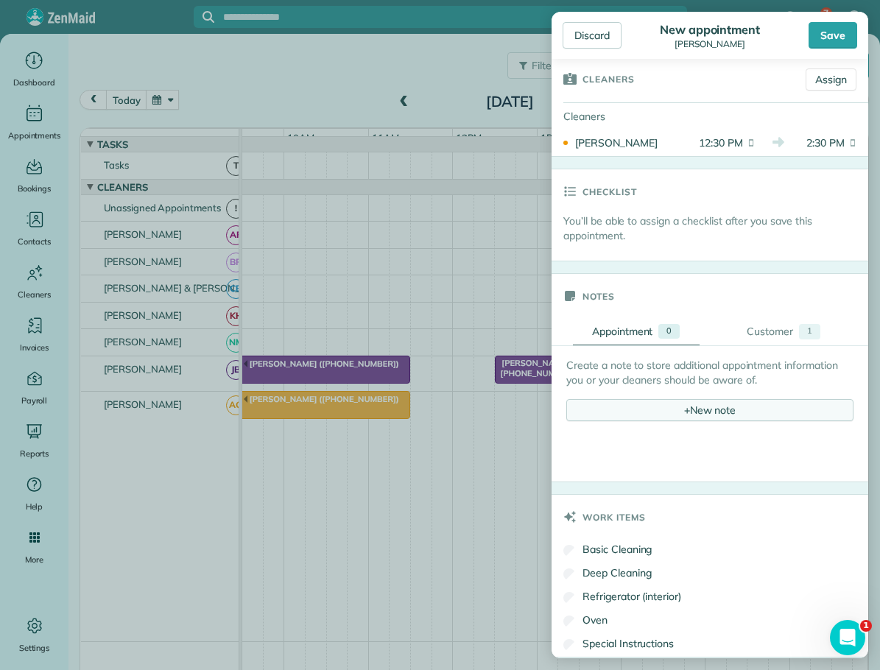
click at [692, 404] on div "+ New note" at bounding box center [709, 410] width 287 height 22
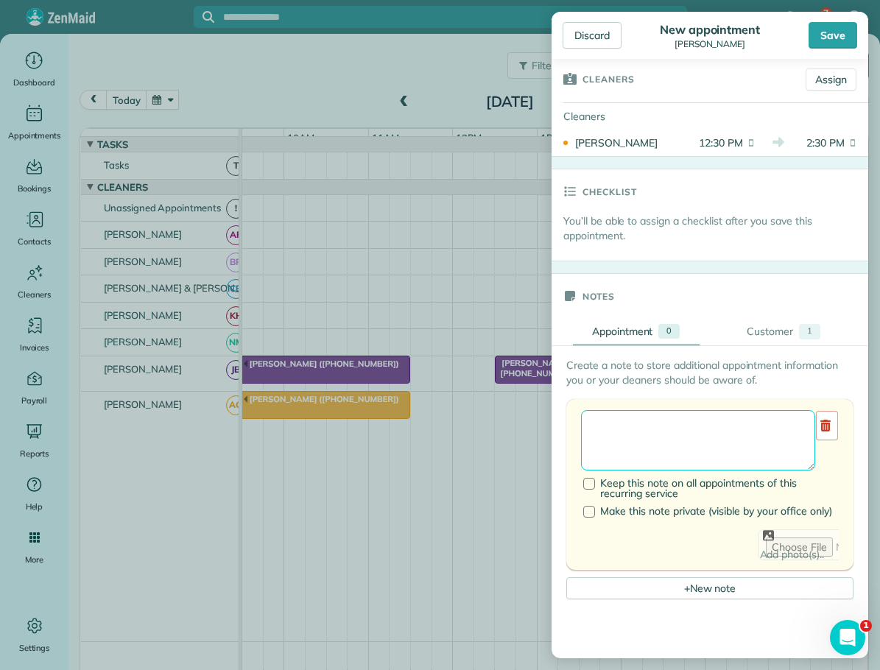
click at [627, 420] on textarea at bounding box center [698, 440] width 234 height 60
type textarea "**********"
click at [820, 38] on div "Save" at bounding box center [833, 35] width 49 height 27
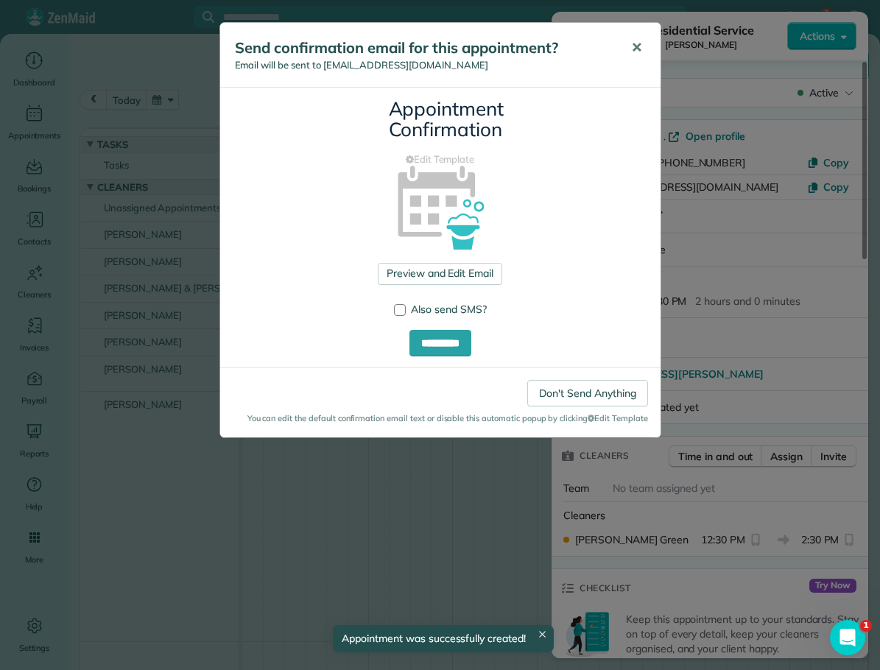
click at [638, 45] on span "✕" at bounding box center [636, 47] width 11 height 17
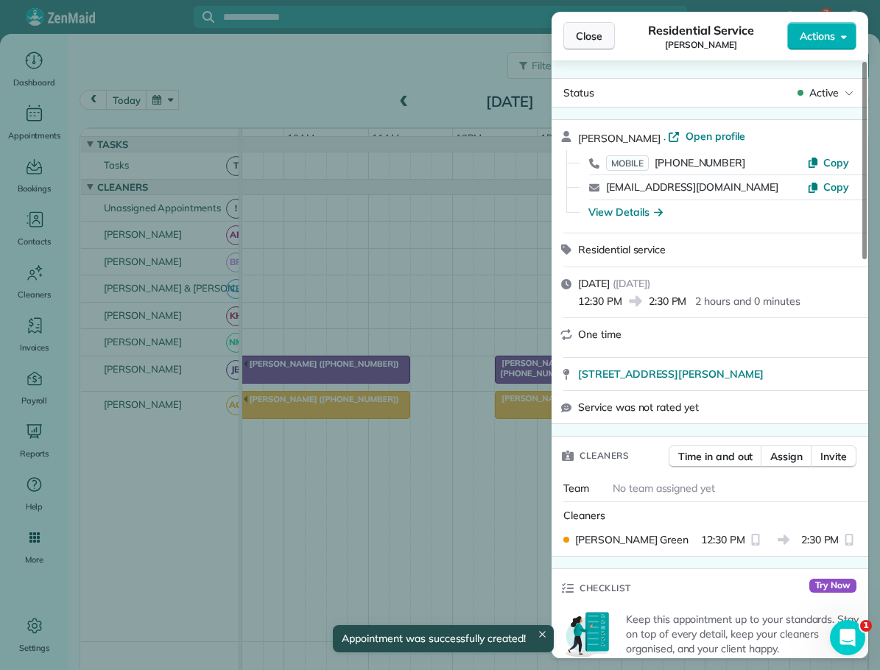
click at [588, 34] on span "Close" at bounding box center [589, 36] width 27 height 15
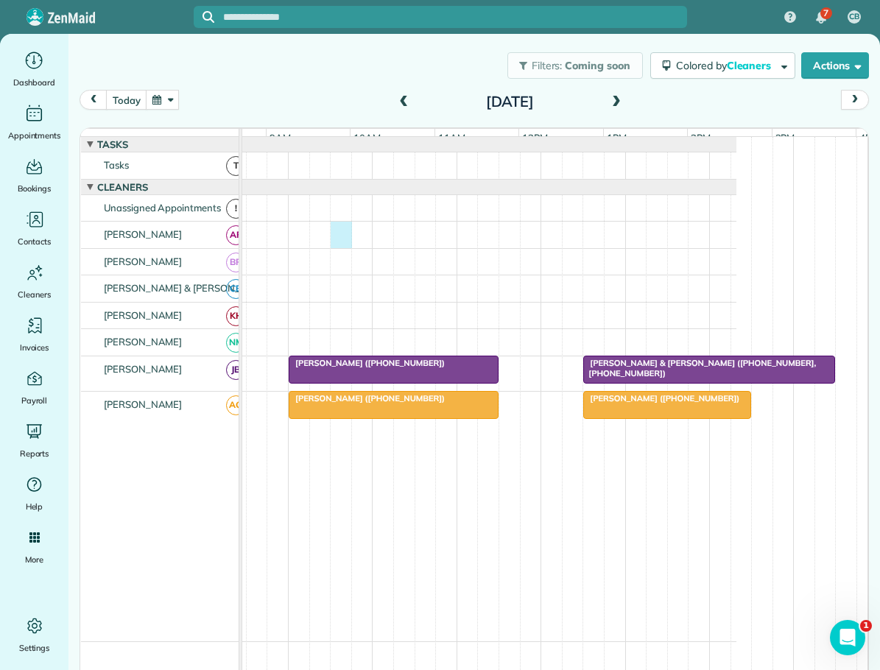
scroll to position [0, 122]
click at [250, 238] on div at bounding box center [428, 235] width 616 height 27
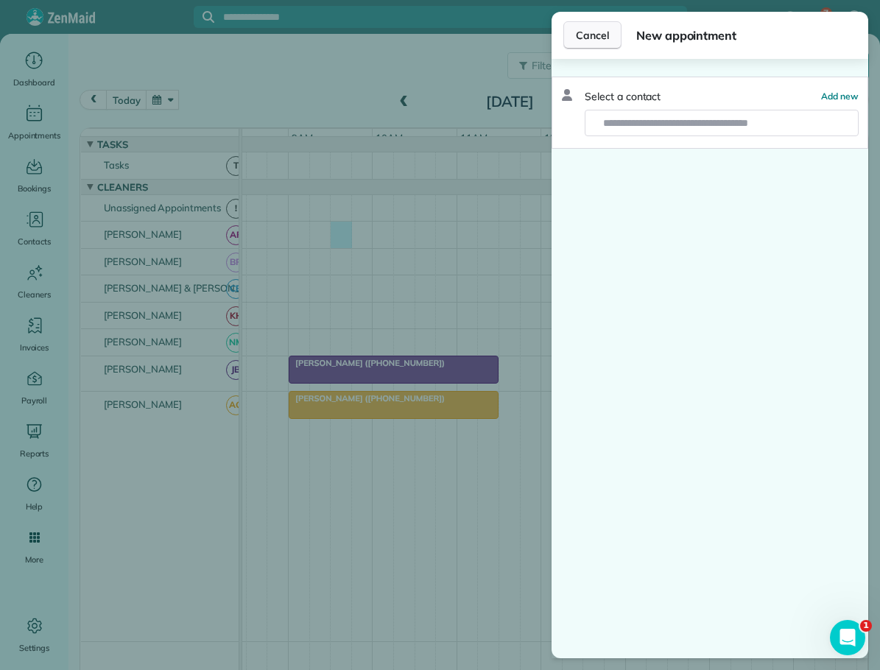
click at [591, 30] on span "Cancel" at bounding box center [592, 35] width 33 height 15
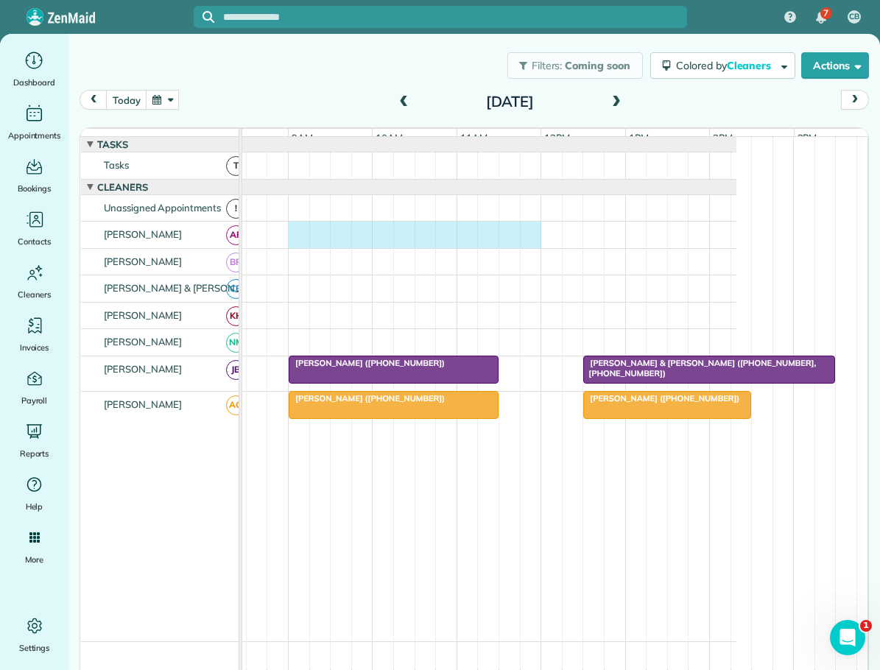
drag, startPoint x: 293, startPoint y: 242, endPoint x: 518, endPoint y: 251, distance: 225.5
click at [527, 248] on div at bounding box center [428, 235] width 616 height 27
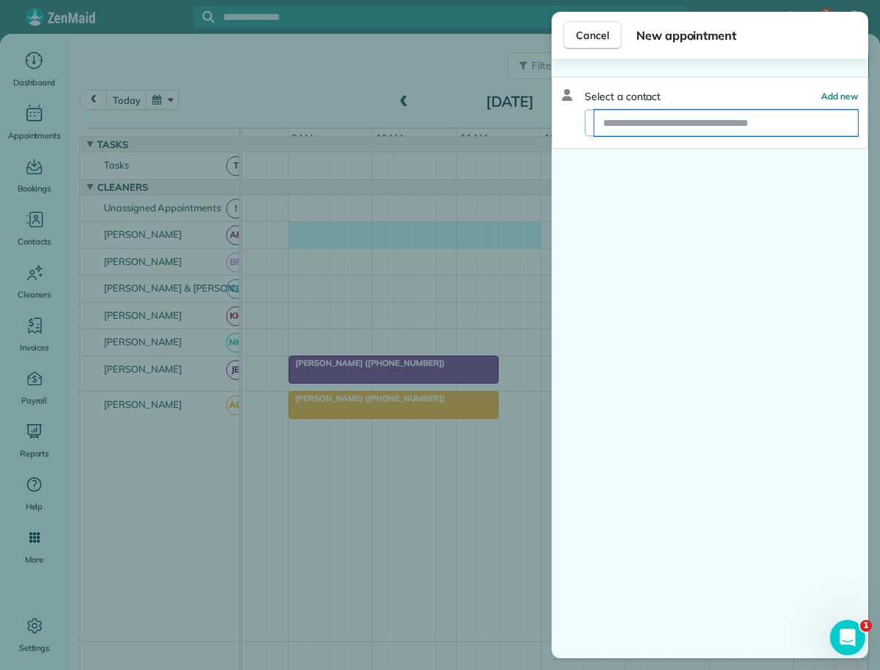
click at [608, 121] on input "text" at bounding box center [726, 123] width 264 height 27
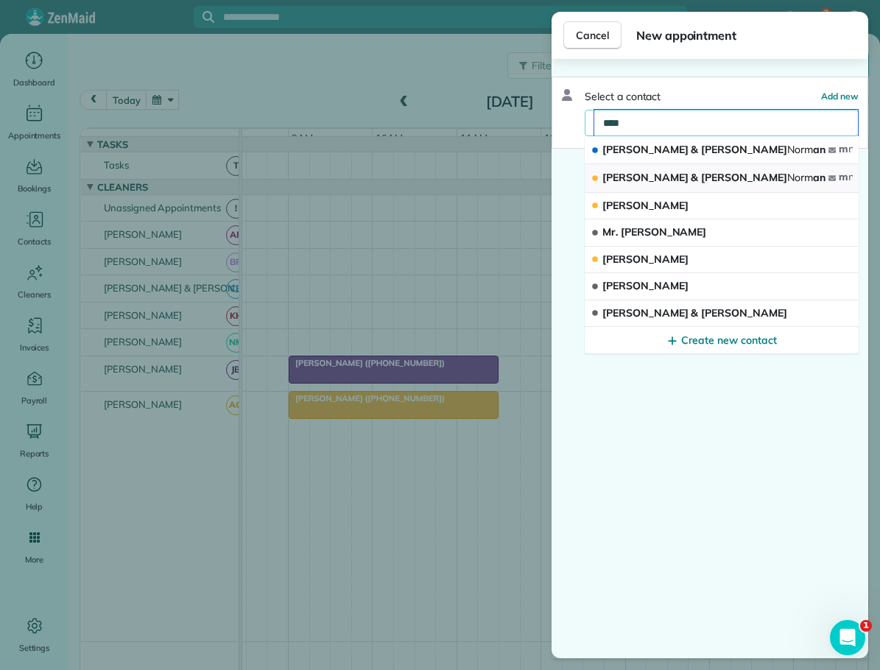
type input "****"
click at [634, 177] on span "[PERSON_NAME] & [PERSON_NAME] [PERSON_NAME] an" at bounding box center [713, 177] width 223 height 13
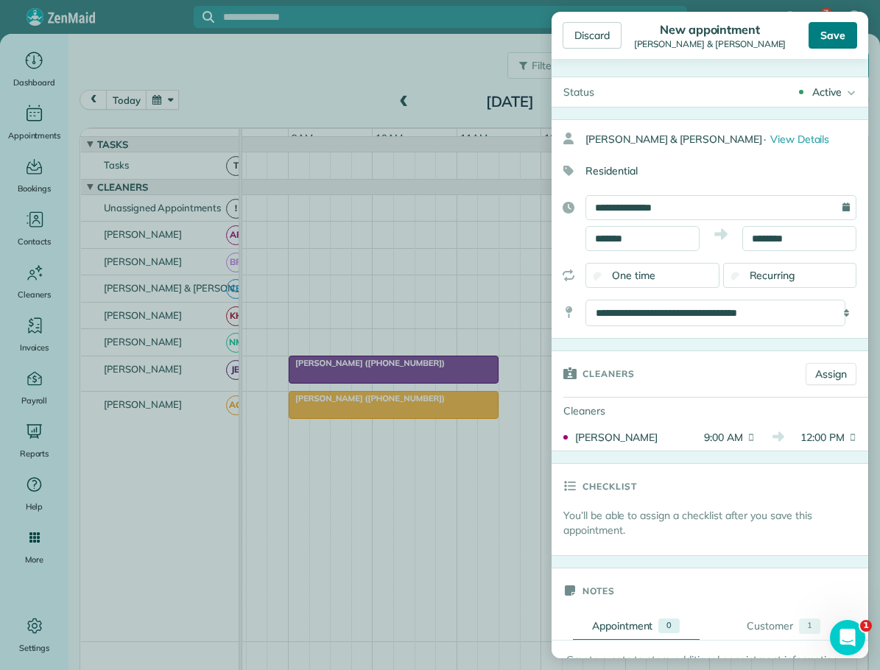
click at [838, 36] on div "Save" at bounding box center [833, 35] width 49 height 27
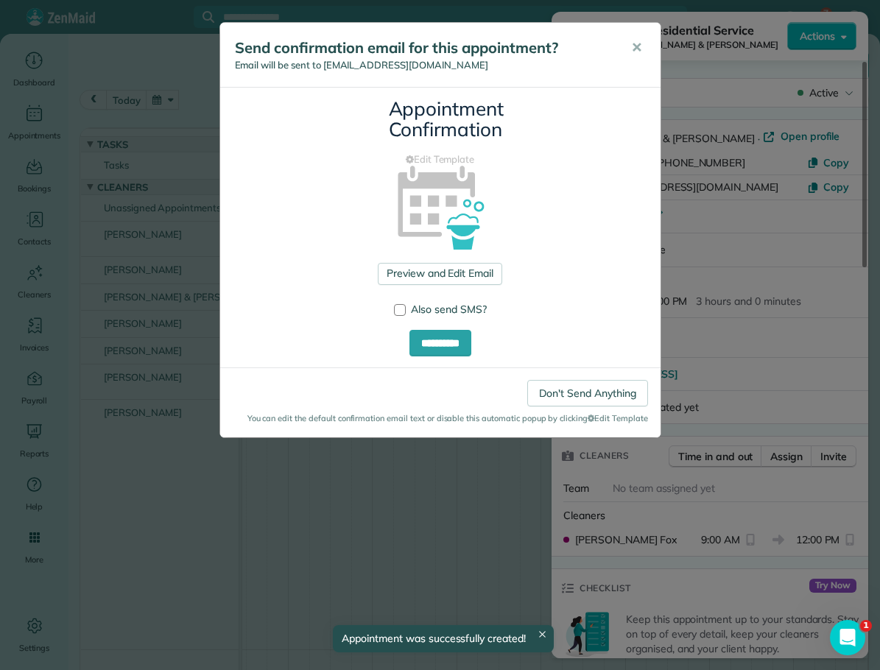
click at [638, 46] on span "✕" at bounding box center [636, 47] width 11 height 17
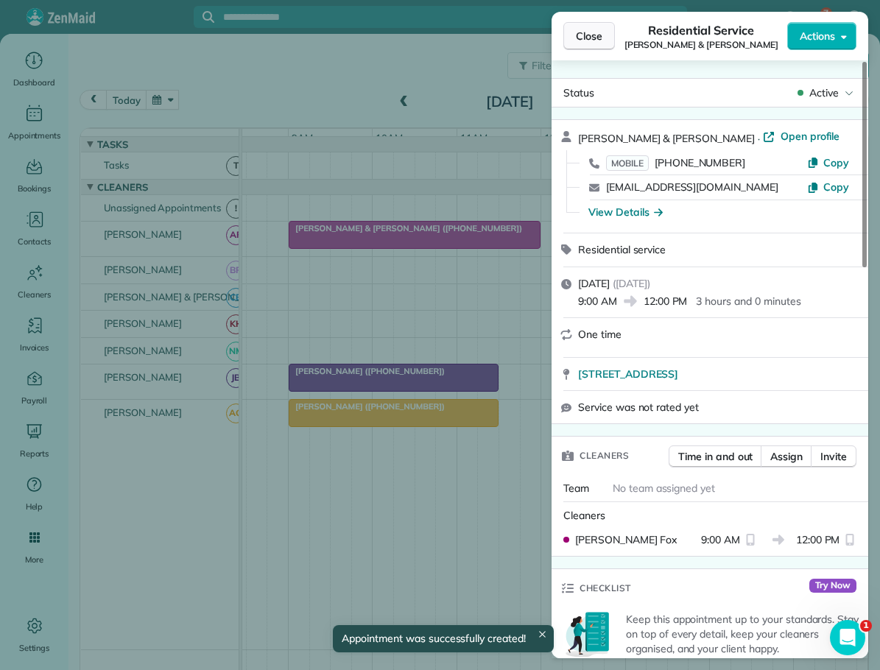
click at [603, 34] on button "Close" at bounding box center [589, 36] width 52 height 28
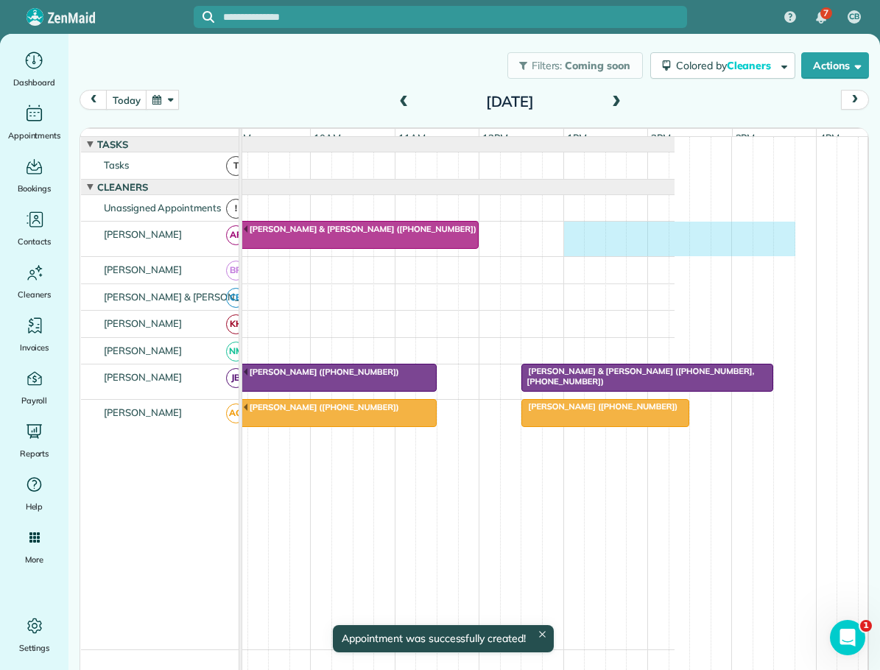
scroll to position [0, 214]
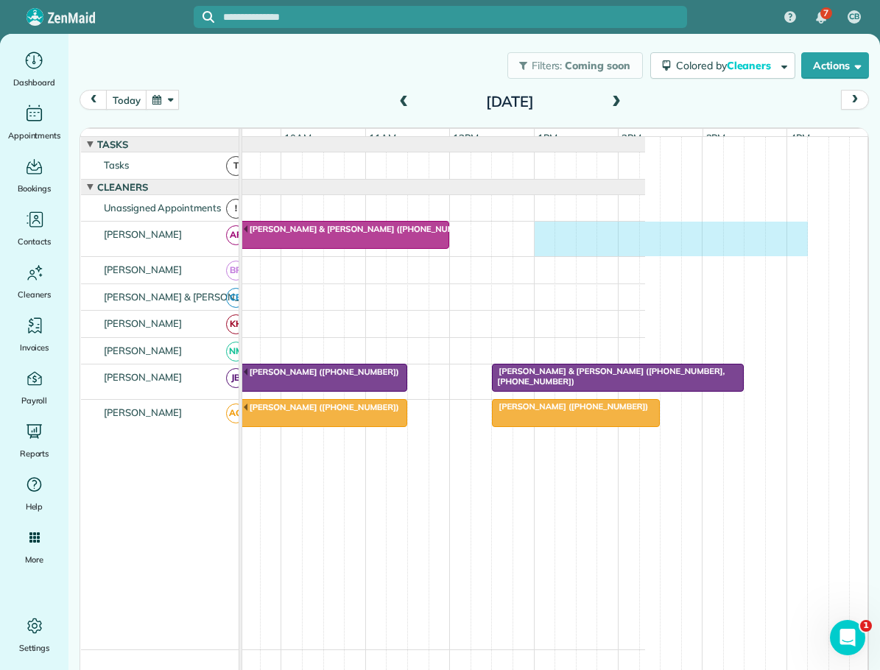
drag, startPoint x: 629, startPoint y: 240, endPoint x: 801, endPoint y: 249, distance: 172.5
click at [645, 249] on div "[PERSON_NAME] & [PERSON_NAME] ([PHONE_NUMBER])" at bounding box center [337, 239] width 616 height 35
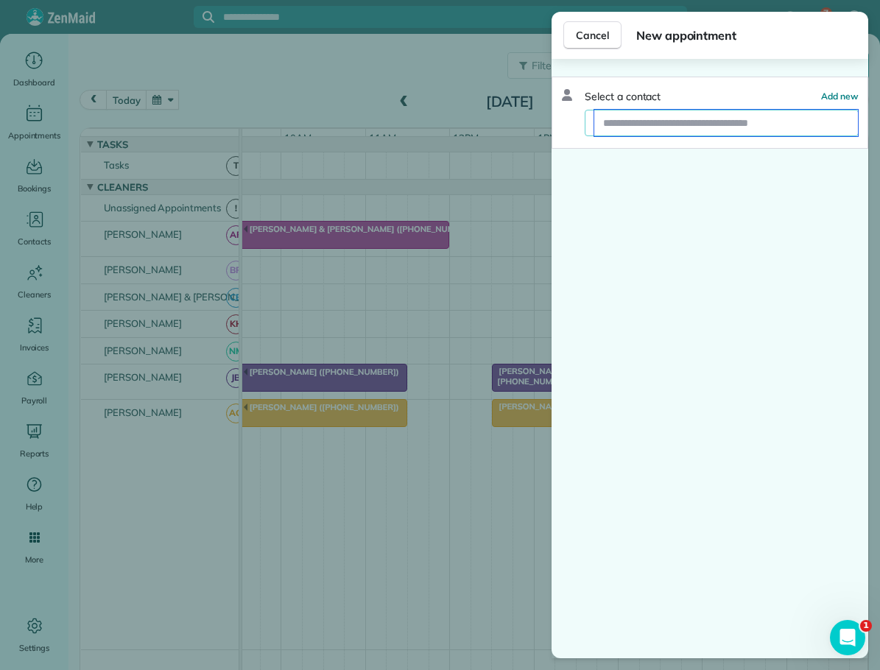
click at [638, 126] on input "text" at bounding box center [726, 123] width 264 height 27
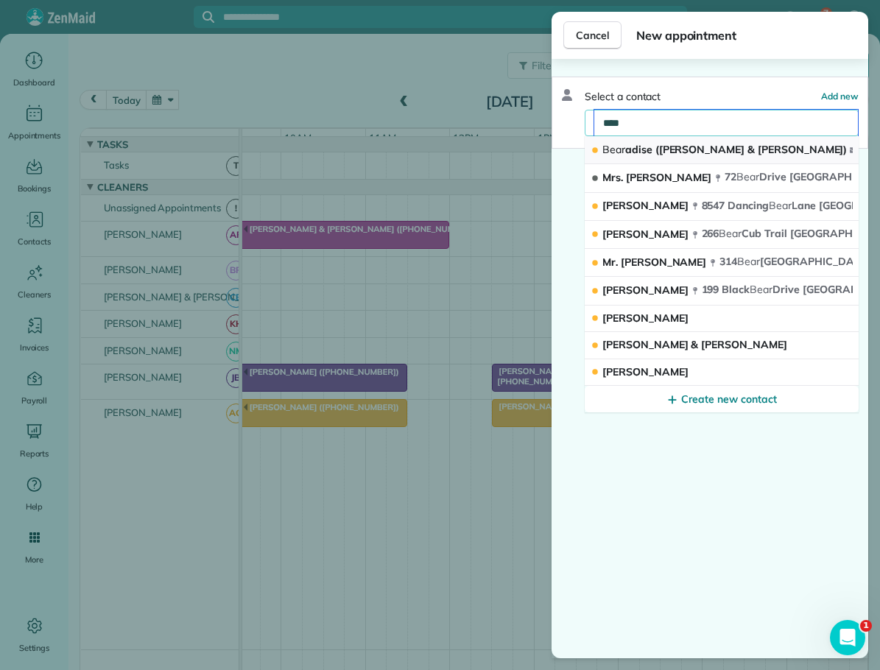
type input "****"
click at [633, 147] on span "Bear adise ([PERSON_NAME] & [PERSON_NAME])" at bounding box center [724, 149] width 244 height 13
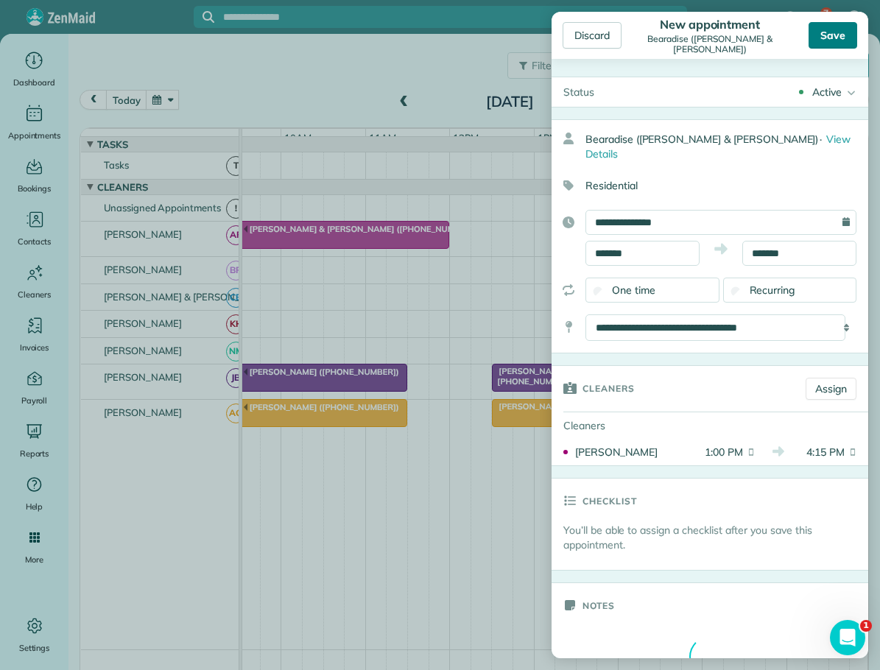
click at [828, 35] on div "Save" at bounding box center [833, 35] width 49 height 27
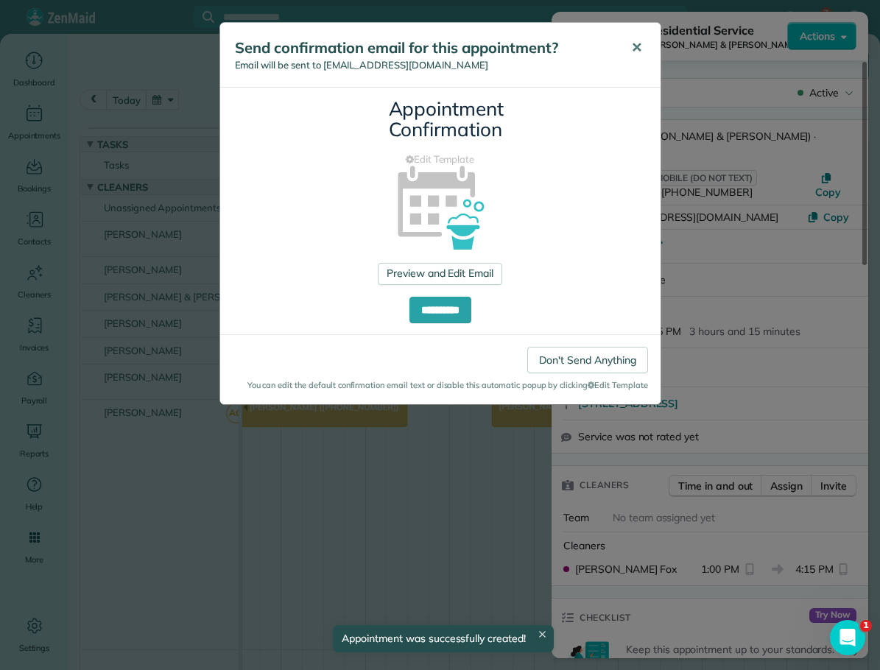
click at [643, 46] on button "✕" at bounding box center [636, 47] width 33 height 35
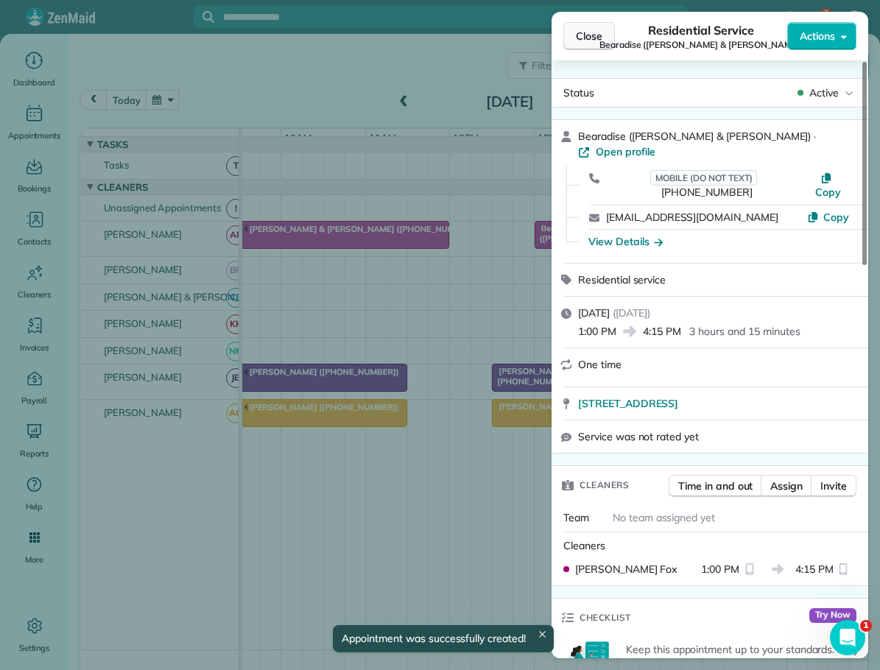
click at [597, 36] on span "Close" at bounding box center [589, 36] width 27 height 15
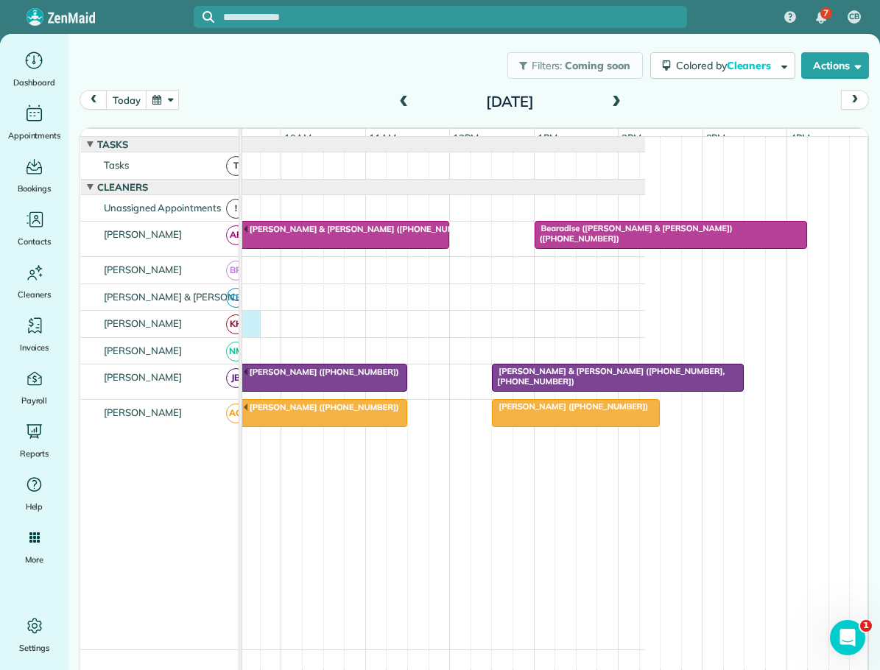
click at [247, 326] on div at bounding box center [337, 324] width 616 height 27
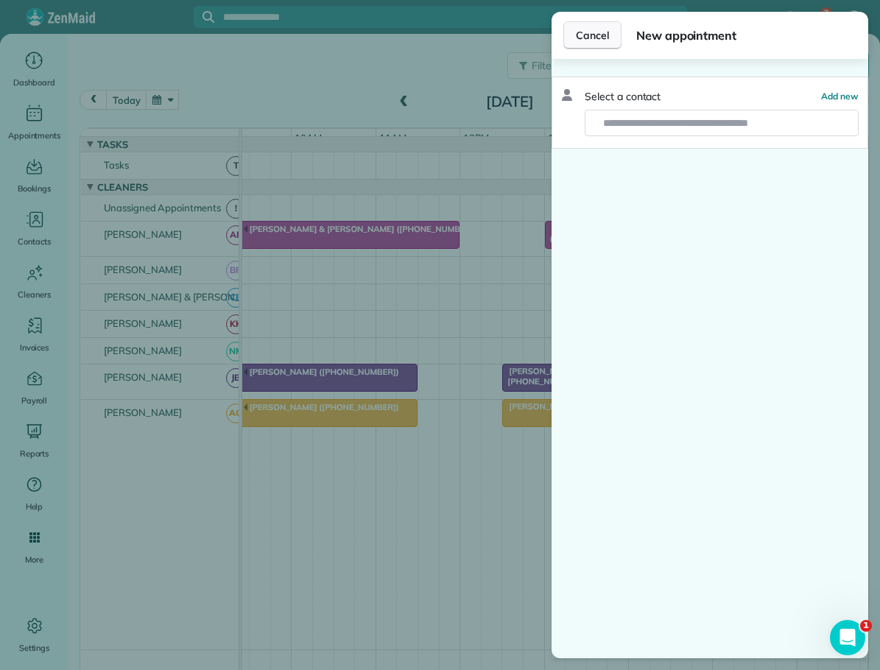
click at [591, 29] on span "Cancel" at bounding box center [592, 35] width 33 height 15
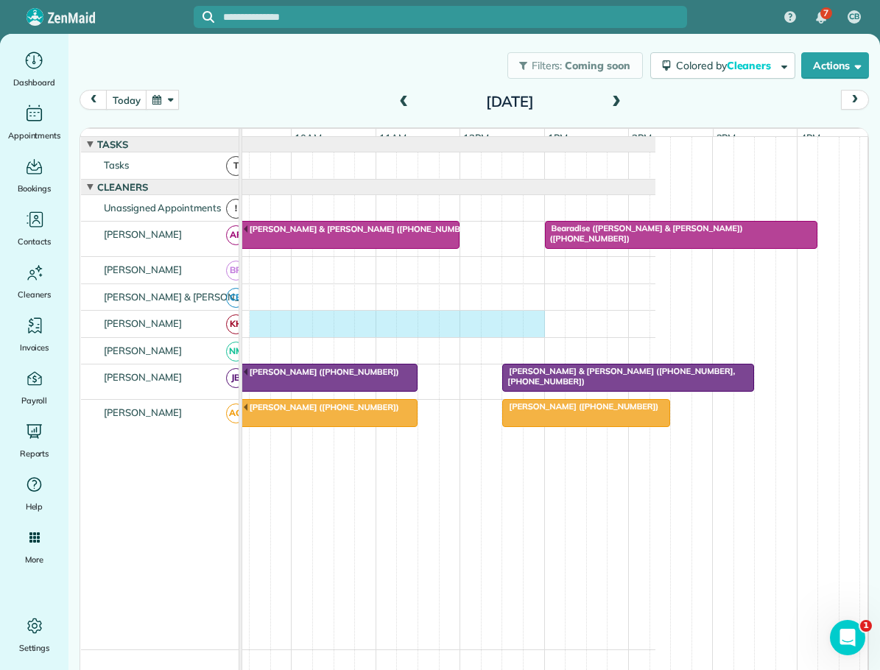
drag, startPoint x: 251, startPoint y: 328, endPoint x: 524, endPoint y: 340, distance: 272.8
click at [527, 337] on div at bounding box center [347, 324] width 616 height 27
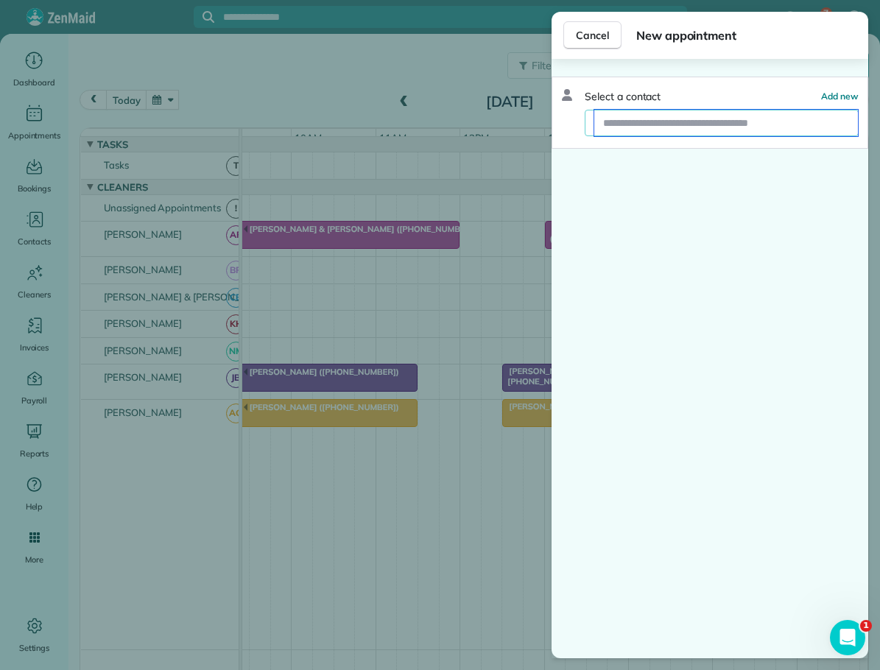
click at [647, 122] on input "text" at bounding box center [726, 123] width 264 height 27
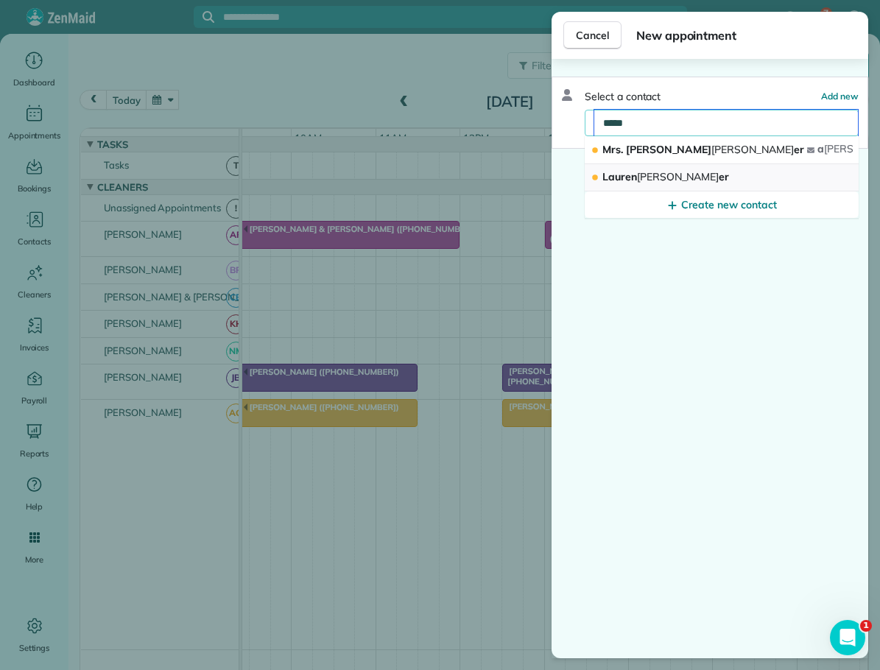
type input "*****"
click at [636, 175] on span "[PERSON_NAME] er" at bounding box center [665, 176] width 127 height 13
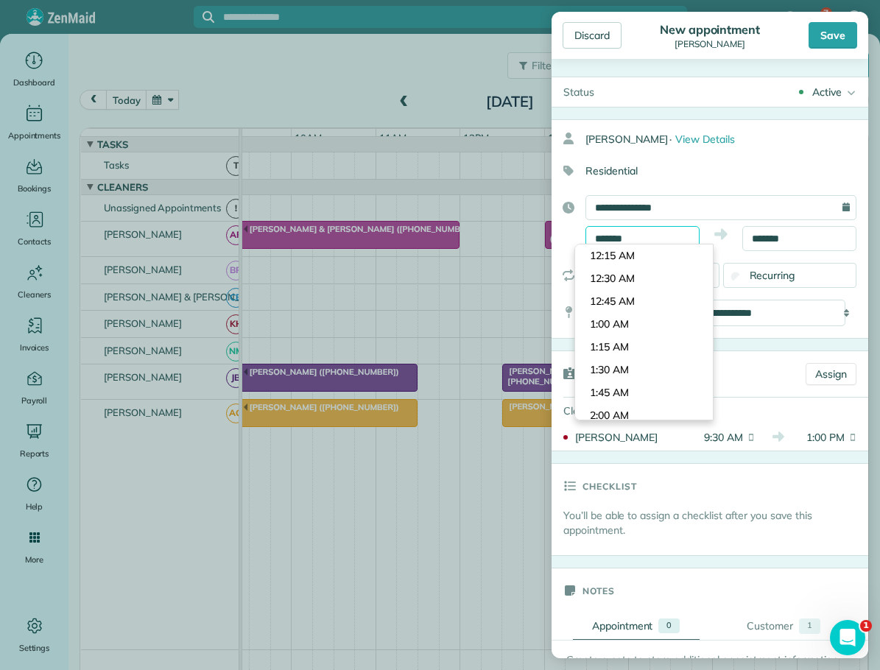
click at [604, 244] on body "7 CB Dashboard Appointments Bookings Contacts Cleaners Invoices Payroll Reports…" at bounding box center [440, 335] width 880 height 670
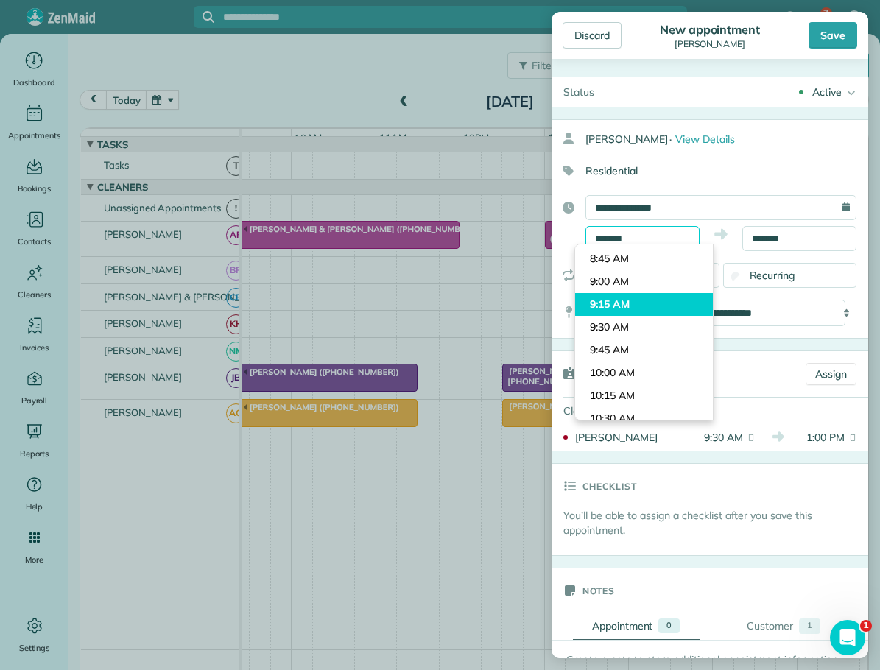
scroll to position [748, 0]
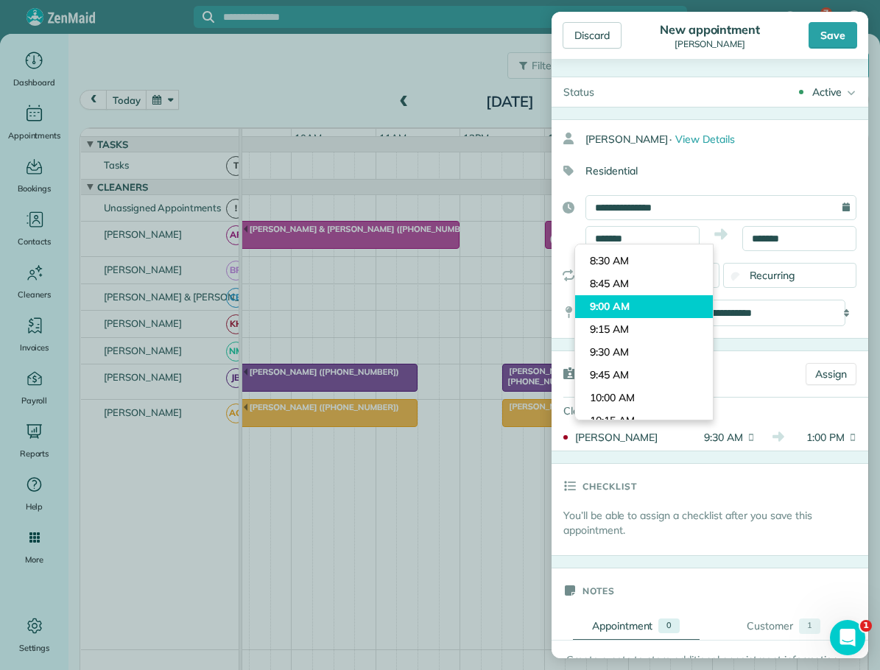
type input "*******"
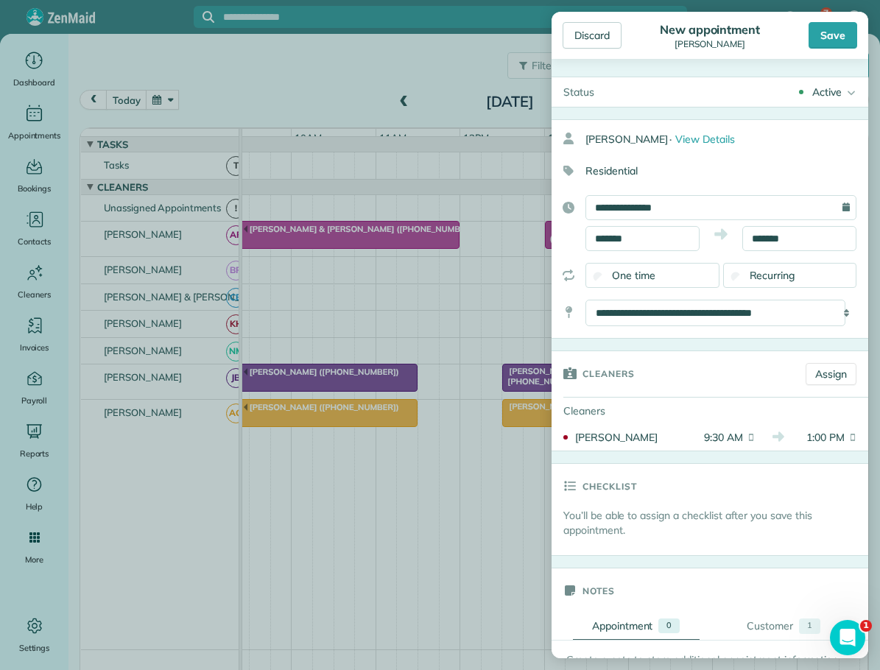
click at [617, 309] on body "7 CB Dashboard Appointments Bookings Contacts Cleaners Invoices Payroll Reports…" at bounding box center [440, 335] width 880 height 670
click at [827, 36] on div "Save" at bounding box center [833, 35] width 49 height 27
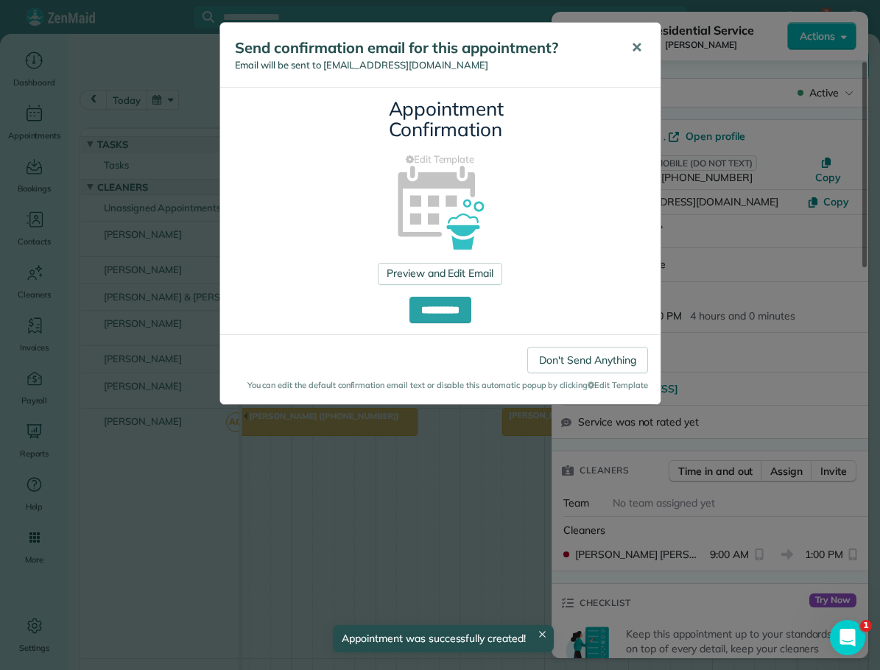
click at [638, 45] on span "✕" at bounding box center [636, 47] width 11 height 17
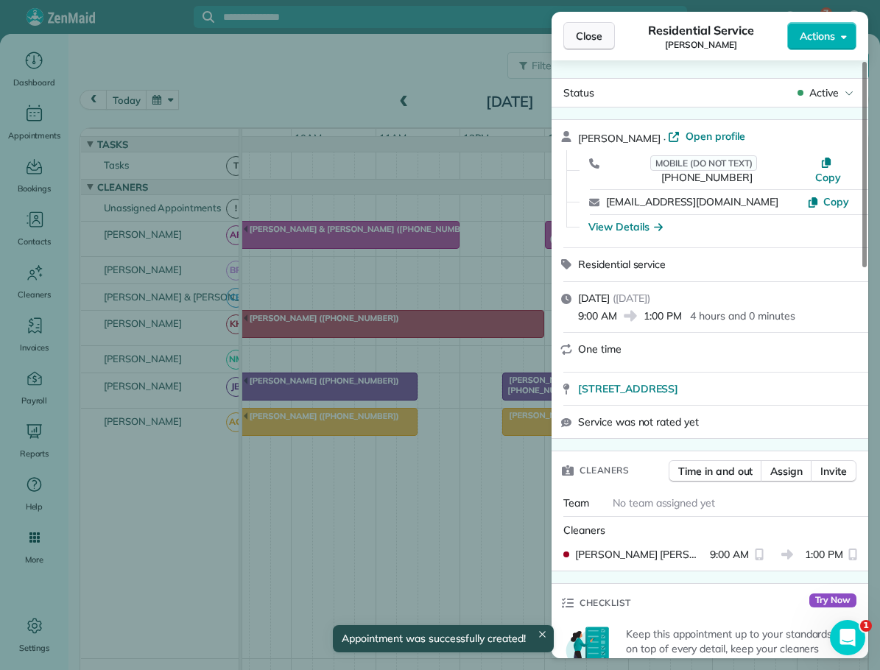
click at [584, 37] on span "Close" at bounding box center [589, 36] width 27 height 15
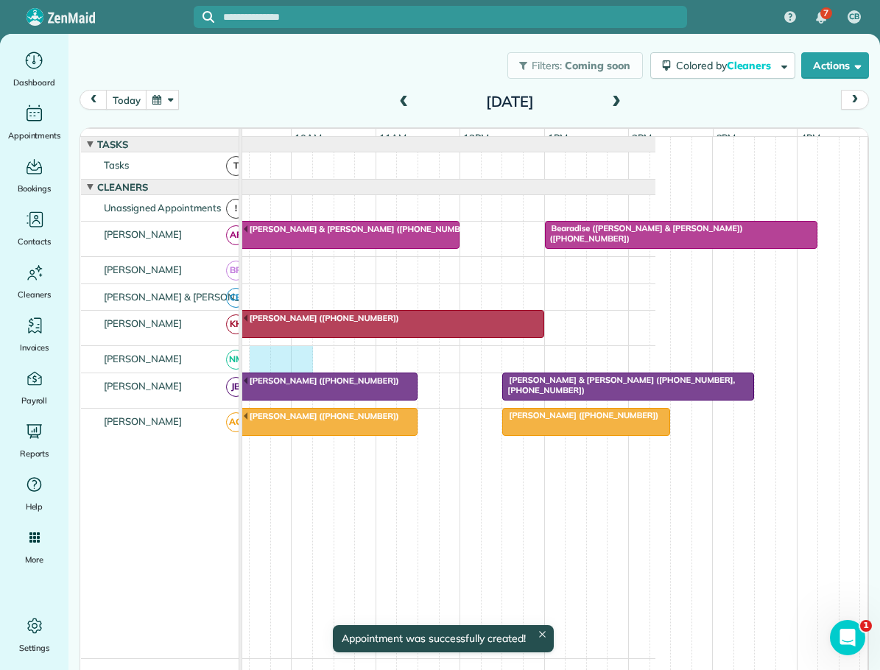
scroll to position [0, 199]
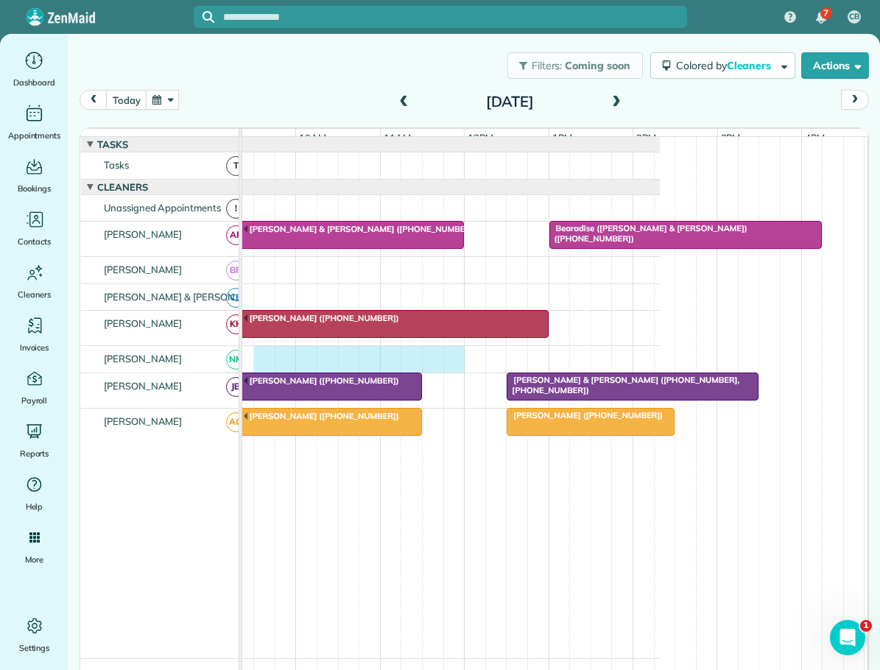
drag, startPoint x: 247, startPoint y: 367, endPoint x: 446, endPoint y: 373, distance: 198.9
click at [446, 373] on div at bounding box center [351, 359] width 616 height 27
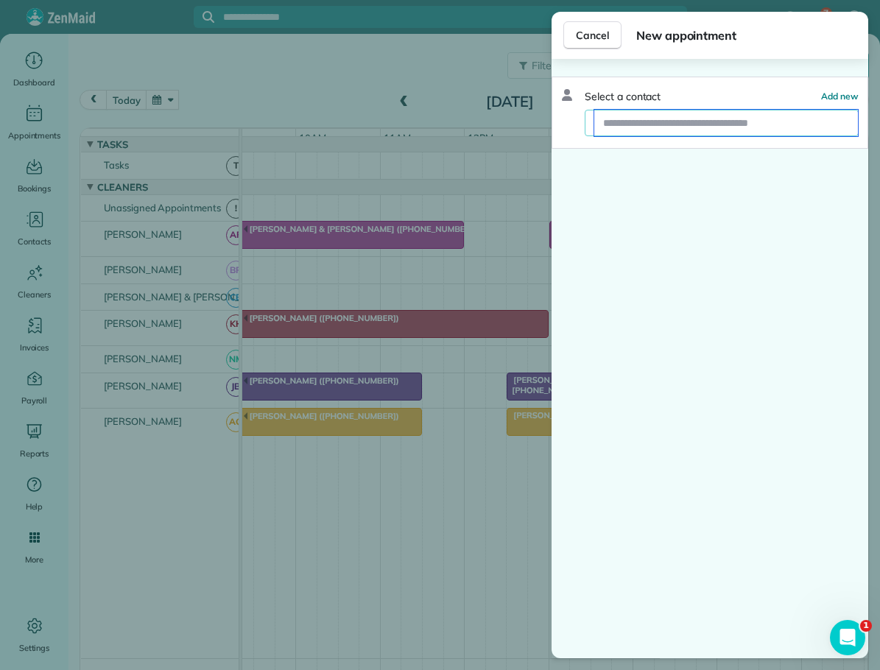
click at [650, 125] on input "text" at bounding box center [726, 123] width 264 height 27
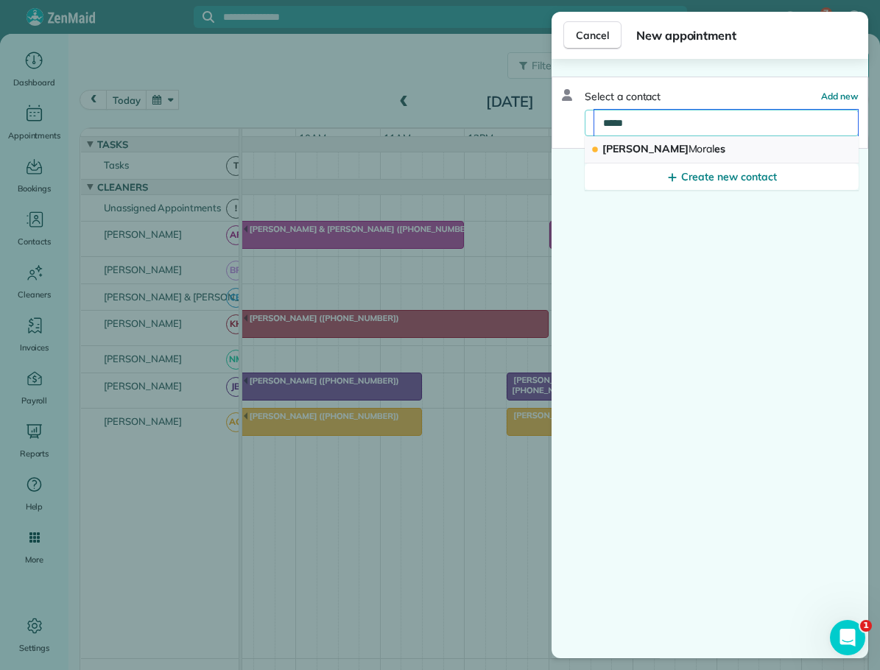
type input "*****"
click at [689, 149] on span "Moral" at bounding box center [702, 148] width 27 height 13
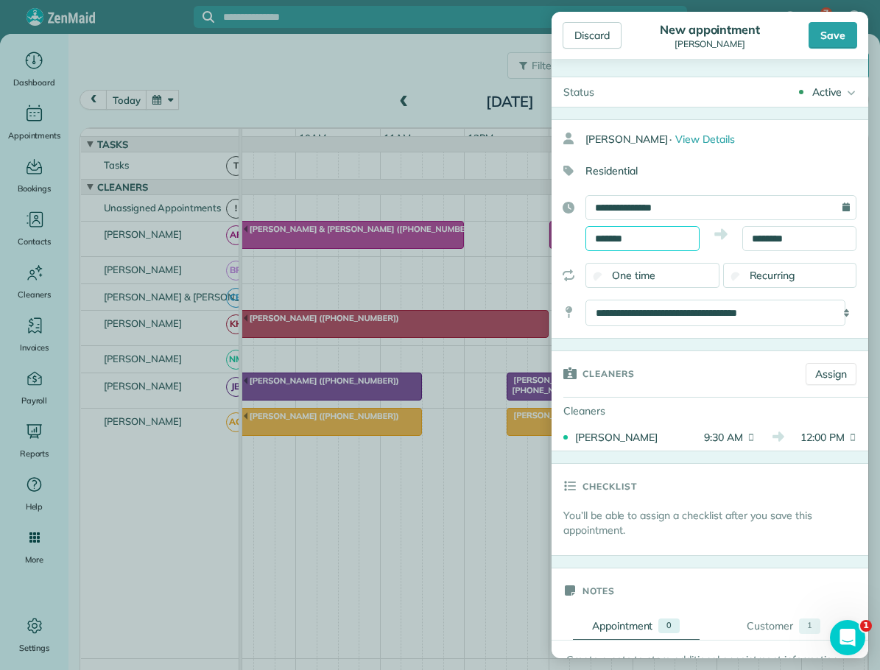
click at [617, 236] on input "*******" at bounding box center [642, 238] width 114 height 25
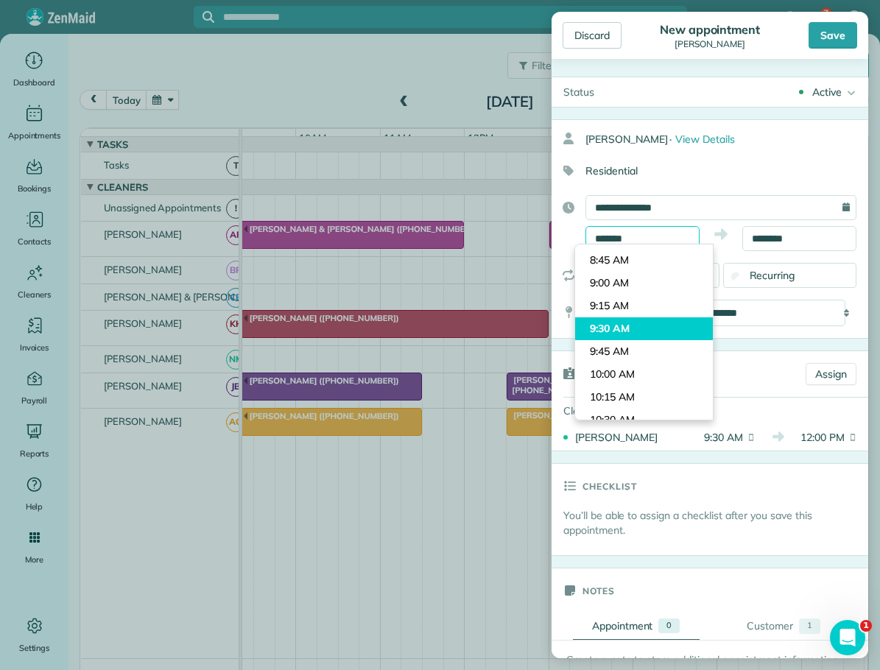
scroll to position [748, 0]
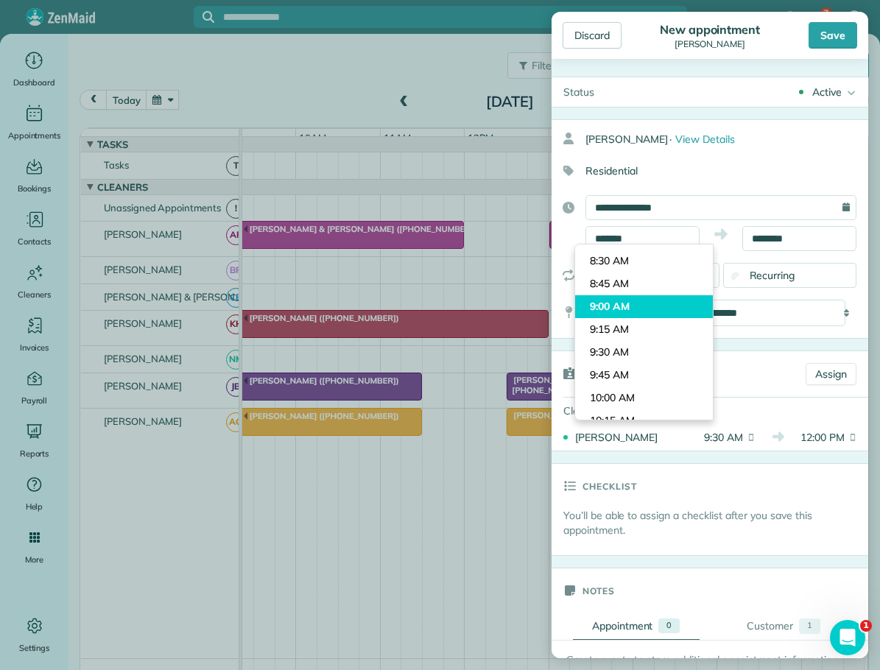
type input "*******"
click at [613, 305] on body "7 CB Dashboard Appointments Bookings Contacts Cleaners Invoices Payroll Reports…" at bounding box center [440, 335] width 880 height 670
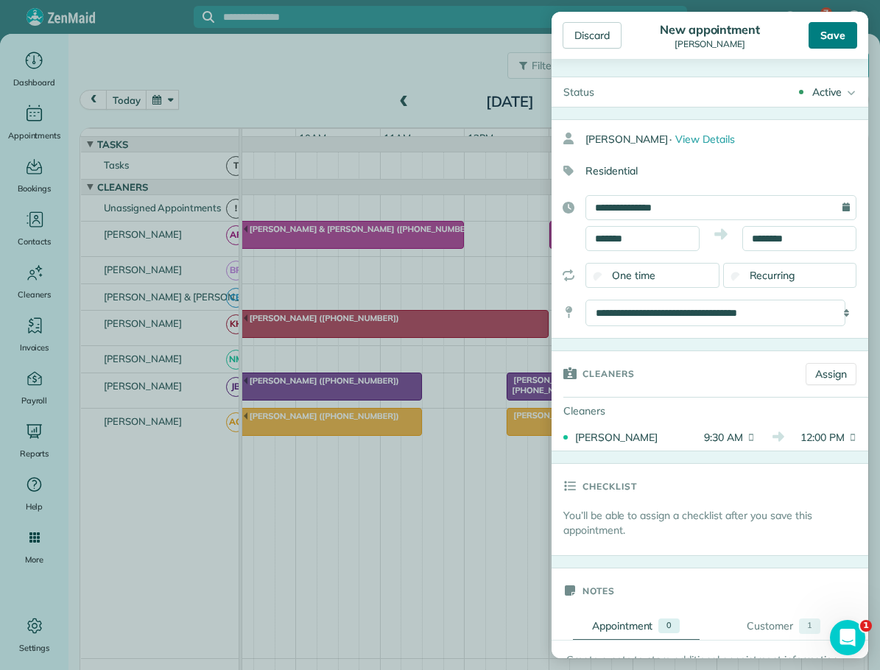
click at [828, 33] on div "Save" at bounding box center [833, 35] width 49 height 27
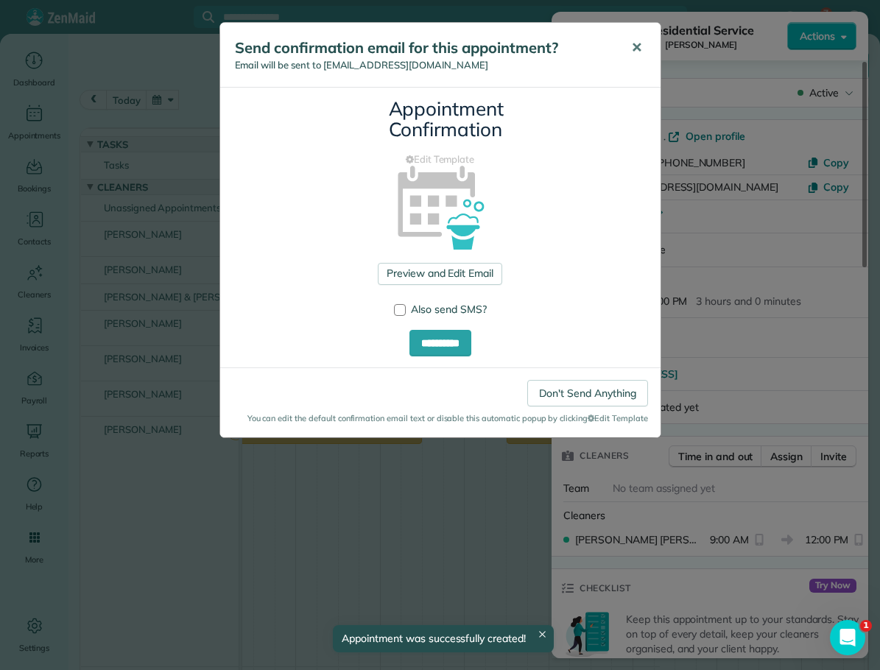
click at [634, 48] on span "✕" at bounding box center [636, 47] width 11 height 17
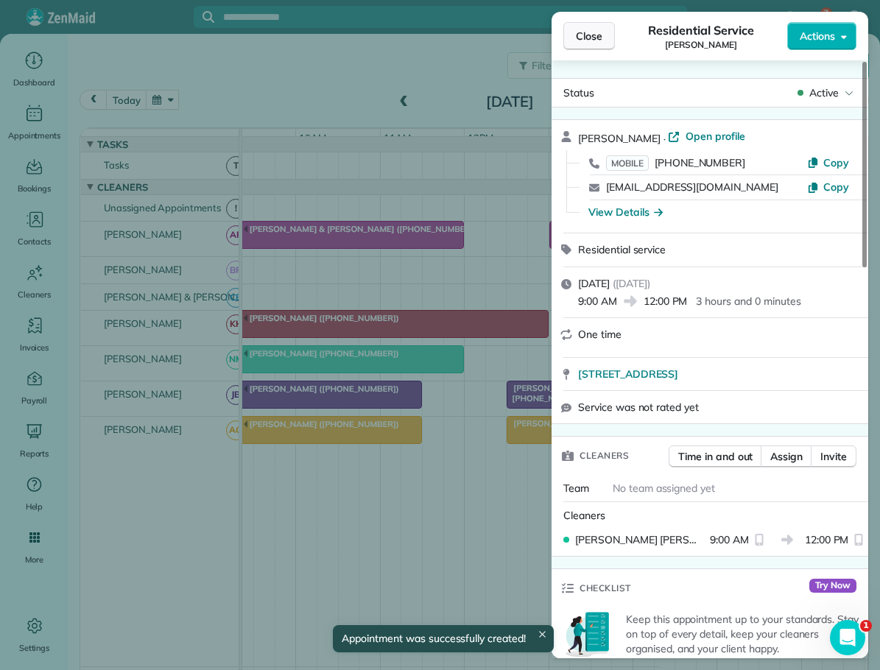
click at [584, 34] on span "Close" at bounding box center [589, 36] width 27 height 15
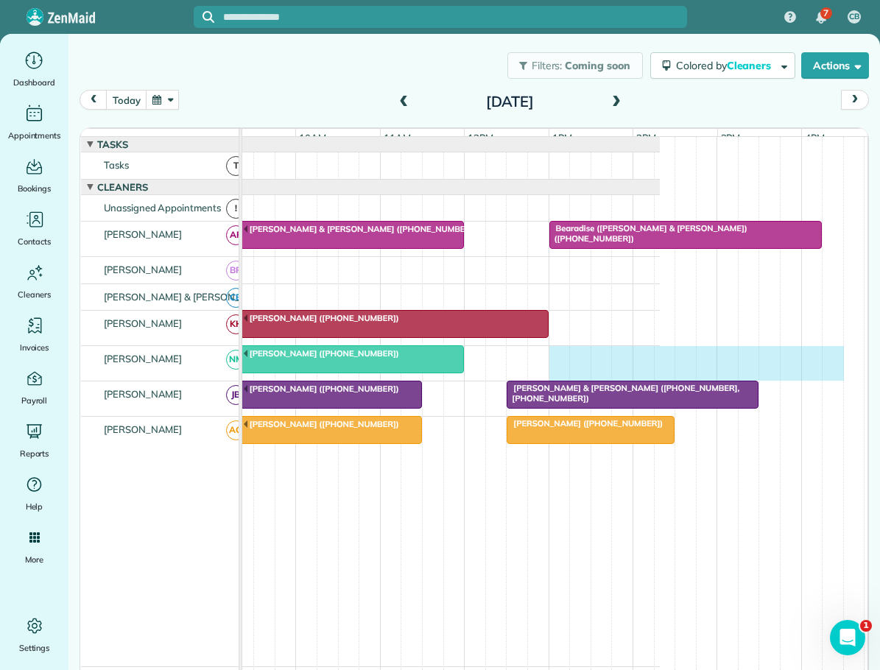
drag, startPoint x: 555, startPoint y: 369, endPoint x: 822, endPoint y: 376, distance: 267.4
click at [660, 376] on div "[PERSON_NAME] ([PHONE_NUMBER])" at bounding box center [351, 363] width 616 height 35
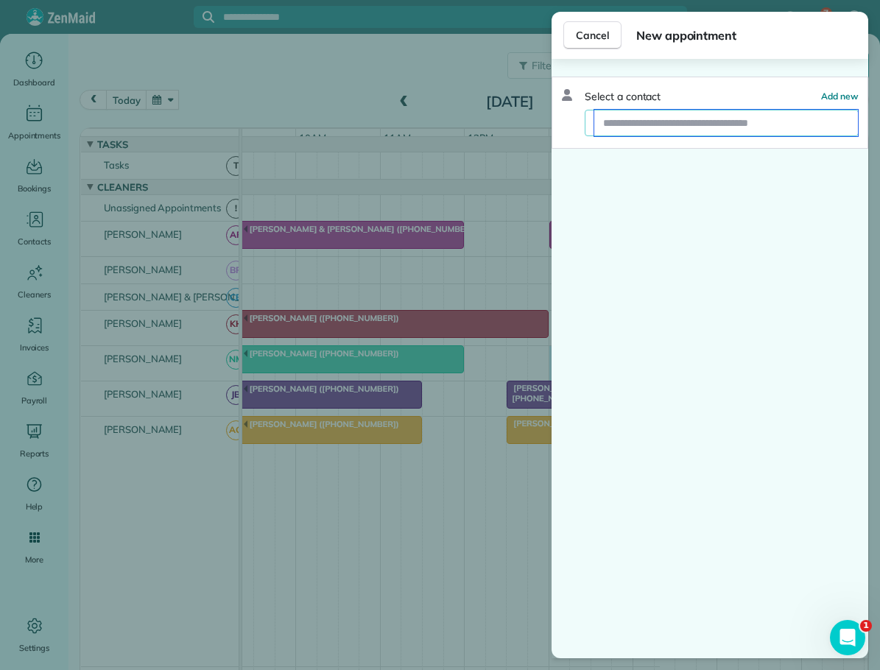
click at [714, 119] on input "text" at bounding box center [726, 123] width 264 height 27
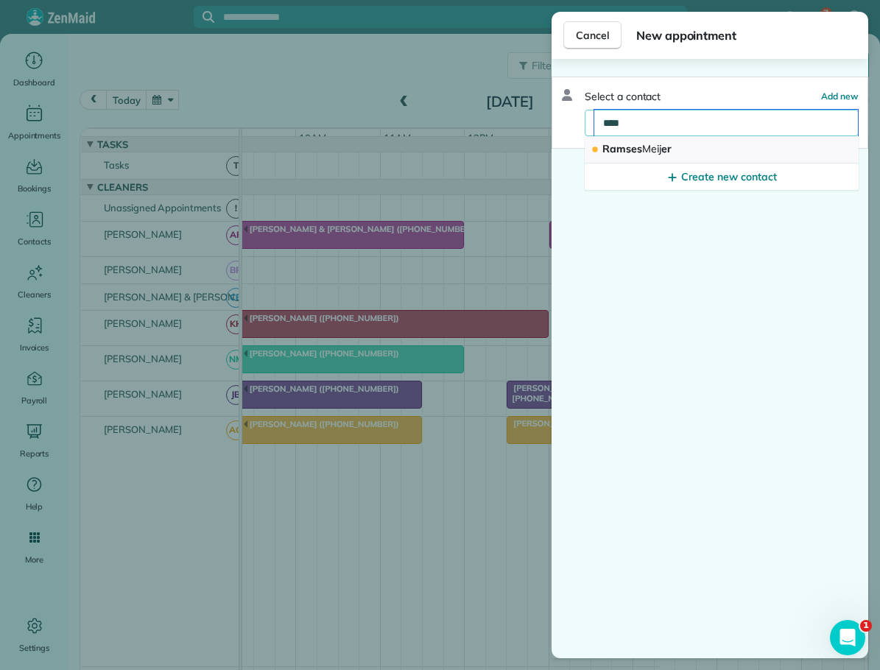
type input "****"
click at [615, 146] on span "[PERSON_NAME] er" at bounding box center [636, 148] width 69 height 13
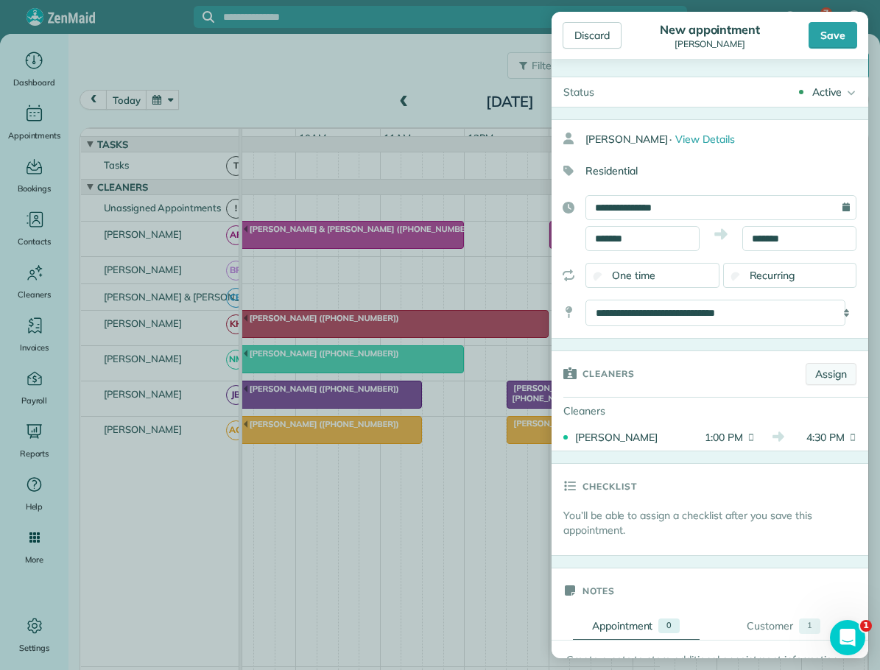
click at [812, 367] on link "Assign" at bounding box center [831, 374] width 51 height 22
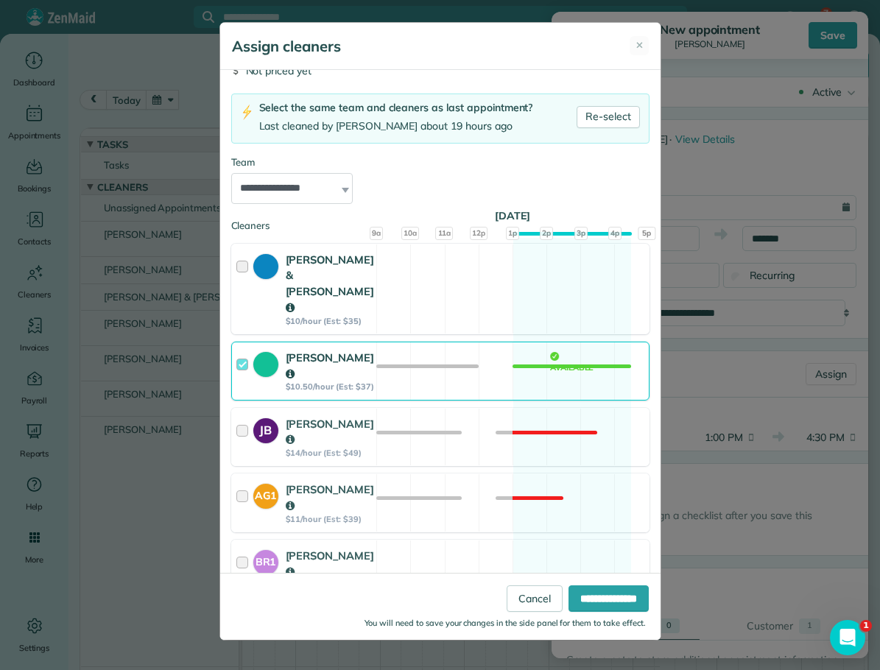
scroll to position [169, 0]
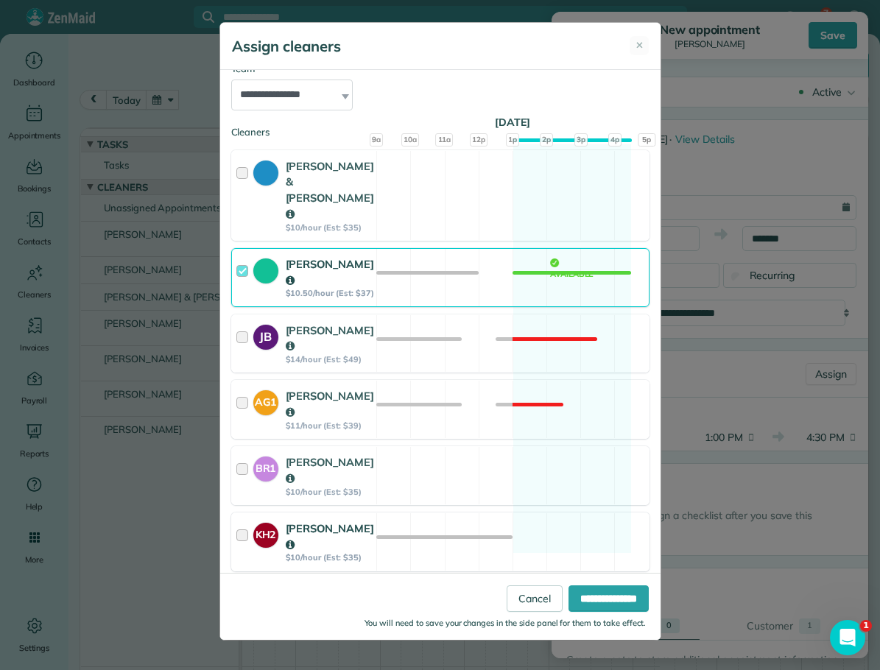
click at [246, 521] on div at bounding box center [244, 542] width 17 height 43
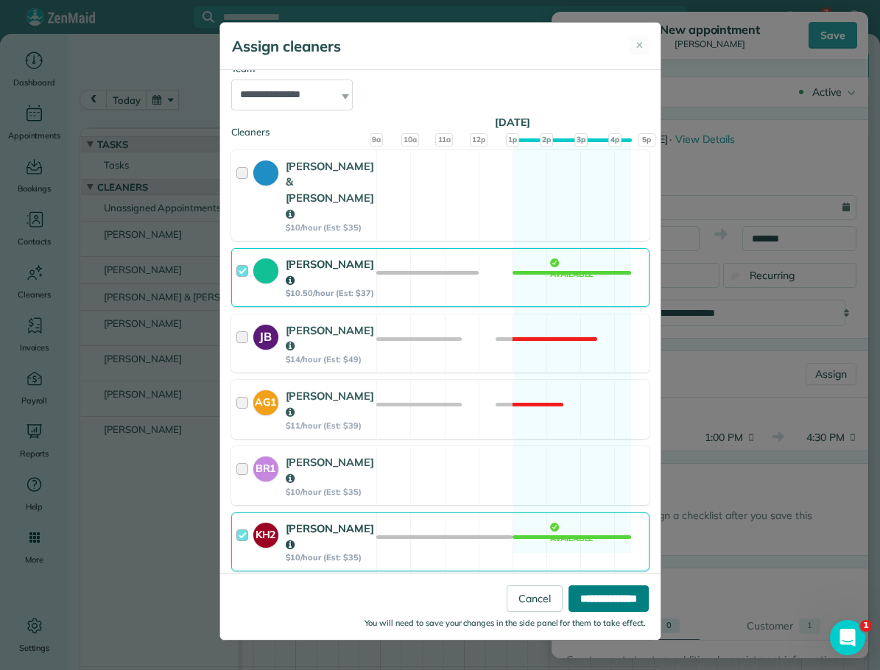
click at [593, 599] on input "**********" at bounding box center [609, 598] width 80 height 27
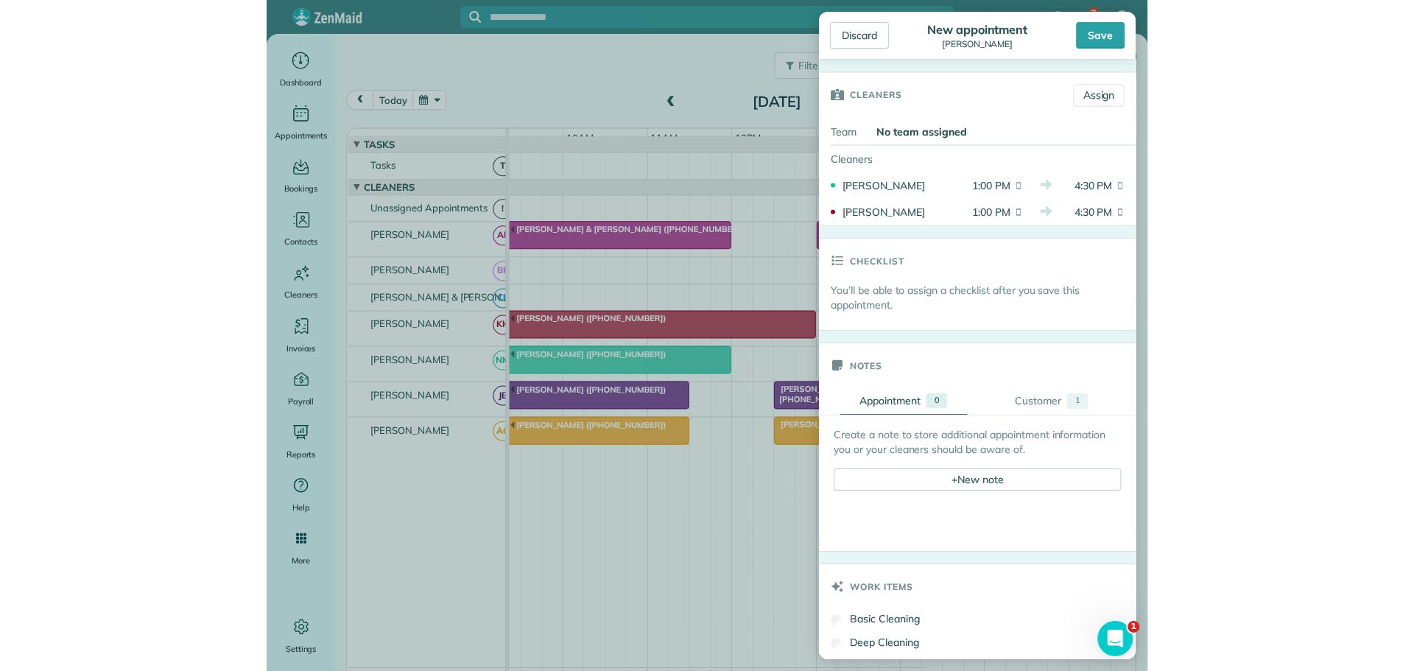
scroll to position [295, 0]
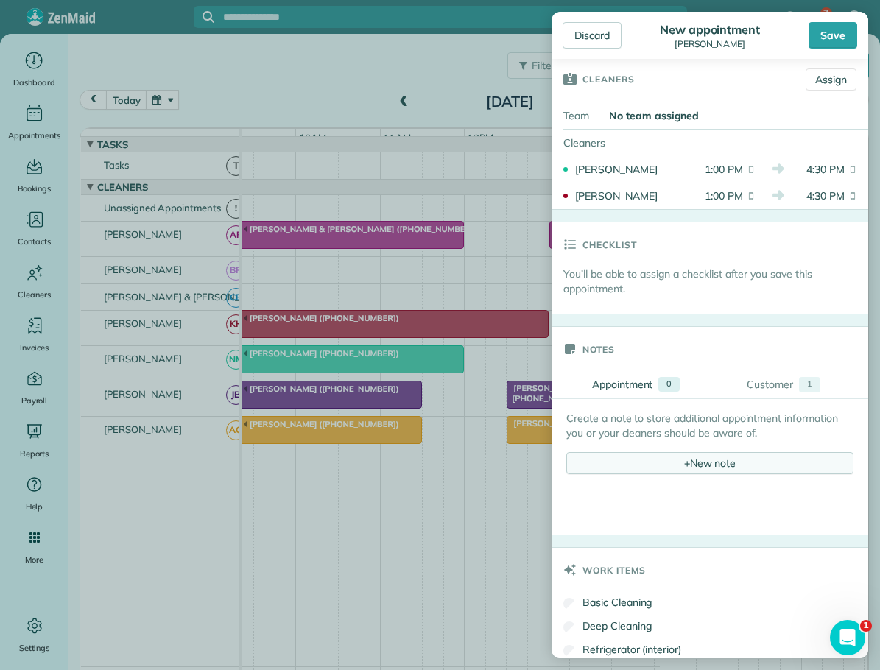
click at [674, 465] on div "+ New note" at bounding box center [709, 463] width 287 height 22
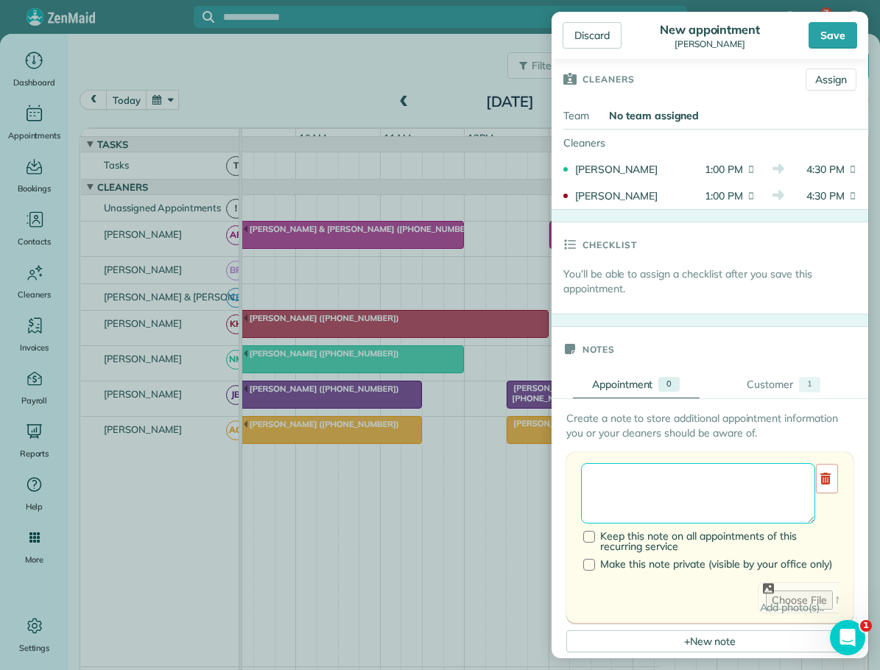
click at [616, 478] on textarea at bounding box center [698, 493] width 234 height 60
type textarea "**********"
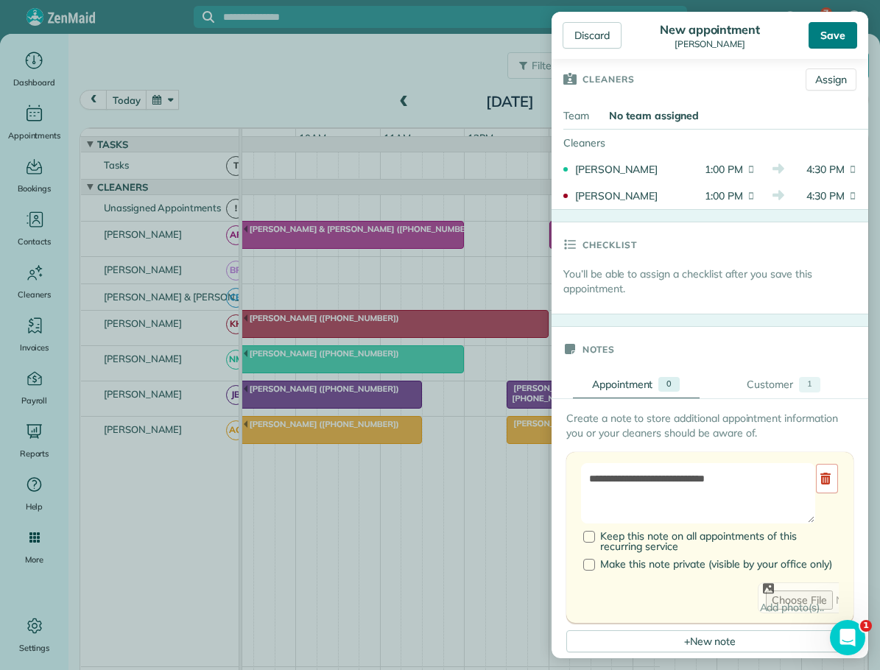
click at [831, 27] on div "Save" at bounding box center [833, 35] width 49 height 27
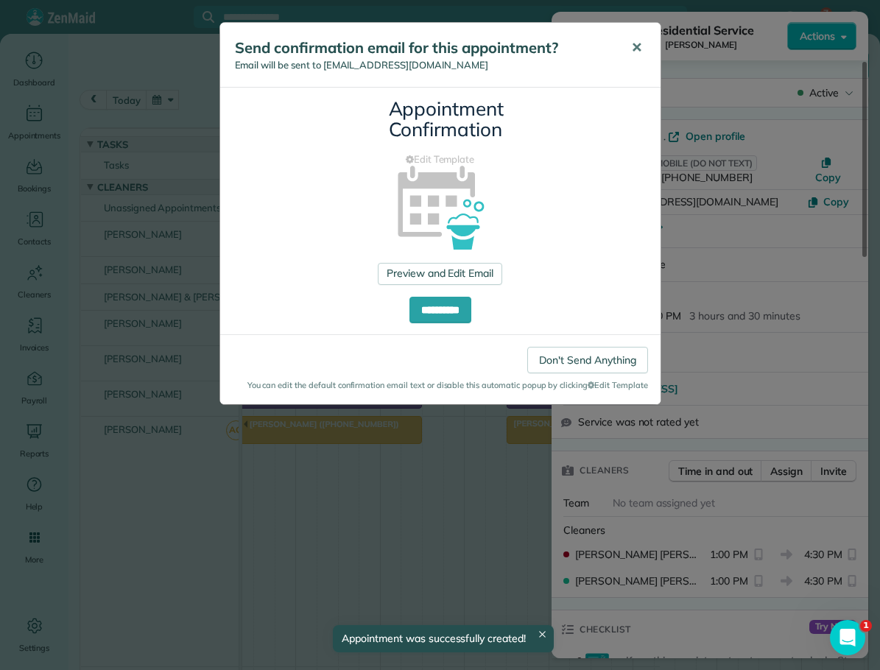
click at [640, 48] on span "✕" at bounding box center [636, 47] width 11 height 17
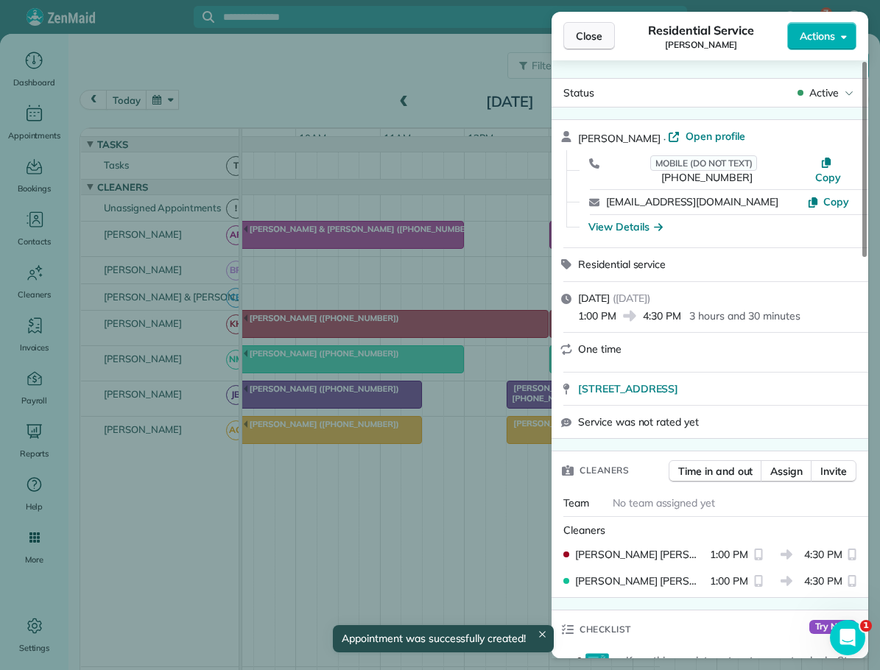
click at [583, 42] on span "Close" at bounding box center [589, 36] width 27 height 15
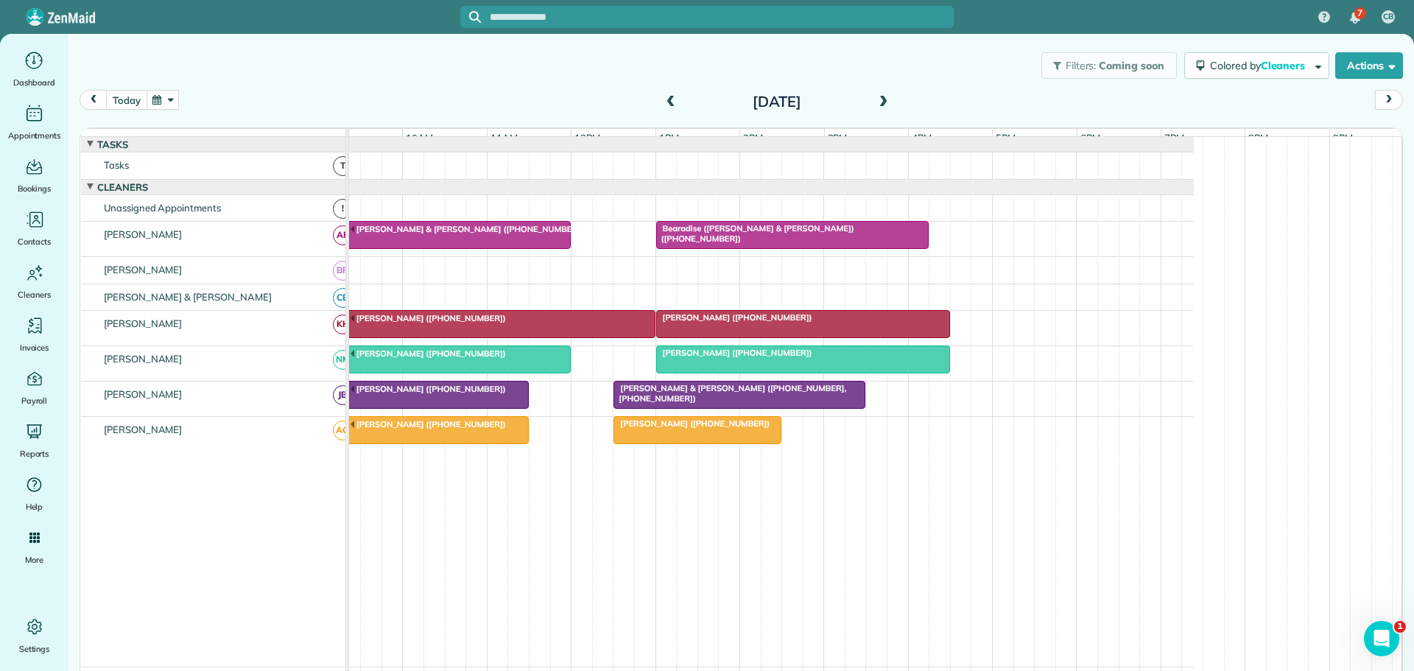
click at [129, 96] on button "today" at bounding box center [126, 100] width 41 height 20
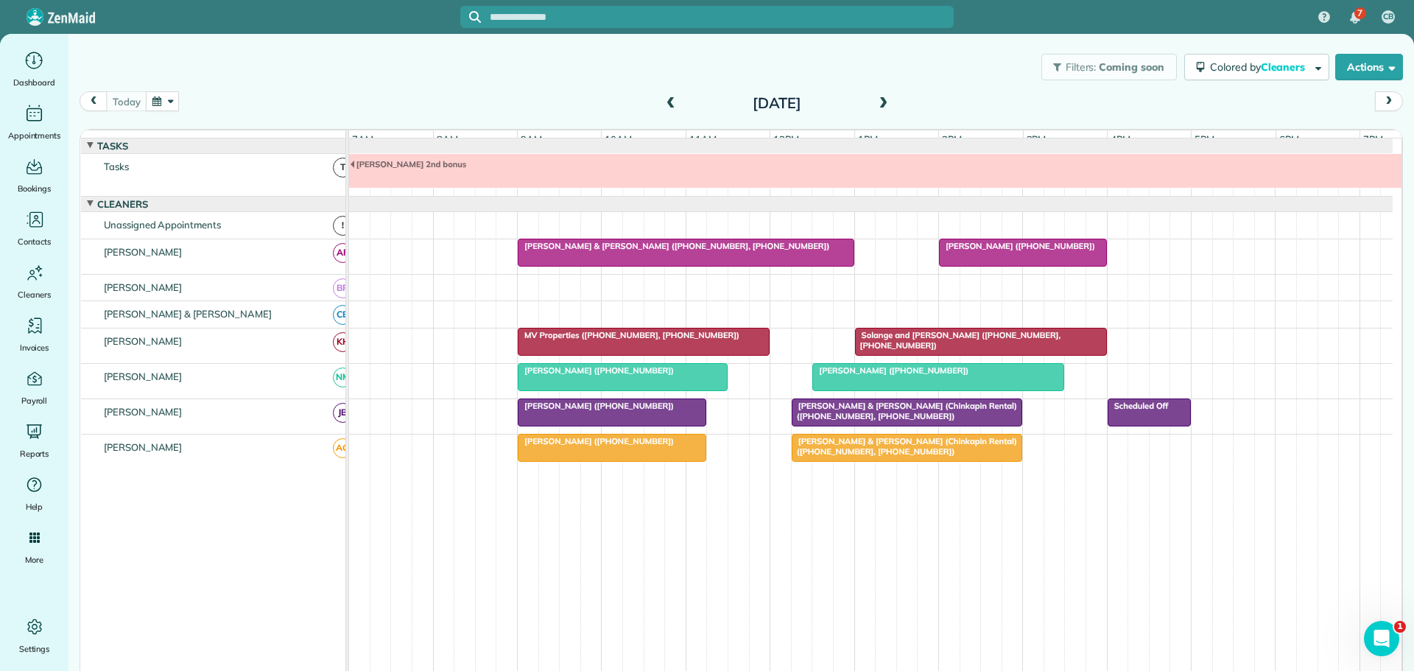
scroll to position [11, 0]
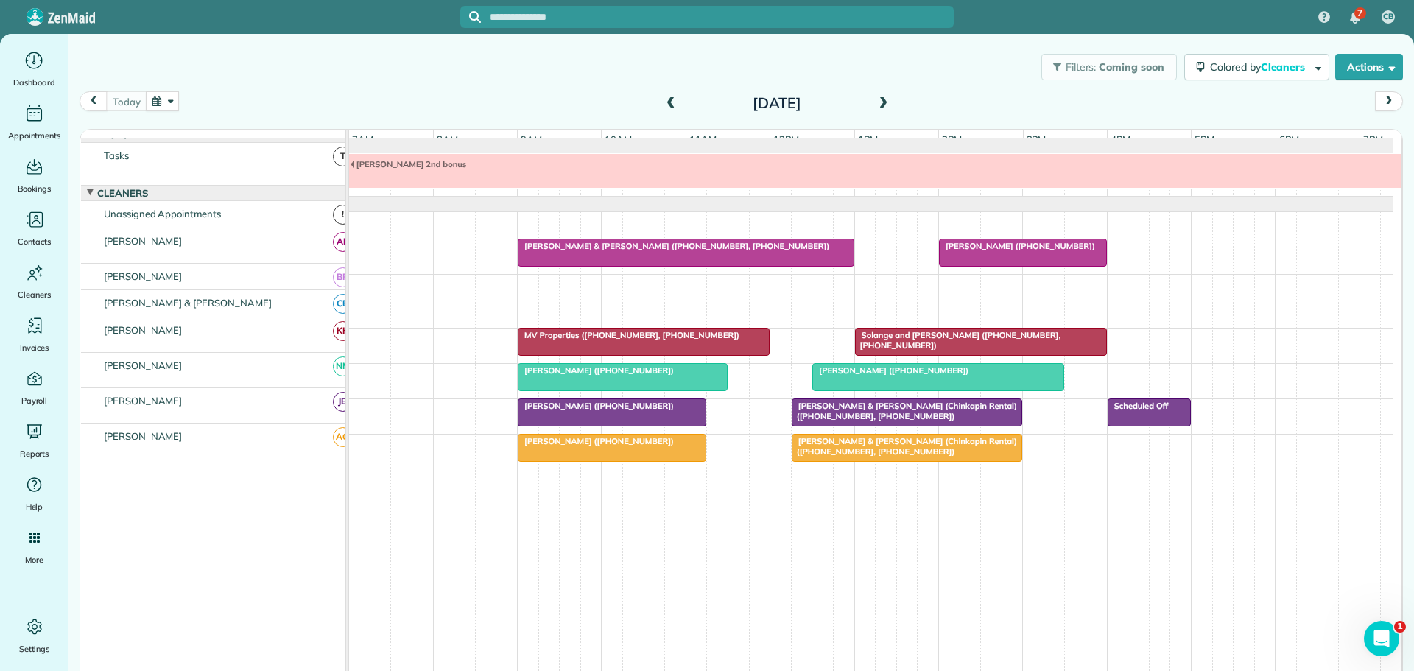
click at [720, 251] on span "[PERSON_NAME] & [PERSON_NAME] ([PHONE_NUMBER], [PHONE_NUMBER])" at bounding box center [673, 246] width 313 height 10
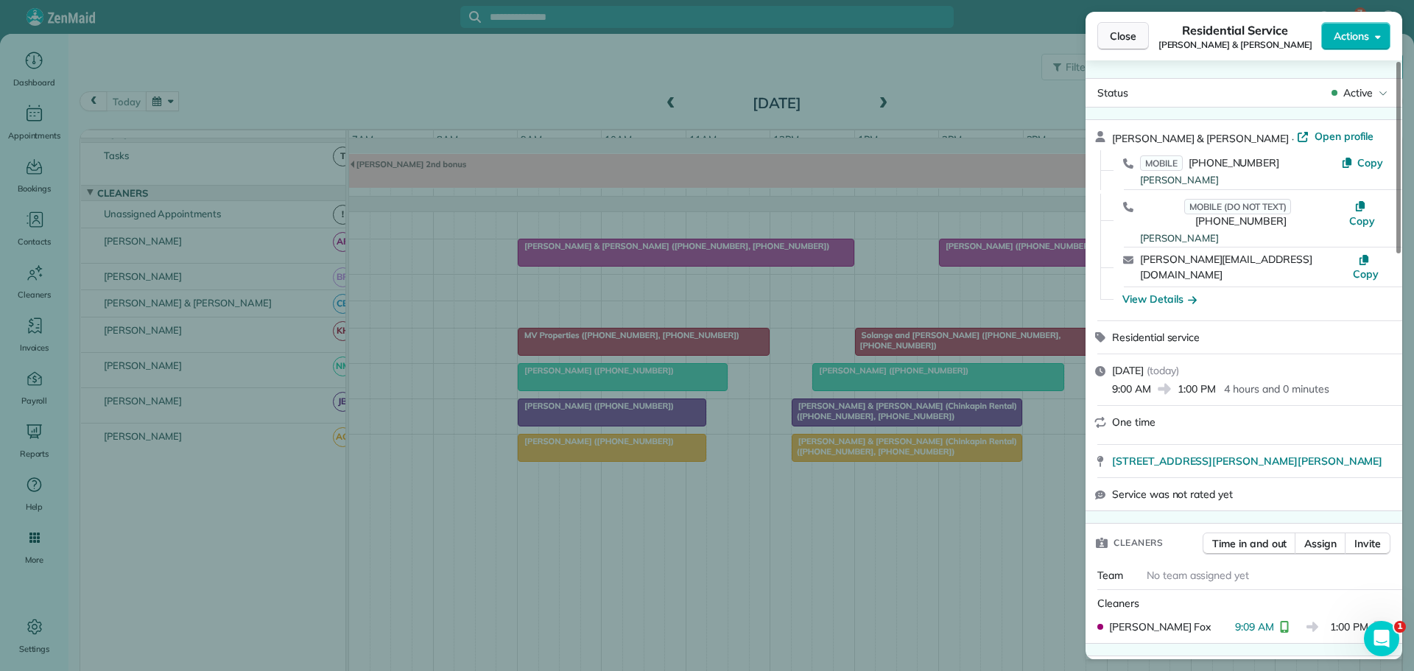
click at [1122, 37] on span "Close" at bounding box center [1123, 36] width 27 height 15
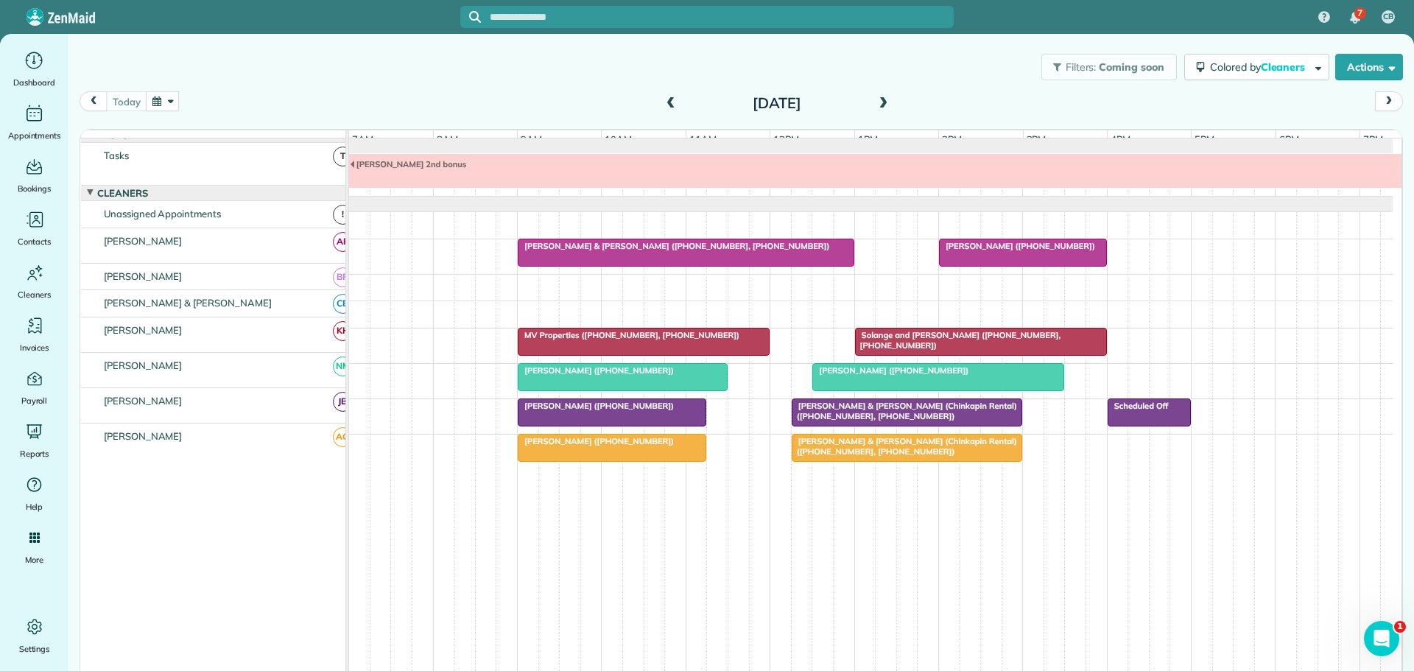
click at [585, 340] on span "MV Properties ([PHONE_NUMBER], [PHONE_NUMBER])" at bounding box center [628, 335] width 223 height 10
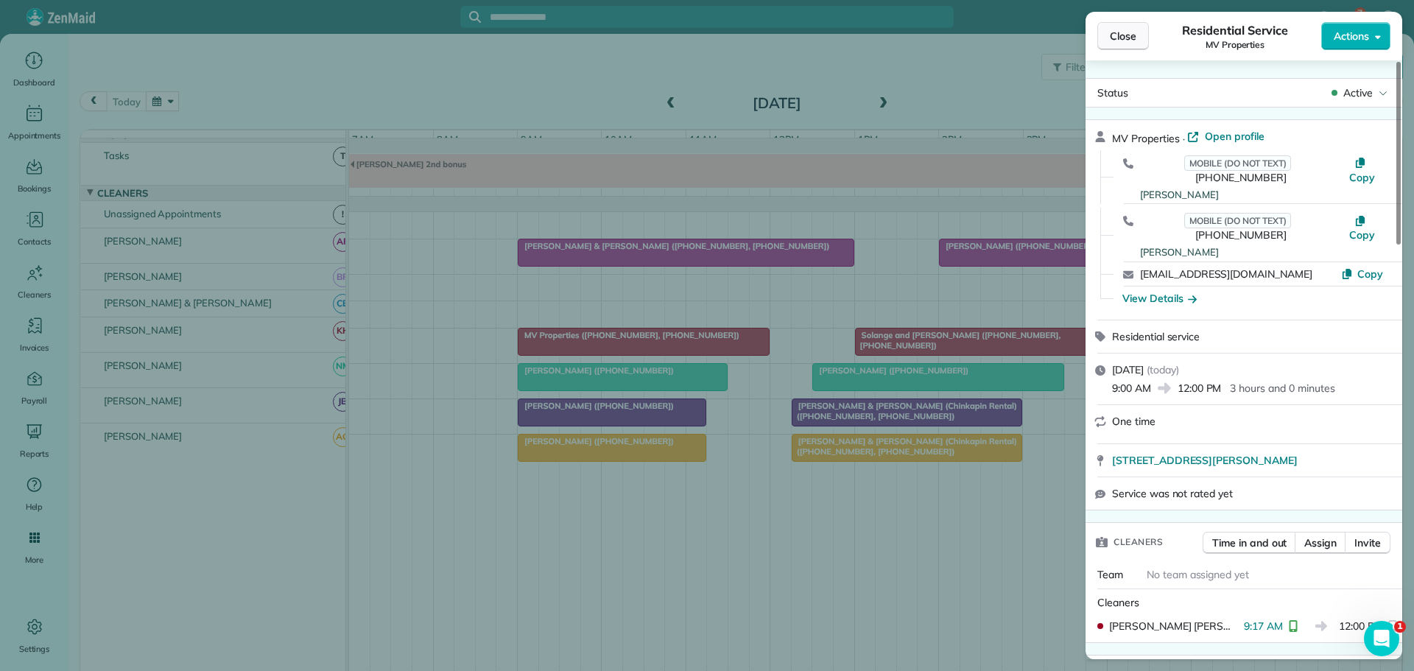
click at [1129, 30] on span "Close" at bounding box center [1123, 36] width 27 height 15
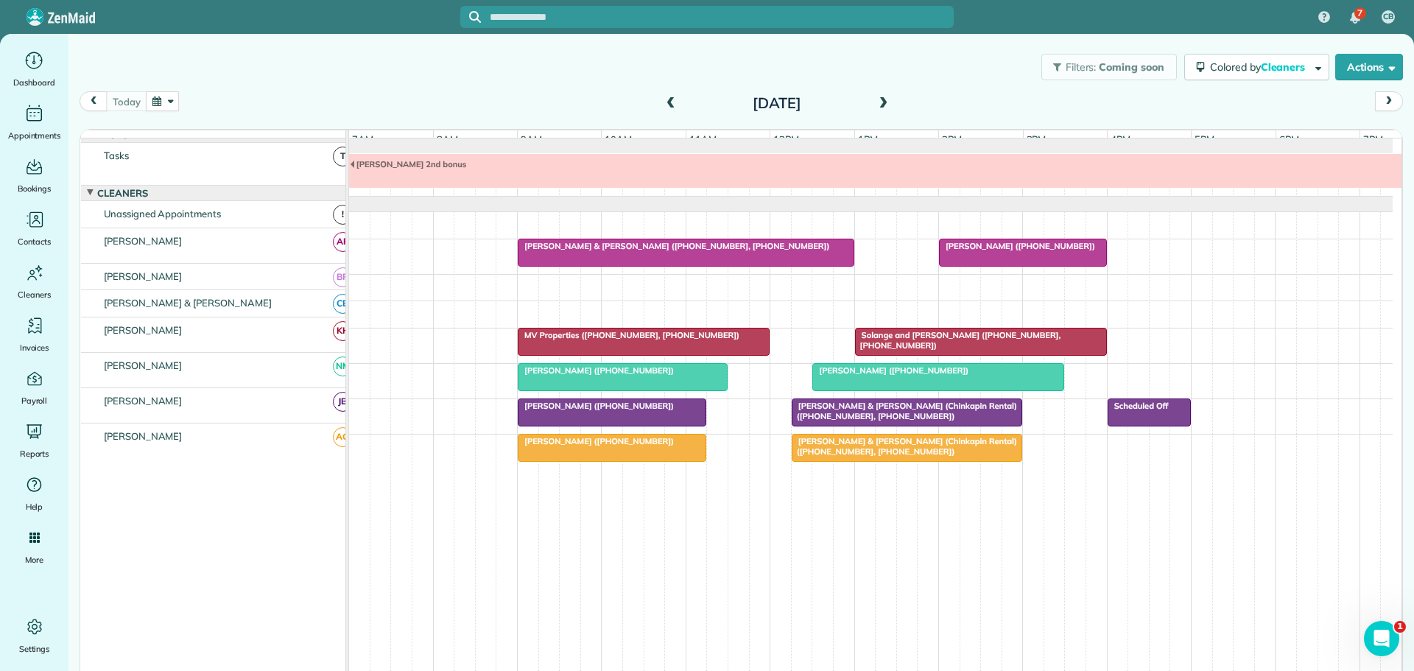
click at [568, 376] on span "[PERSON_NAME] ([PHONE_NUMBER])" at bounding box center [596, 370] width 158 height 10
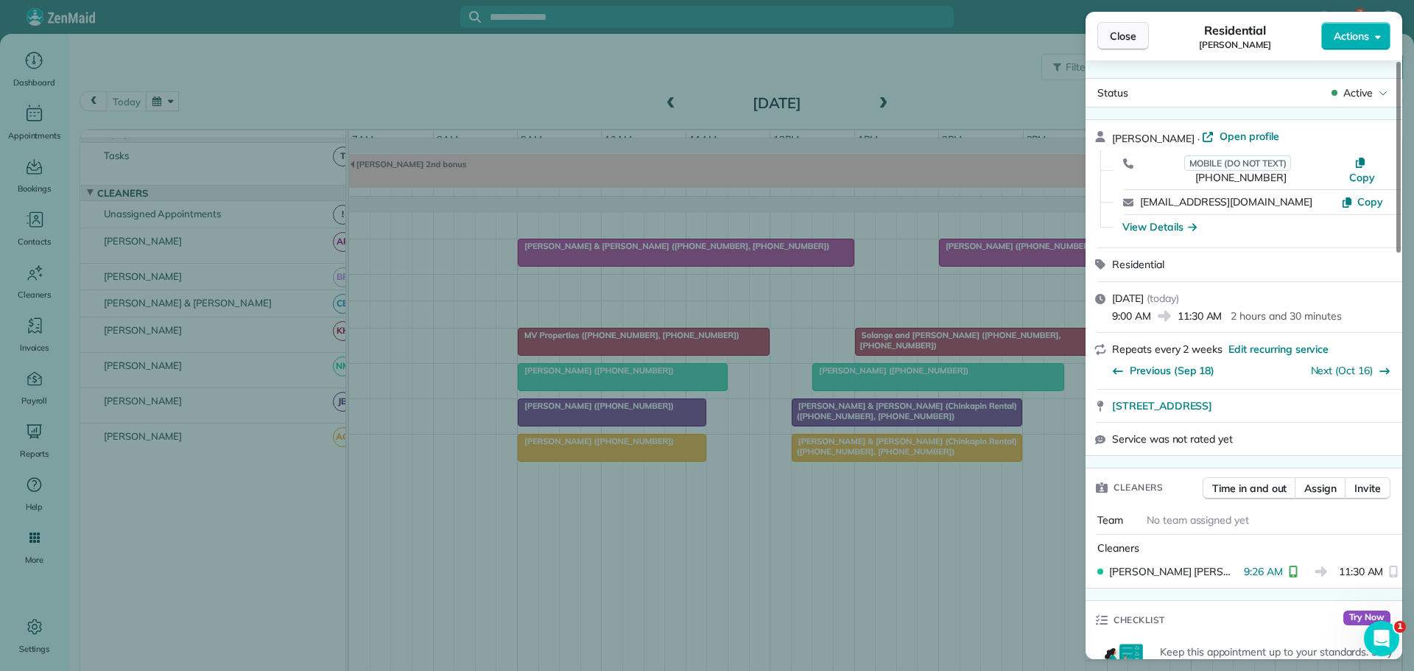
click at [1127, 29] on span "Close" at bounding box center [1123, 36] width 27 height 15
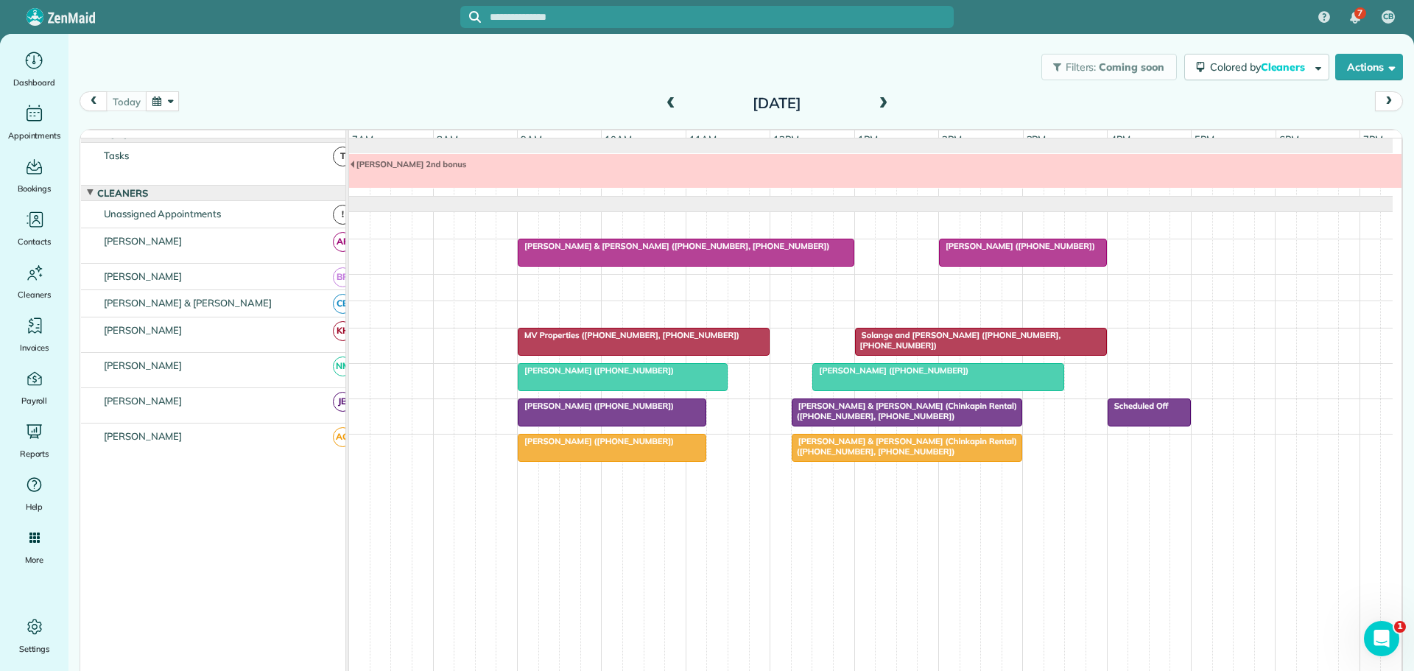
click at [594, 423] on div at bounding box center [611, 412] width 187 height 27
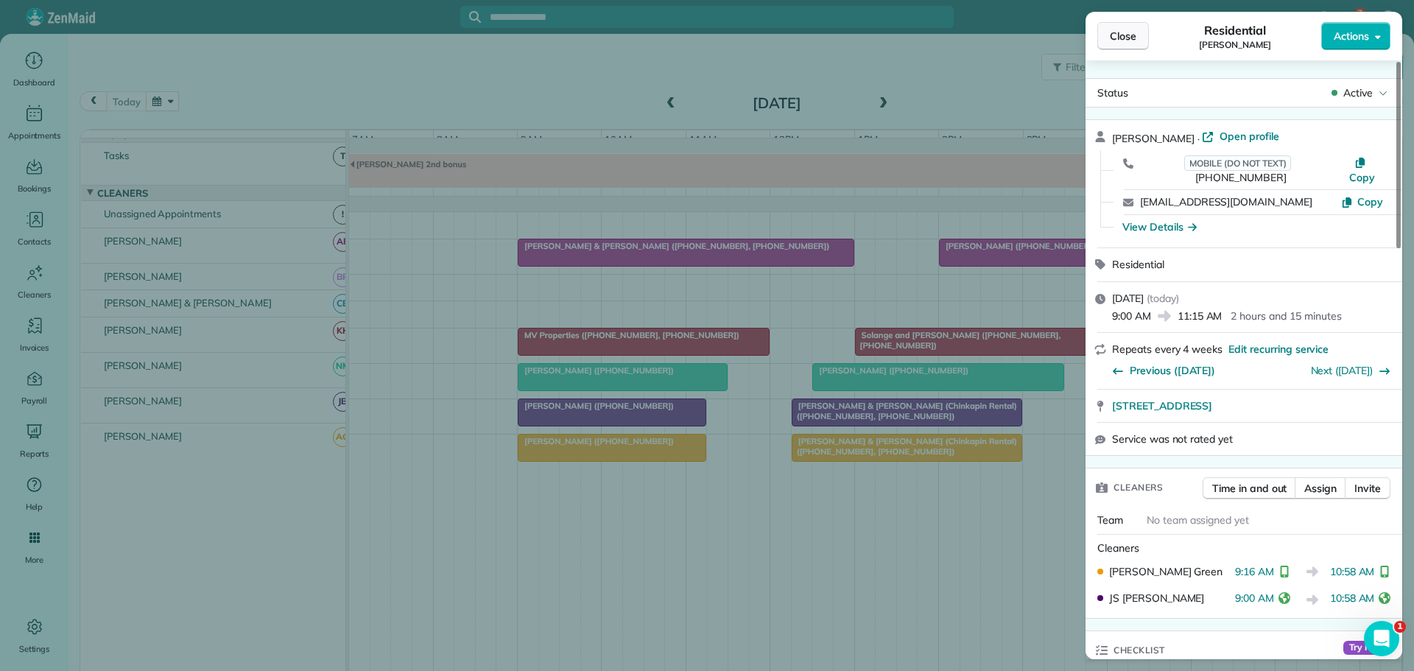
click at [1122, 32] on span "Close" at bounding box center [1123, 36] width 27 height 15
